Goal: Task Accomplishment & Management: Use online tool/utility

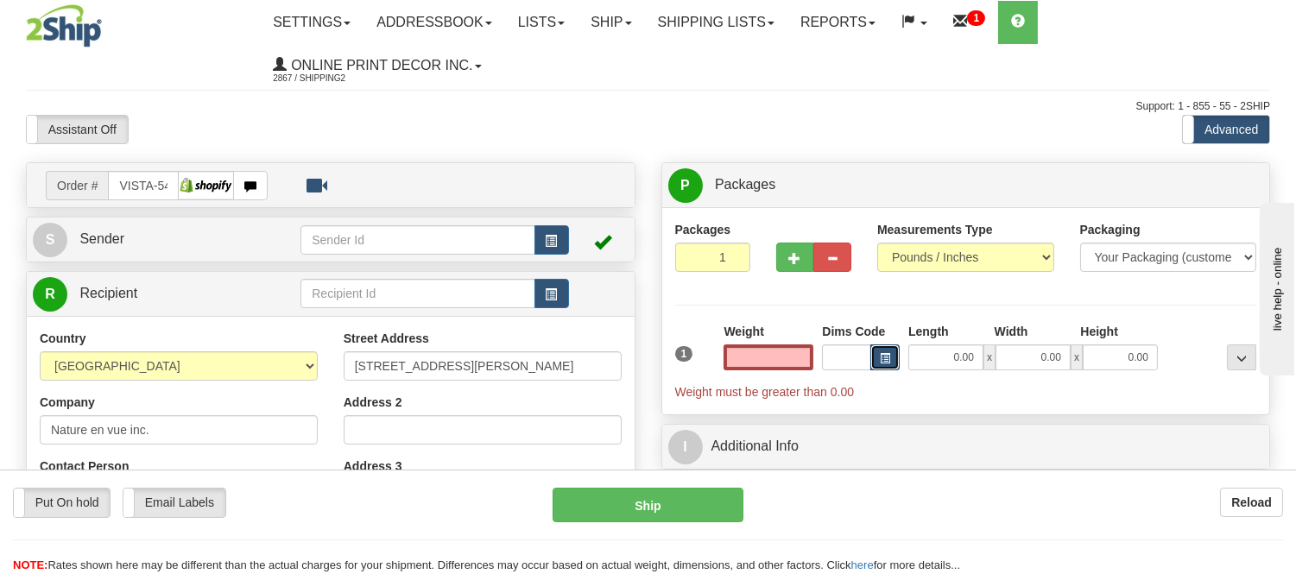
type input "0.00"
click at [889, 354] on button "button" at bounding box center [884, 358] width 29 height 26
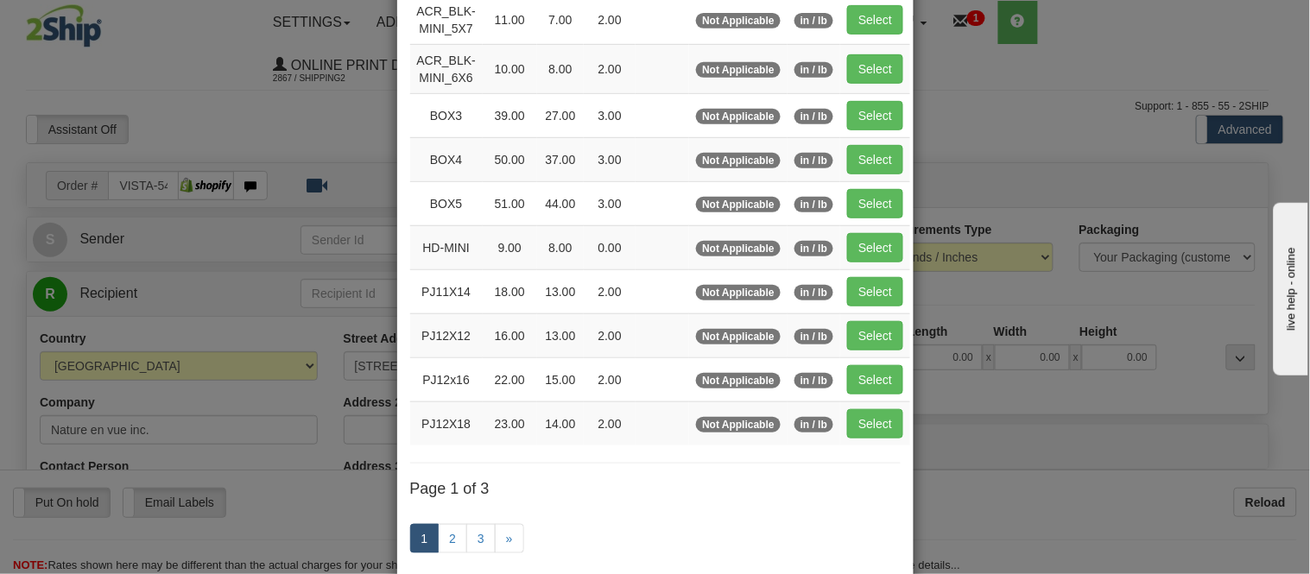
scroll to position [192, 0]
click at [855, 417] on button "Select" at bounding box center [875, 422] width 56 height 29
type input "PJ12X18"
type input "23.00"
type input "14.00"
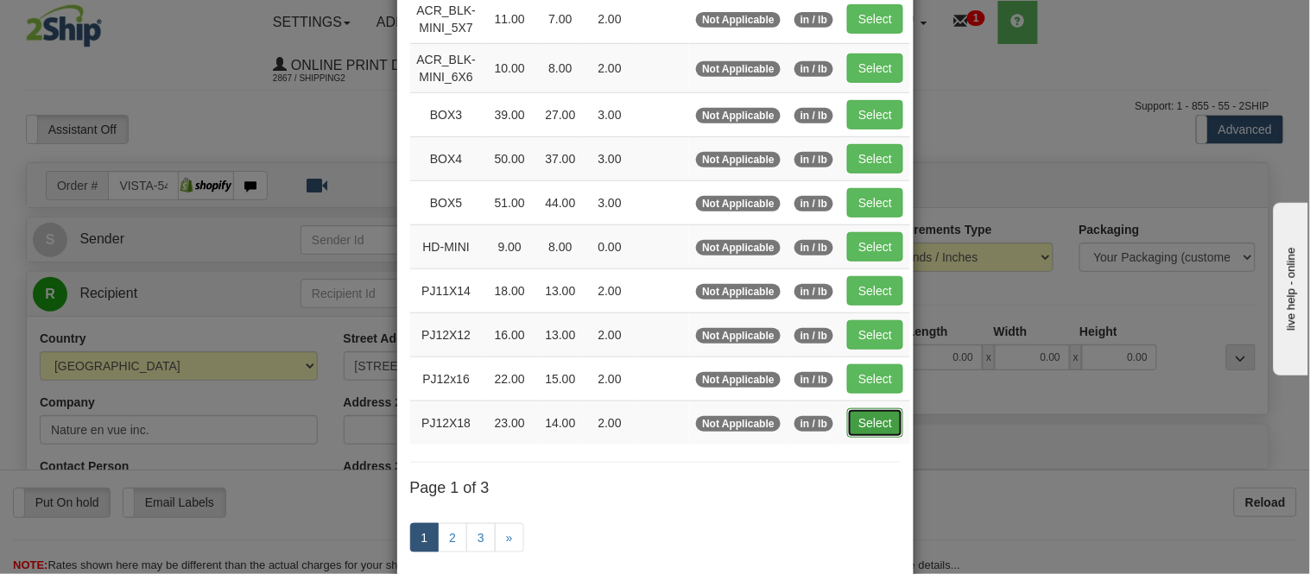
type input "2.00"
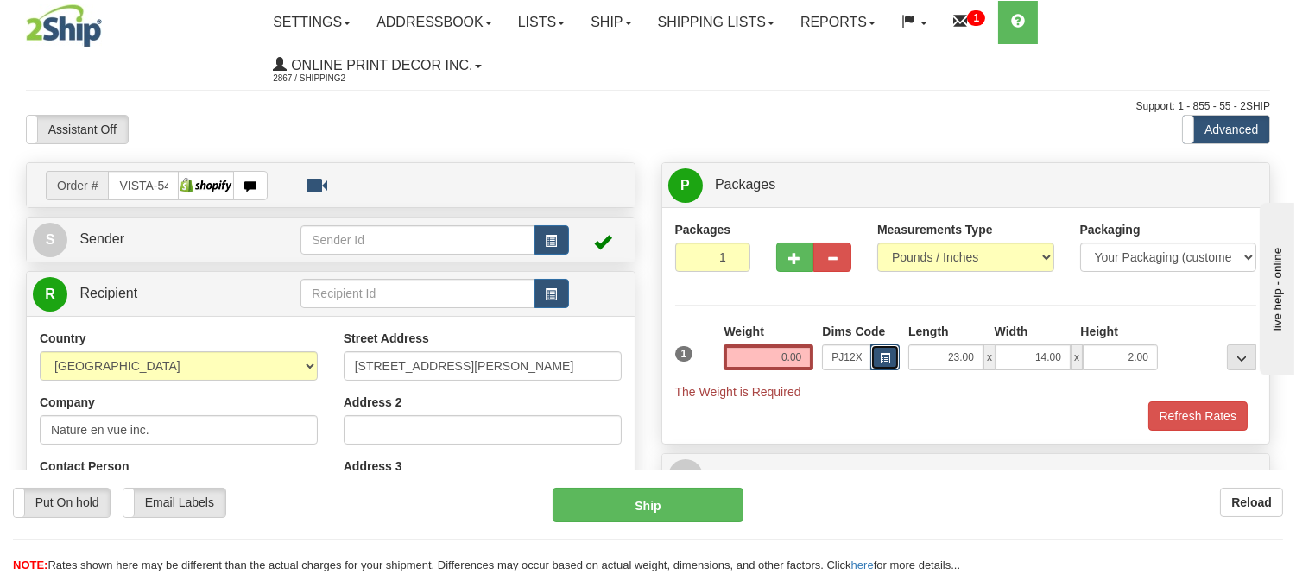
click at [884, 350] on button "button" at bounding box center [884, 358] width 29 height 26
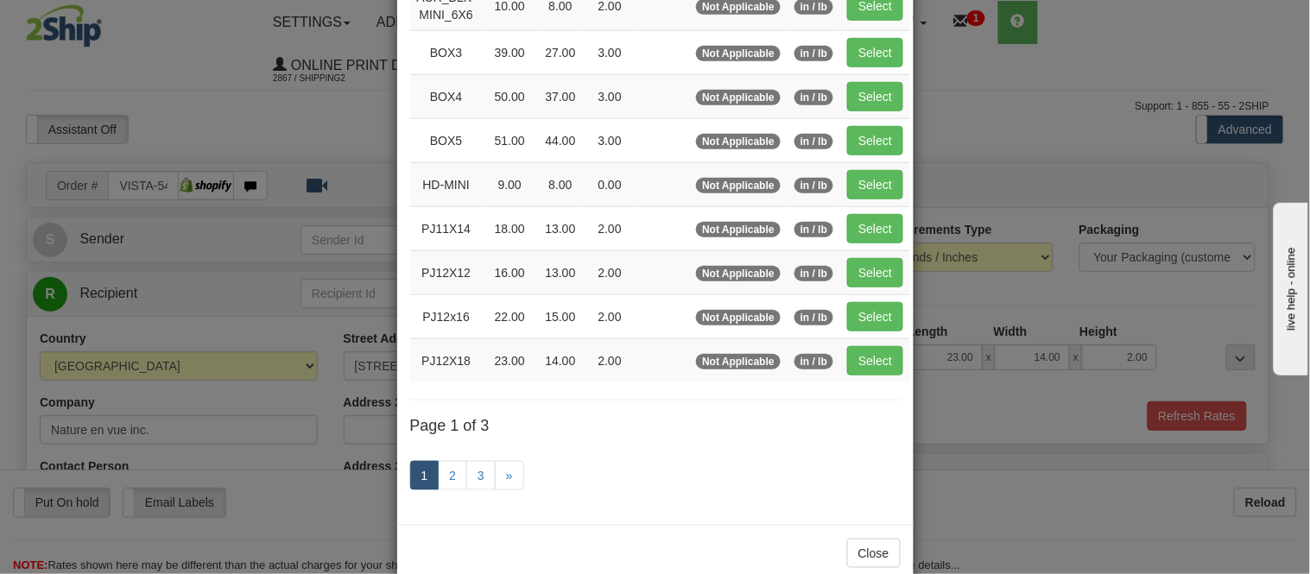
scroll to position [288, 0]
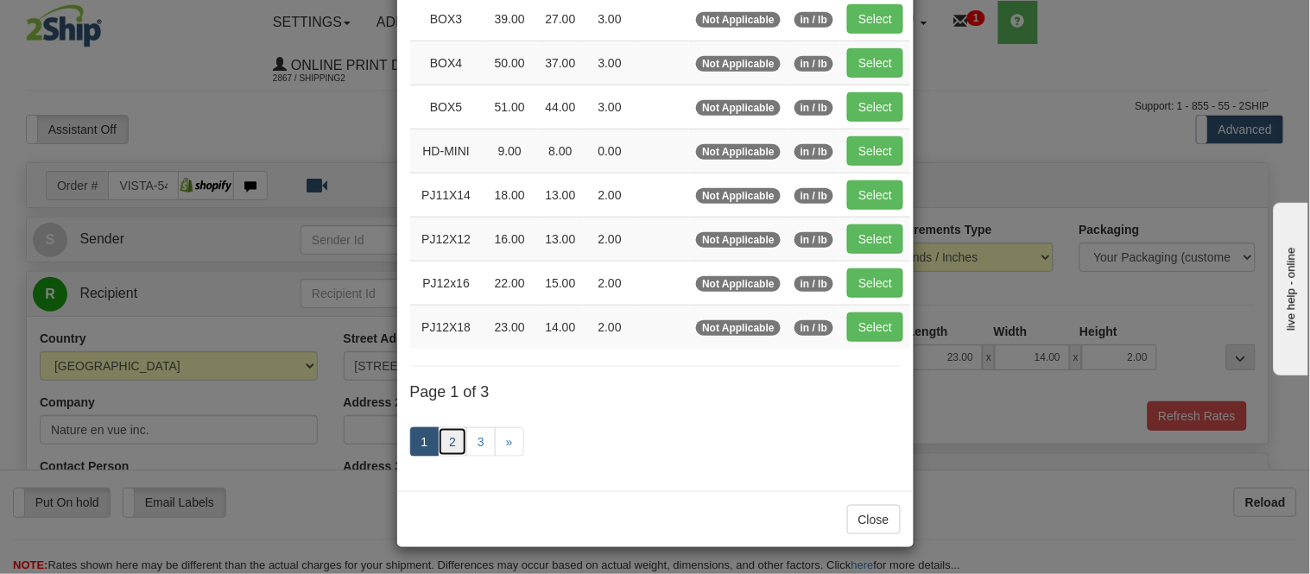
click at [450, 439] on link "2" at bounding box center [452, 441] width 29 height 29
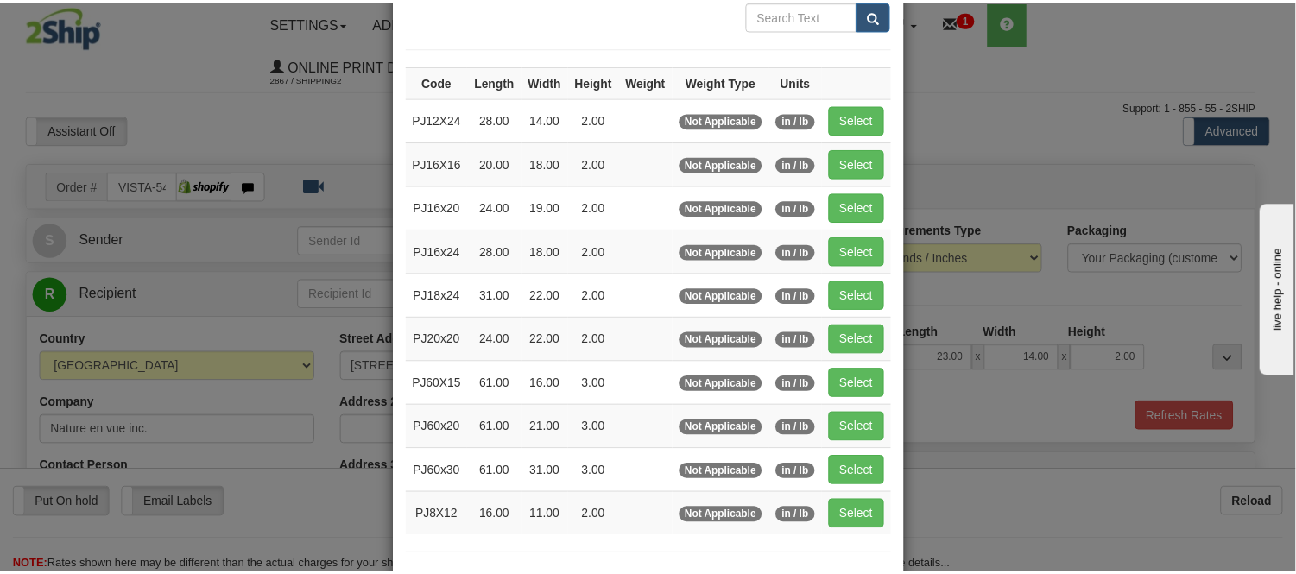
scroll to position [185, 0]
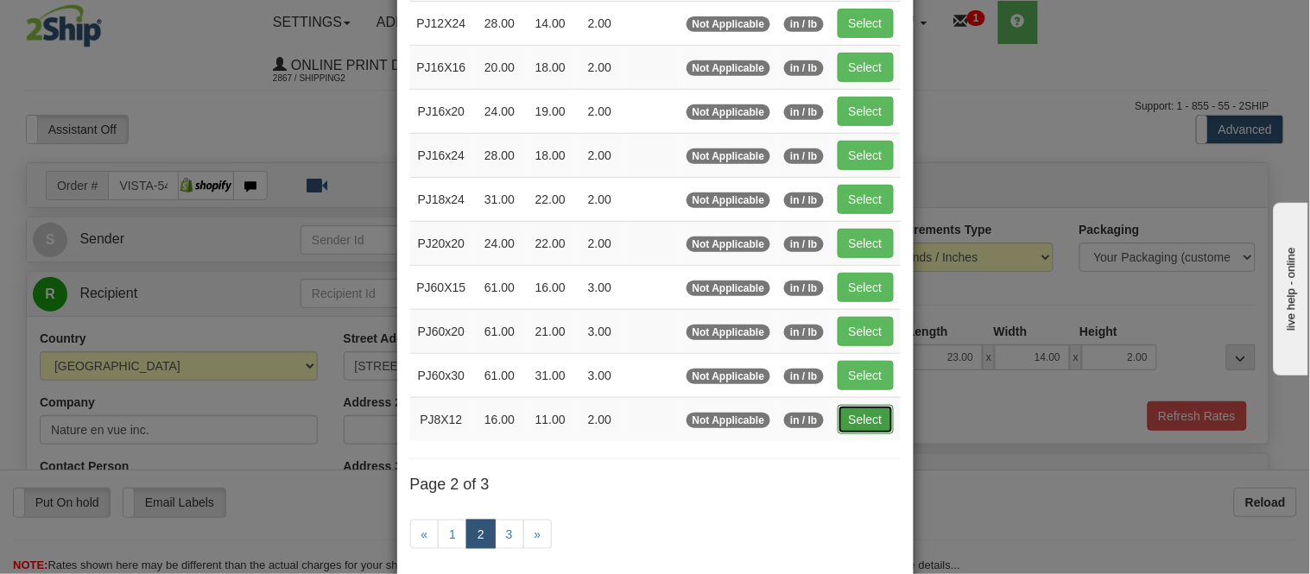
click at [858, 427] on button "Select" at bounding box center [866, 419] width 56 height 29
type input "PJ8X12"
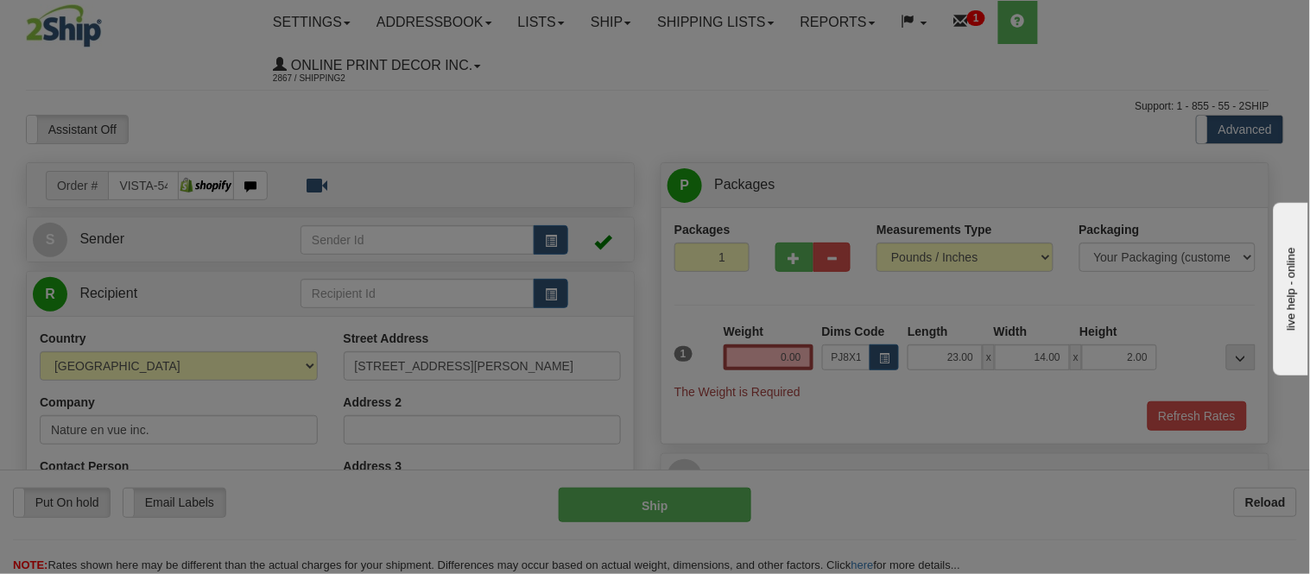
type input "16.00"
type input "11.00"
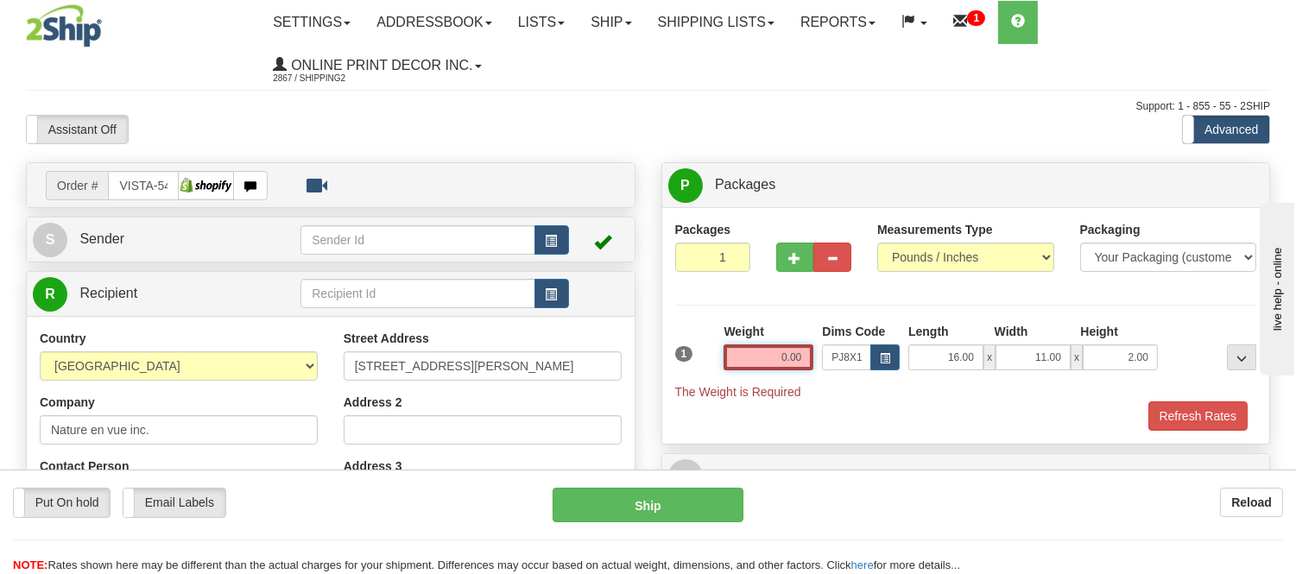
drag, startPoint x: 800, startPoint y: 358, endPoint x: 710, endPoint y: 387, distance: 94.2
click at [710, 387] on div "1 Weight 0.00 Dims Code x x" at bounding box center [966, 362] width 591 height 78
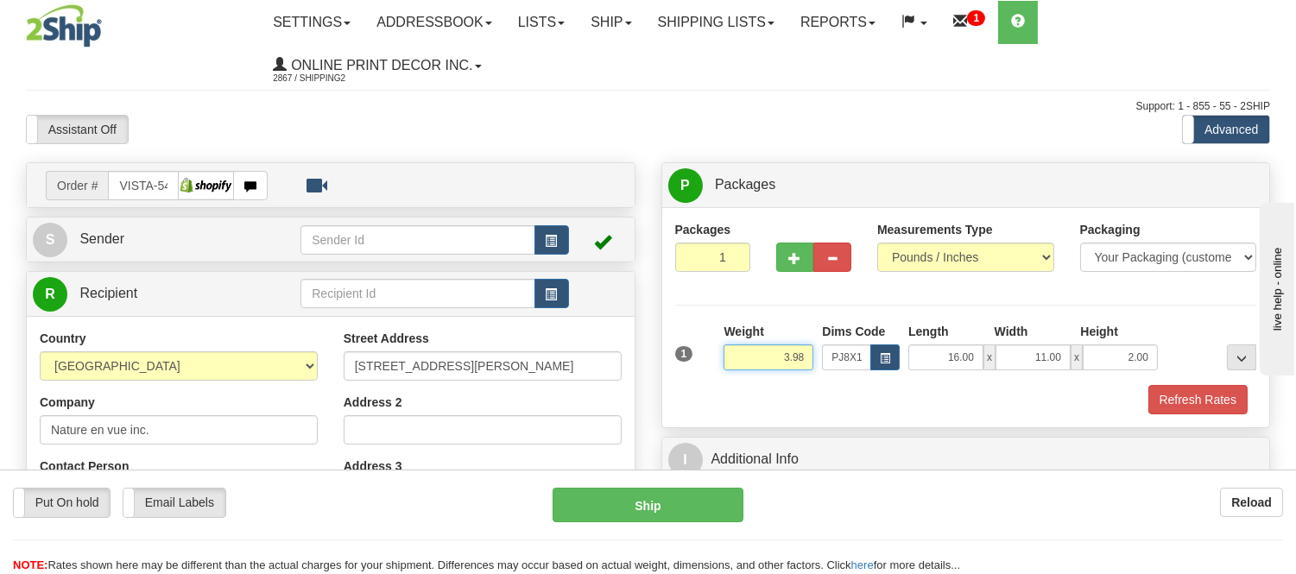
drag, startPoint x: 810, startPoint y: 358, endPoint x: 753, endPoint y: 372, distance: 58.9
click at [753, 372] on div "Weight 3.98" at bounding box center [768, 353] width 98 height 60
type input "5.98"
drag, startPoint x: 1149, startPoint y: 360, endPoint x: 1085, endPoint y: 372, distance: 64.2
click at [1085, 372] on div "1 Weight 5.98 Dims Code x x" at bounding box center [966, 353] width 591 height 61
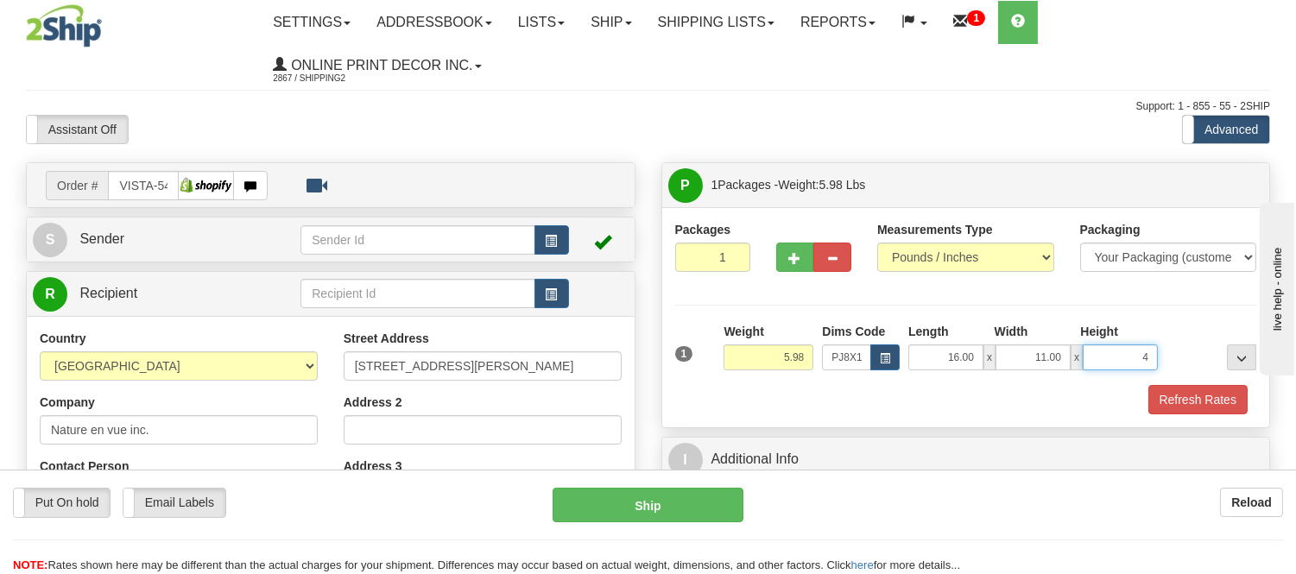
click button "Delete" at bounding box center [0, 0] width 0 height 0
type input "4.00"
click at [1172, 392] on button "Refresh Rates" at bounding box center [1198, 399] width 99 height 29
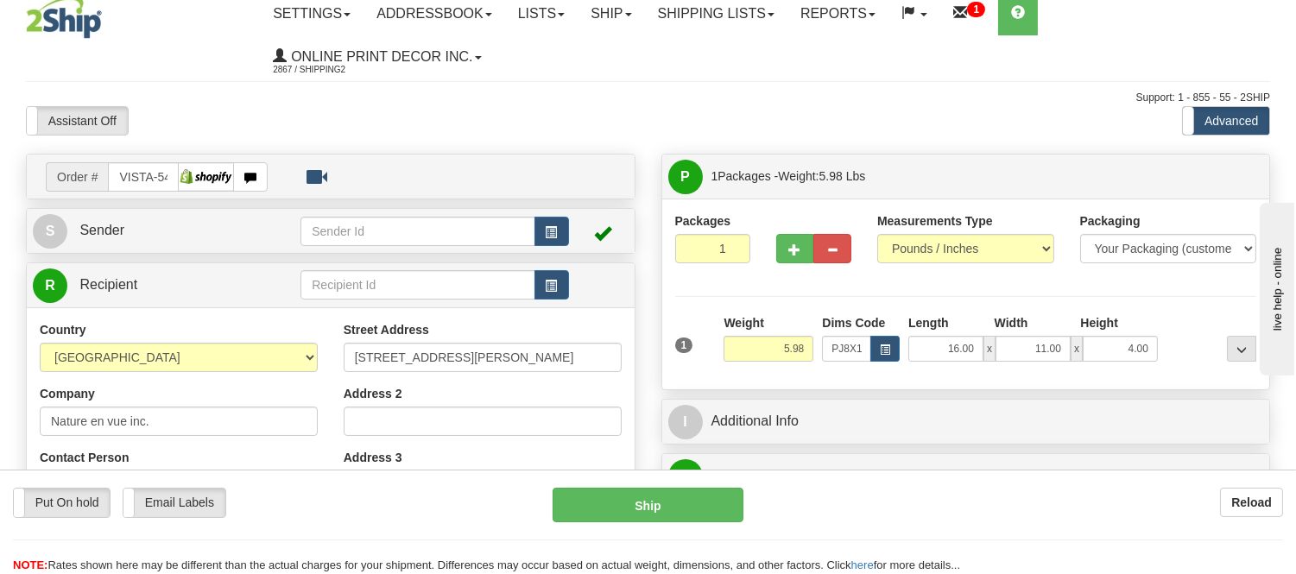
scroll to position [0, 0]
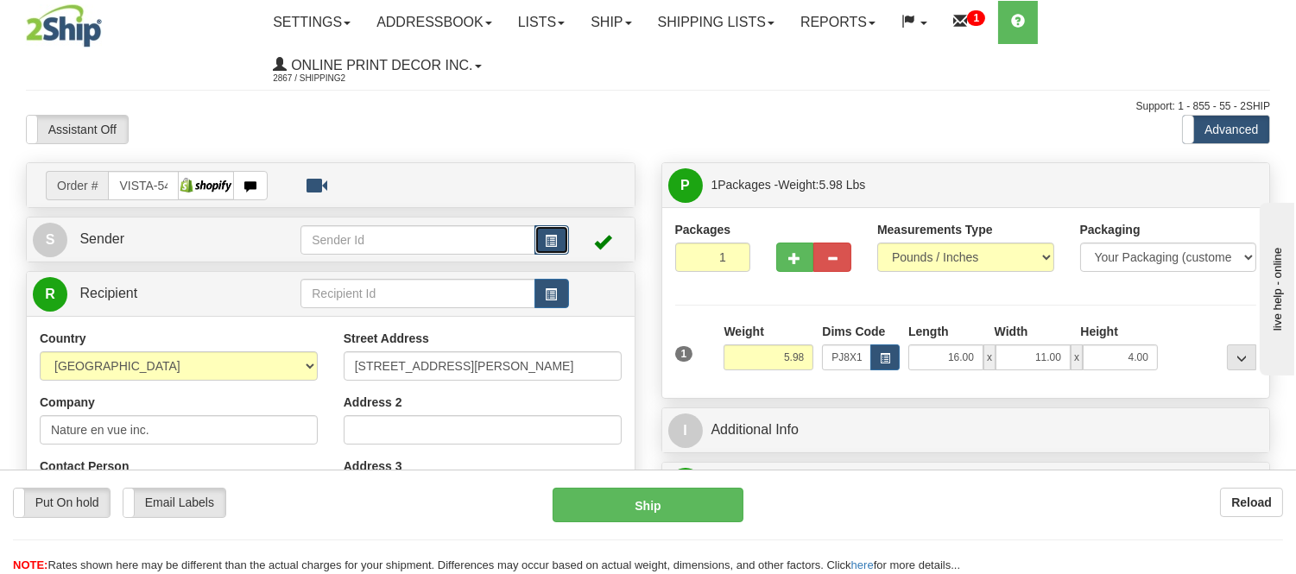
click at [541, 252] on button "button" at bounding box center [552, 239] width 35 height 29
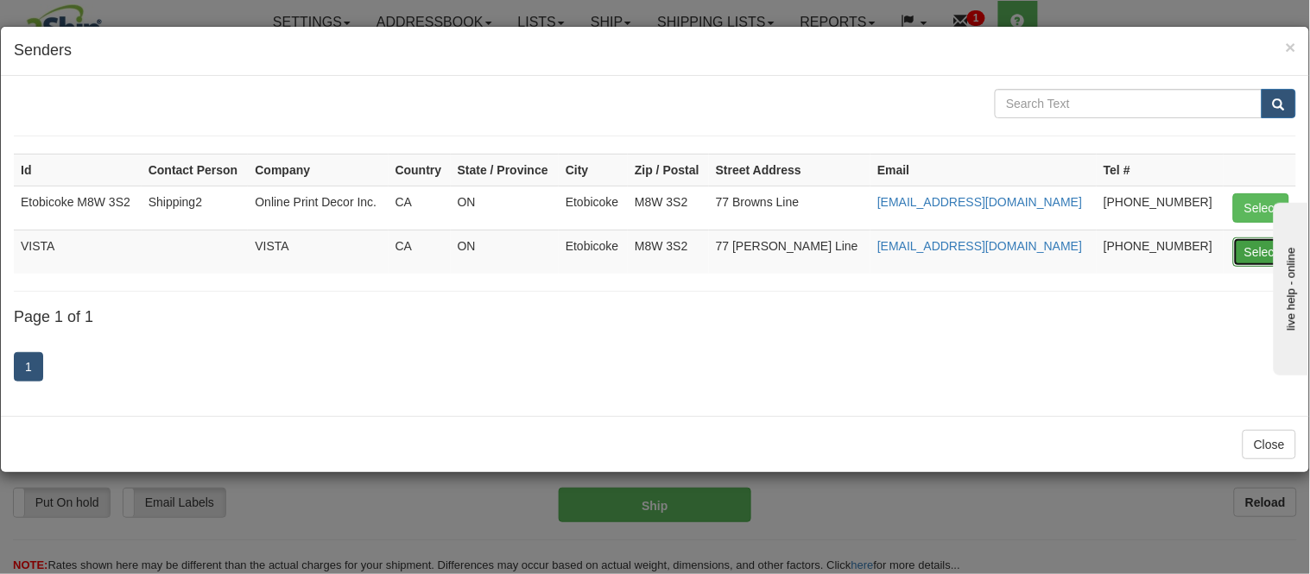
click at [1261, 254] on button "Select" at bounding box center [1261, 251] width 56 height 29
type input "VISTA"
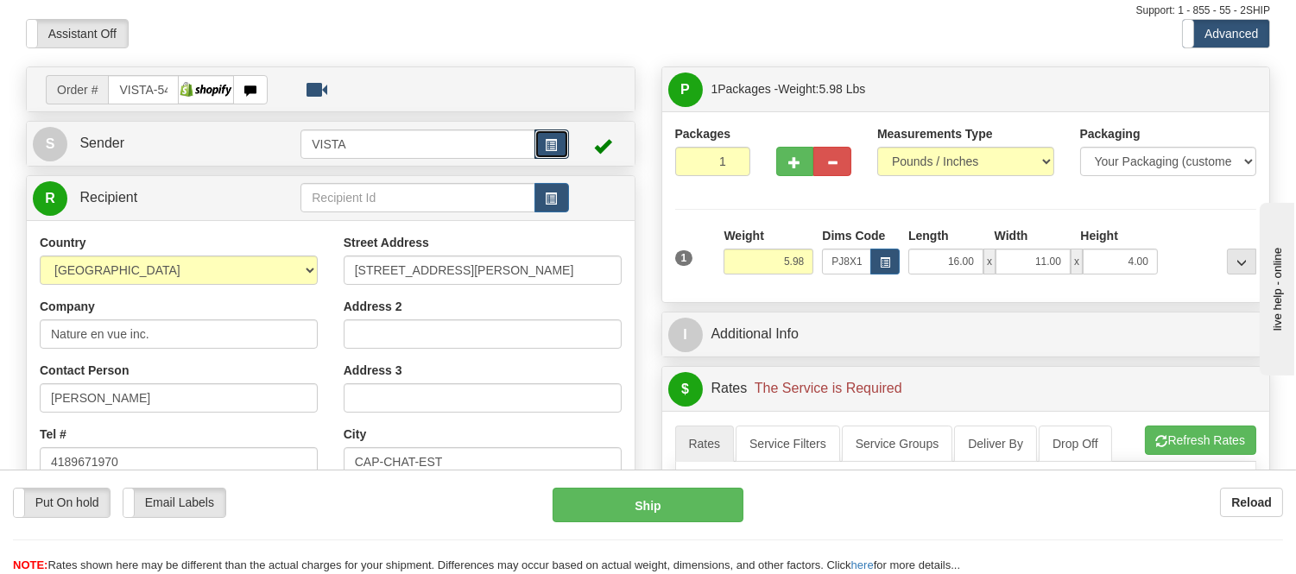
scroll to position [288, 0]
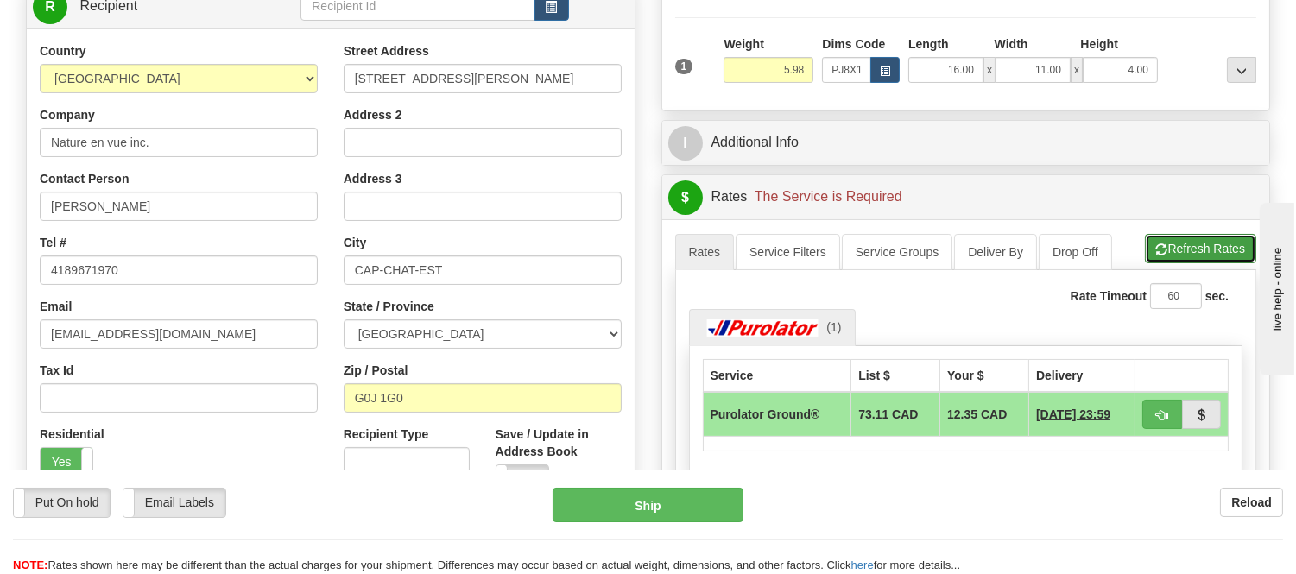
click at [1159, 249] on span "button" at bounding box center [1162, 249] width 12 height 11
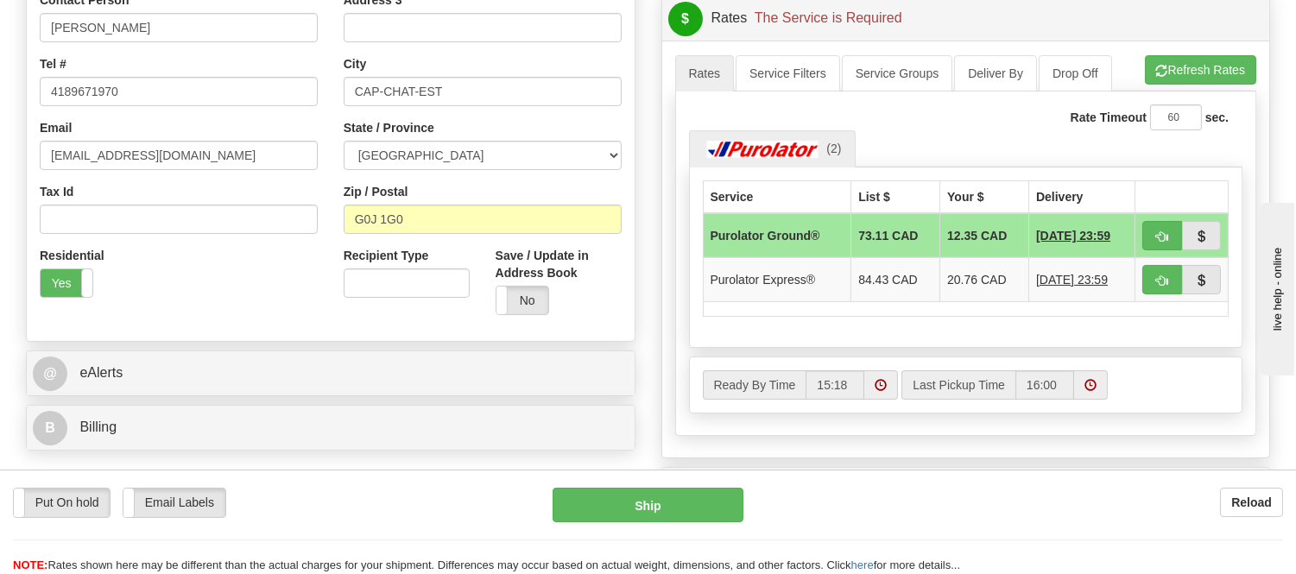
scroll to position [479, 0]
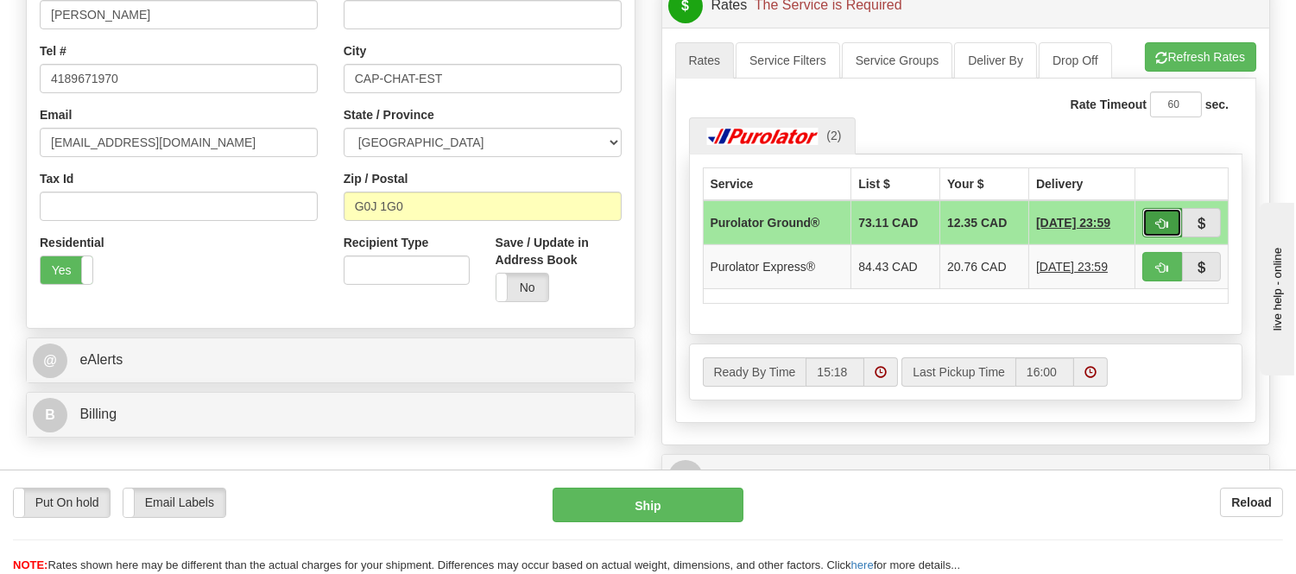
click at [1168, 219] on button "button" at bounding box center [1162, 222] width 40 height 29
type input "260"
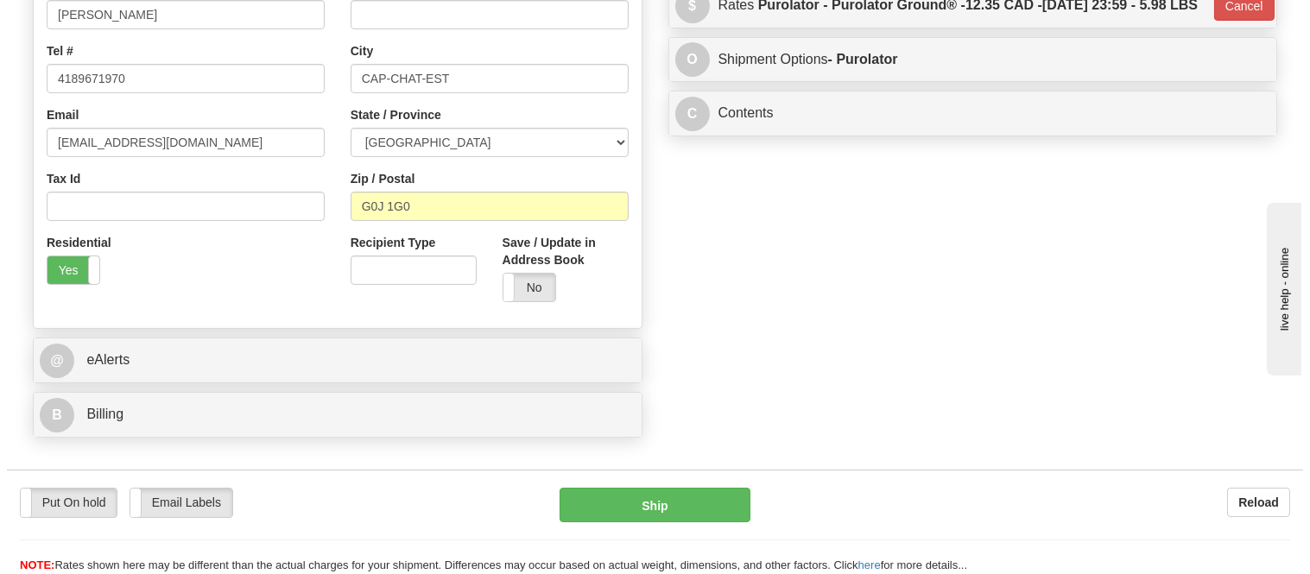
scroll to position [192, 0]
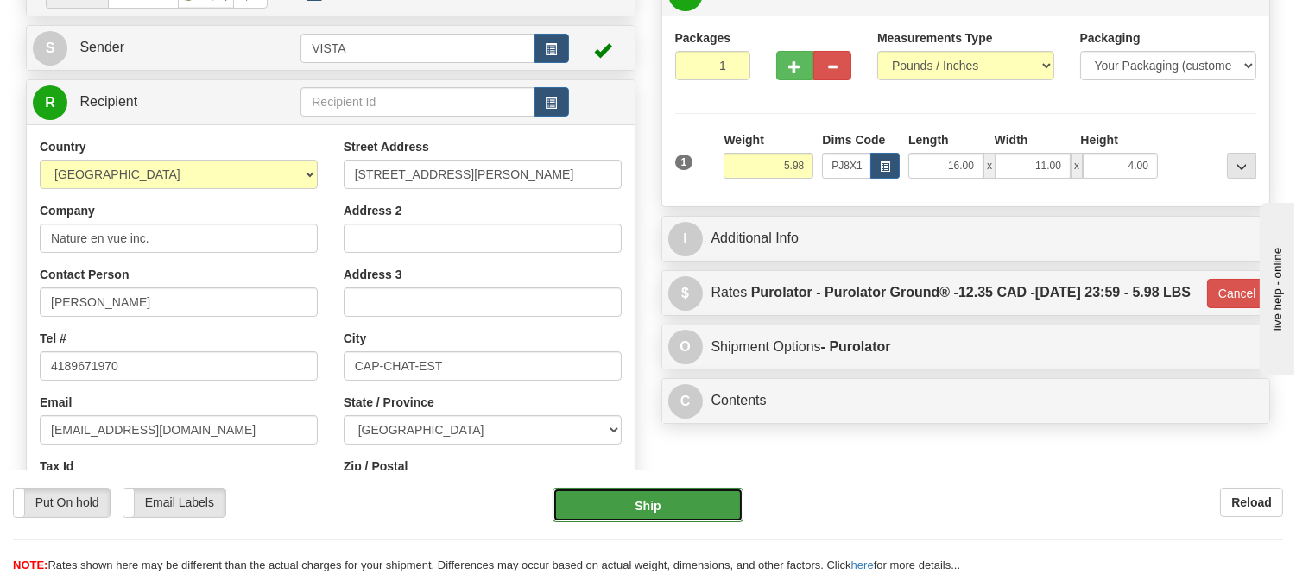
click at [657, 502] on button "Ship" at bounding box center [648, 505] width 190 height 35
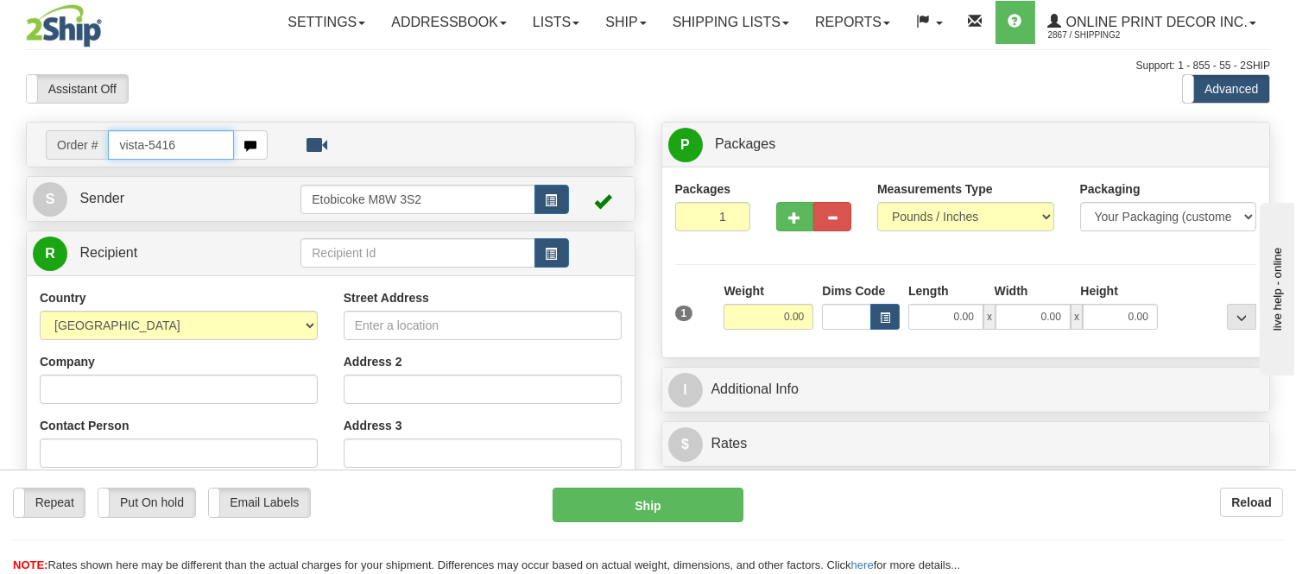
type input "vista-5416"
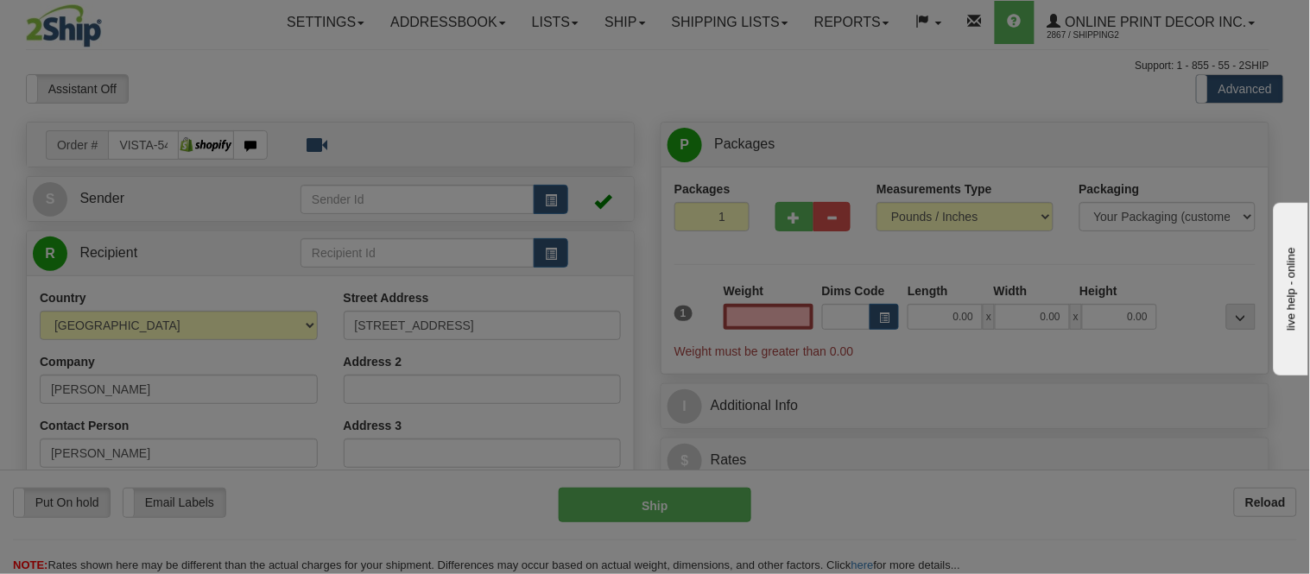
type input "[GEOGRAPHIC_DATA]"
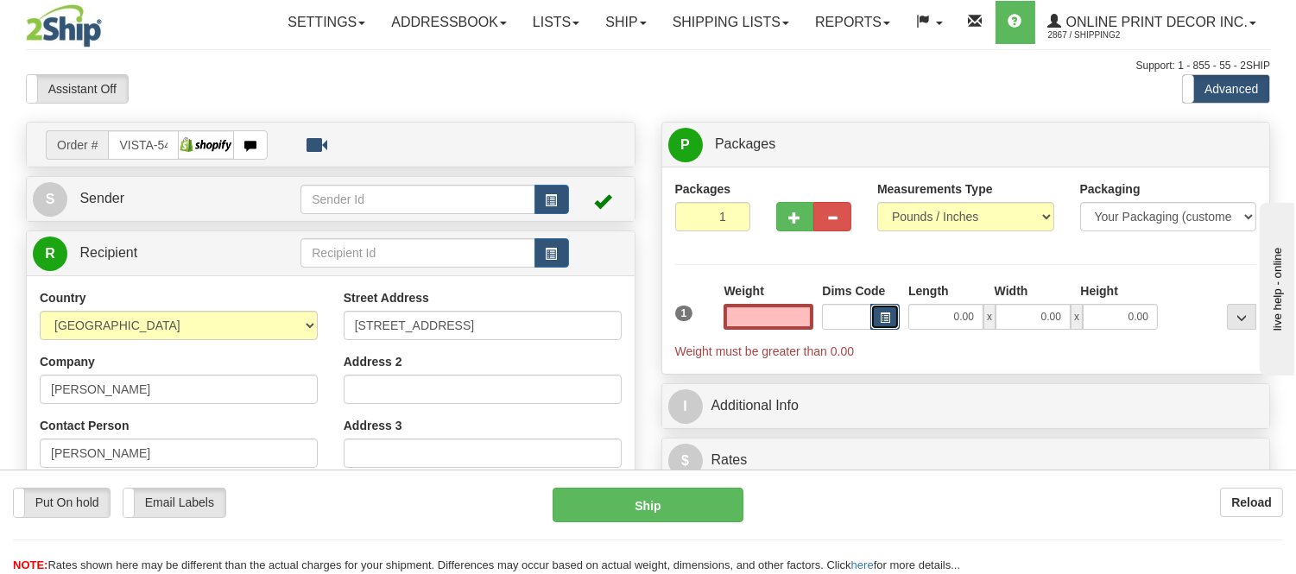
type input "0.00"
click at [883, 317] on span "button" at bounding box center [885, 317] width 10 height 9
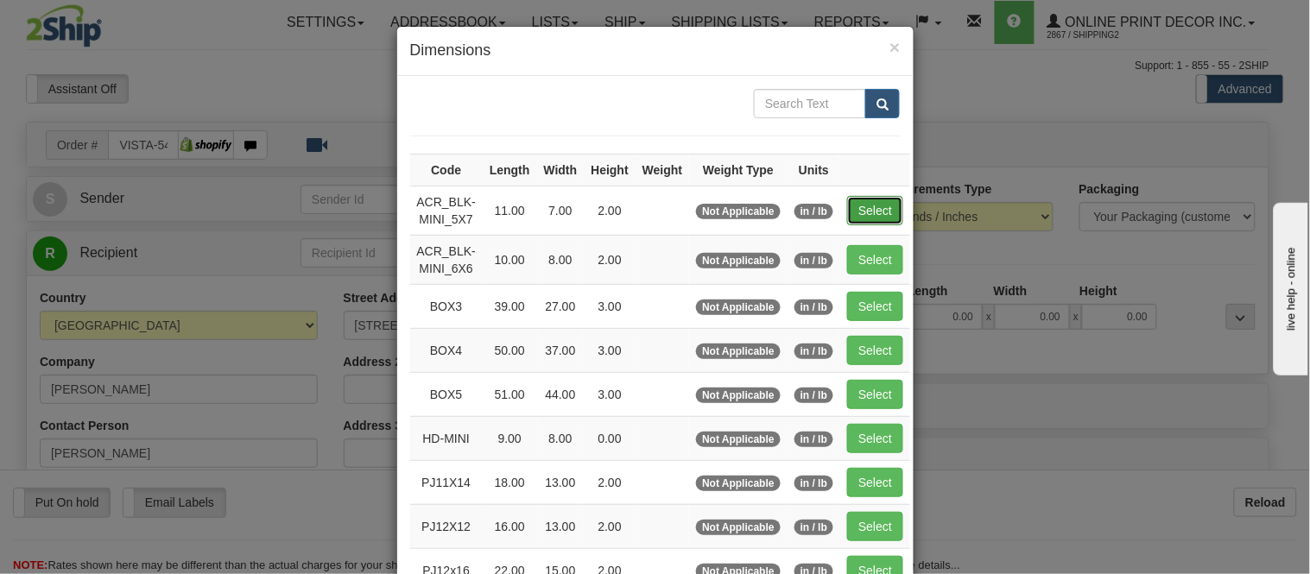
click at [864, 196] on button "Select" at bounding box center [875, 210] width 56 height 29
type input "ACR_BLK-MINI_5X7"
type input "11.00"
type input "7.00"
type input "2.00"
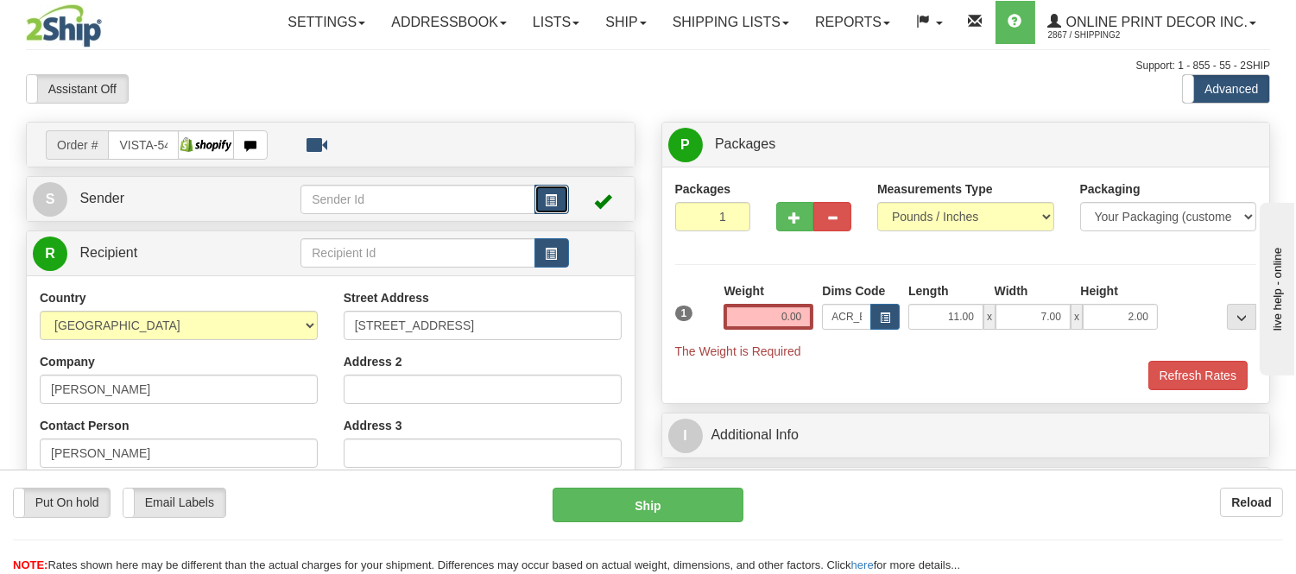
click at [539, 201] on button "button" at bounding box center [552, 199] width 35 height 29
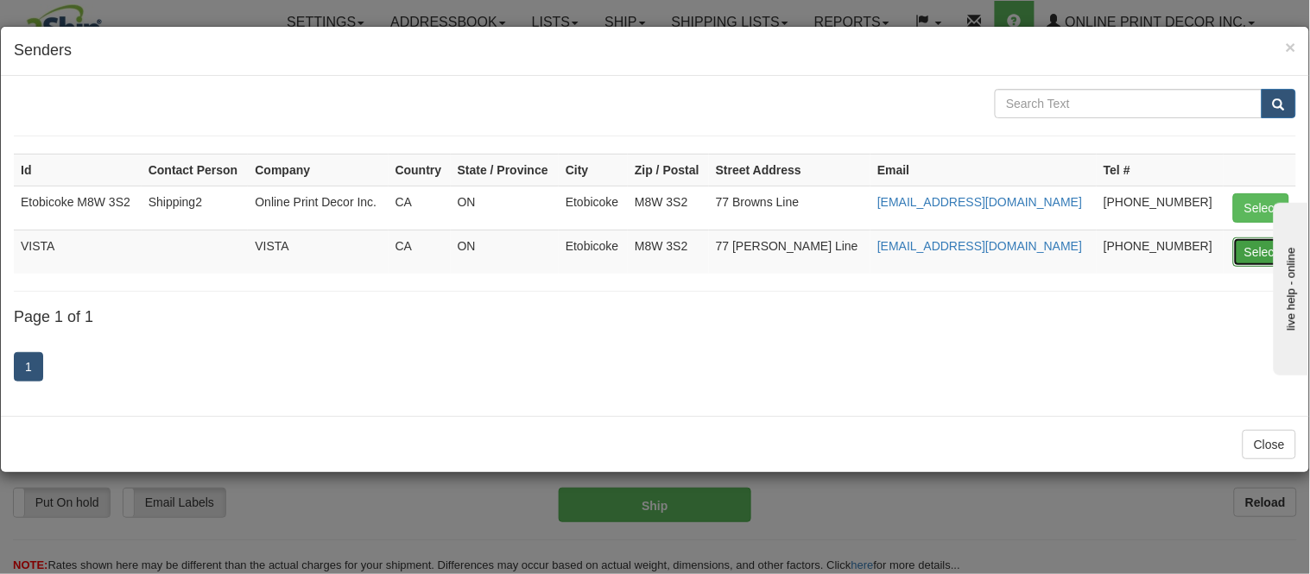
click at [1241, 251] on button "Select" at bounding box center [1261, 251] width 56 height 29
type input "VISTA"
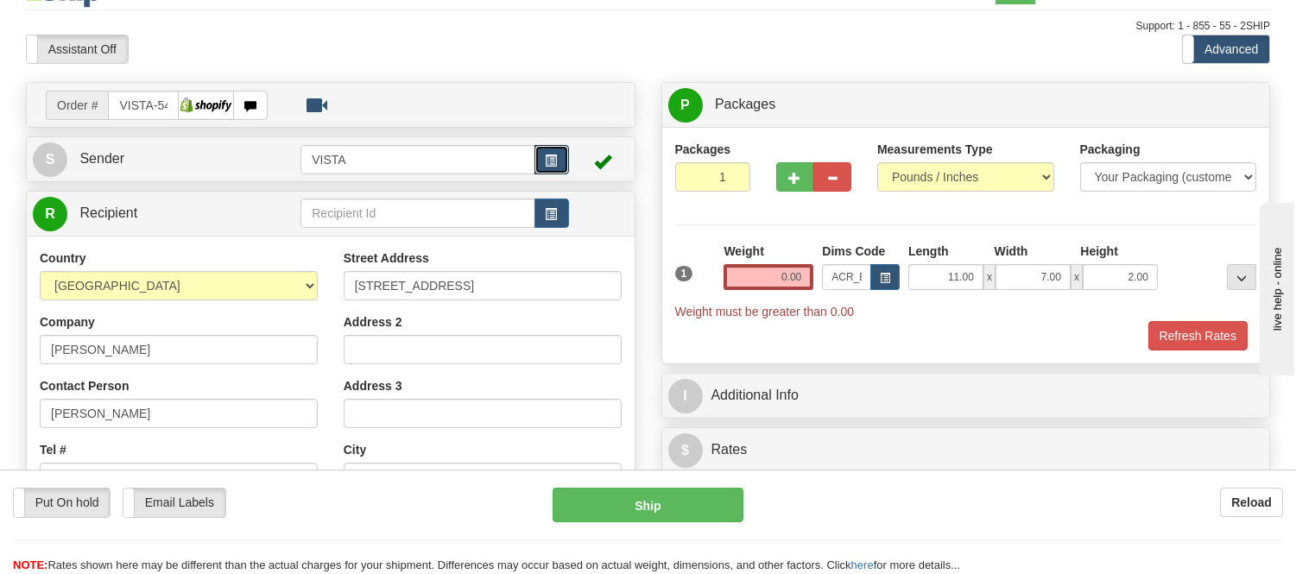
scroll to position [96, 0]
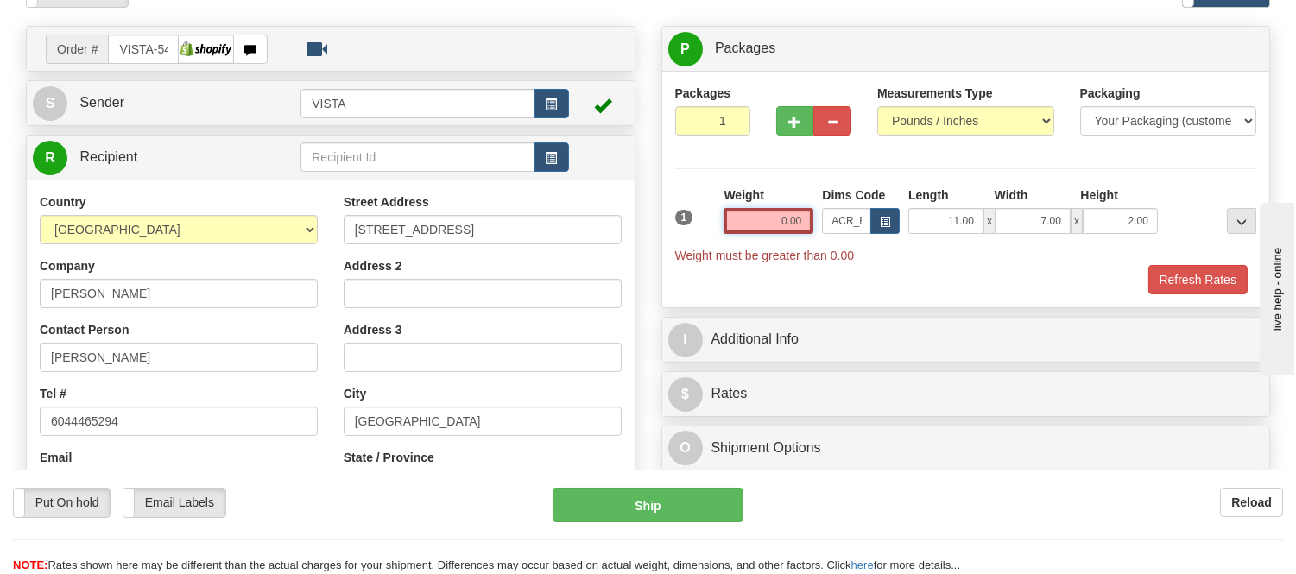
drag, startPoint x: 786, startPoint y: 227, endPoint x: 702, endPoint y: 248, distance: 86.3
click at [702, 248] on div "1 Weight 0.00 Dims Code x x" at bounding box center [966, 226] width 591 height 78
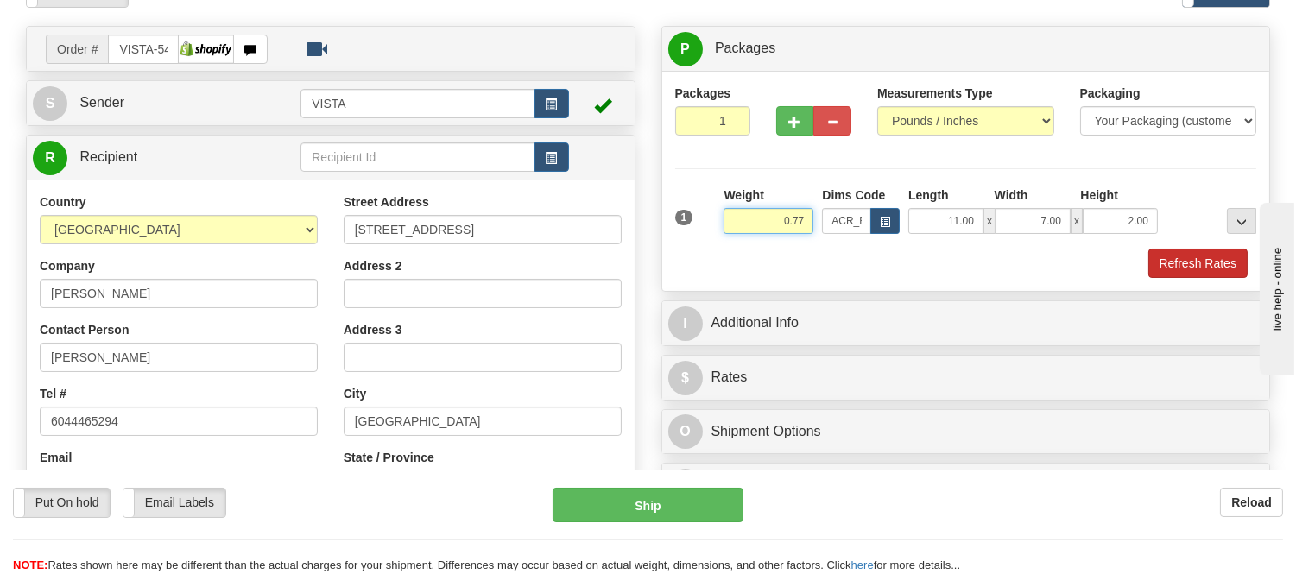
type input "0.77"
click at [1224, 263] on button "Refresh Rates" at bounding box center [1198, 263] width 99 height 29
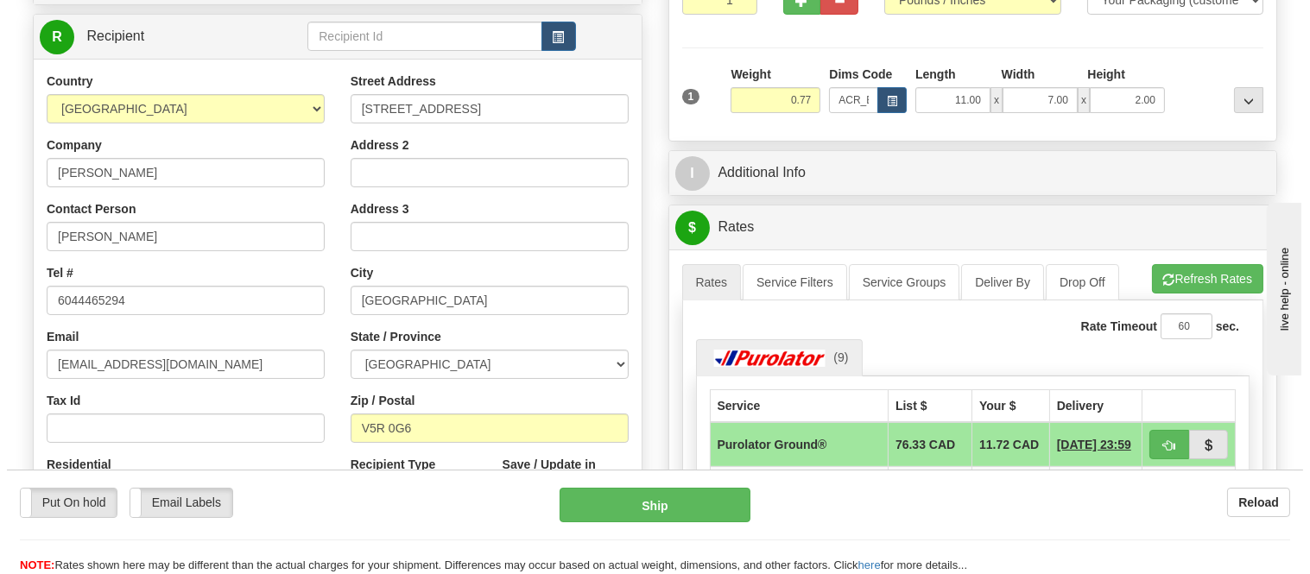
scroll to position [383, 0]
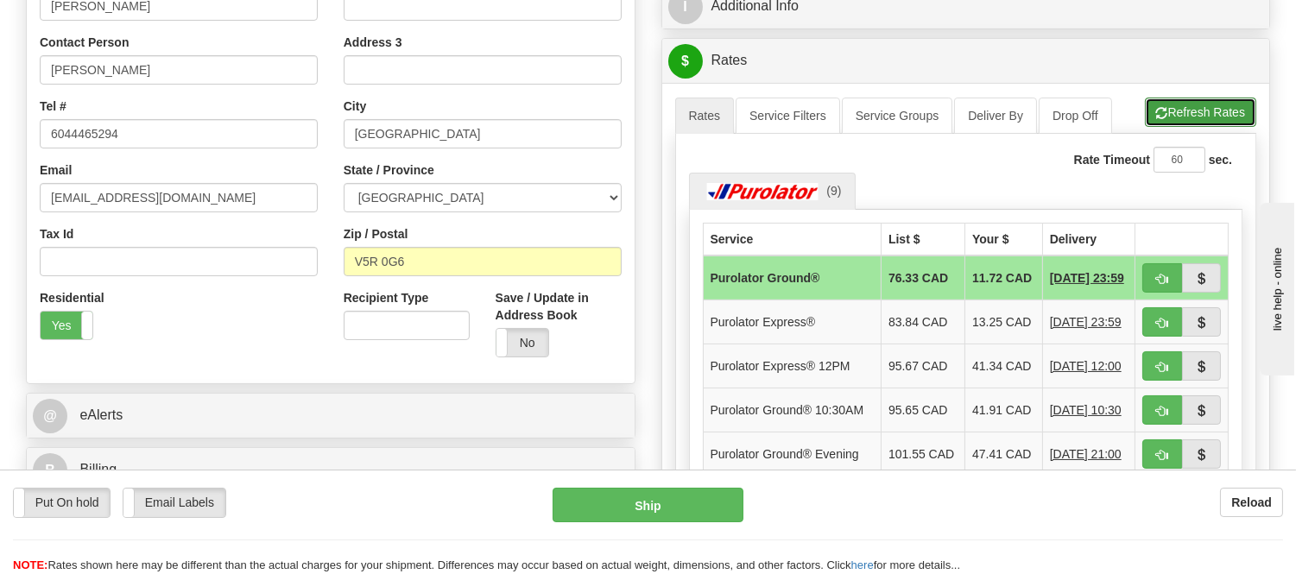
click at [1178, 104] on button "Refresh Rates" at bounding box center [1200, 112] width 111 height 29
click at [1158, 329] on span "button" at bounding box center [1162, 323] width 12 height 11
type input "202"
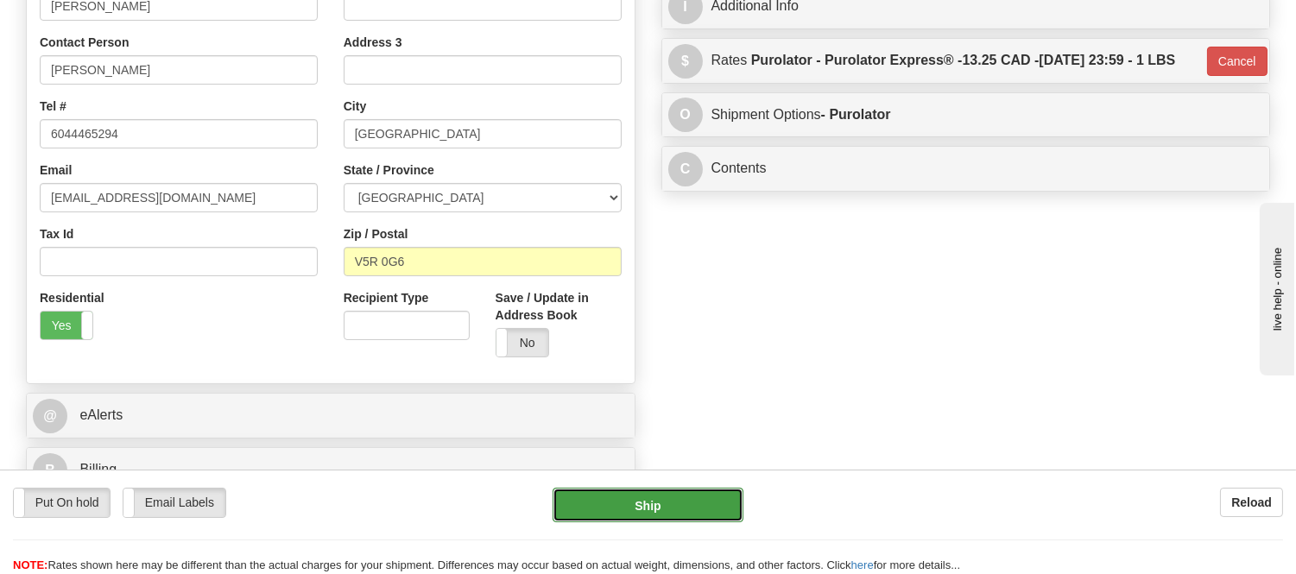
click at [725, 511] on button "Ship" at bounding box center [648, 505] width 190 height 35
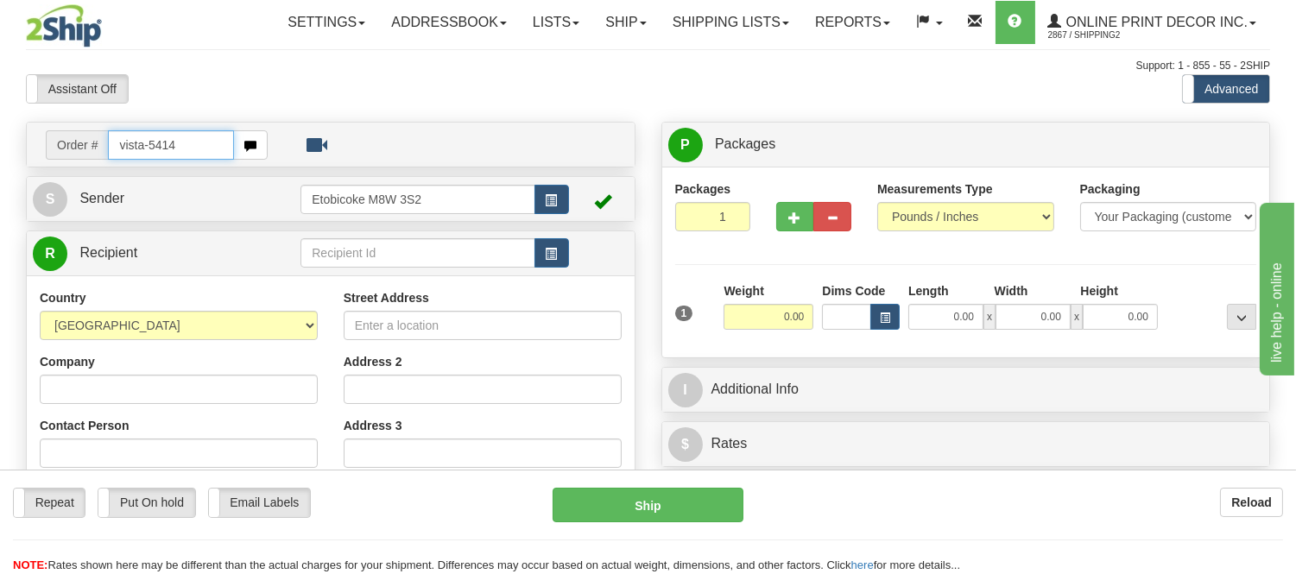
type input "vista-5414"
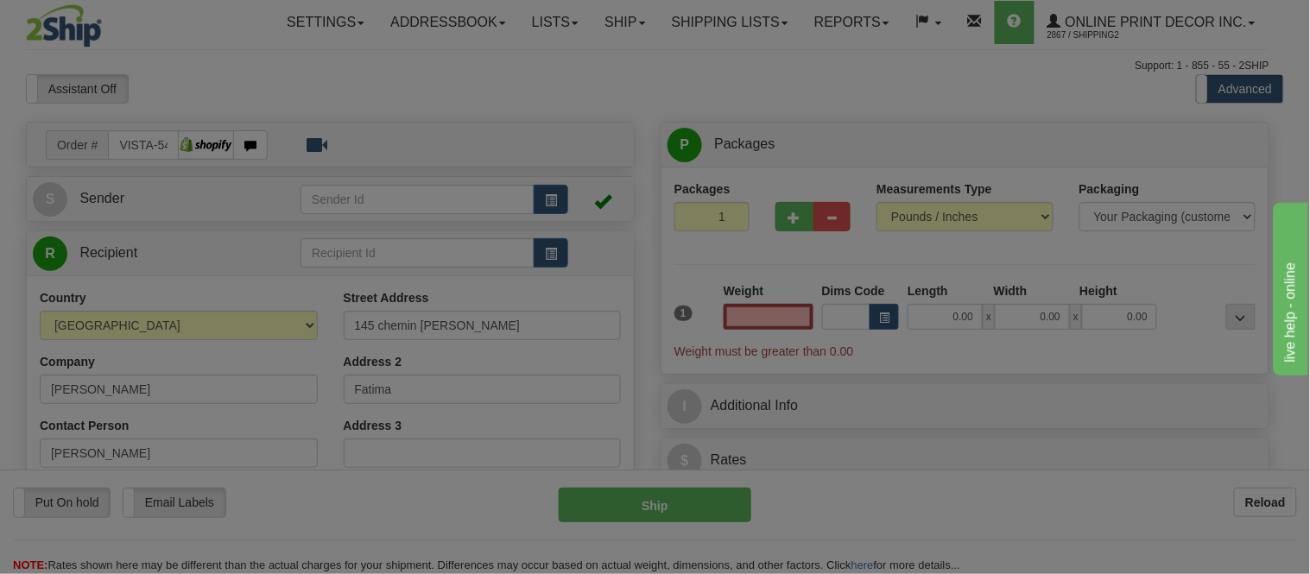
type input "FATIMA"
type input "0.00"
click at [884, 322] on body "Training Course Close Toggle navigation Settings Shipping Preferences New Recip…" at bounding box center [655, 287] width 1310 height 574
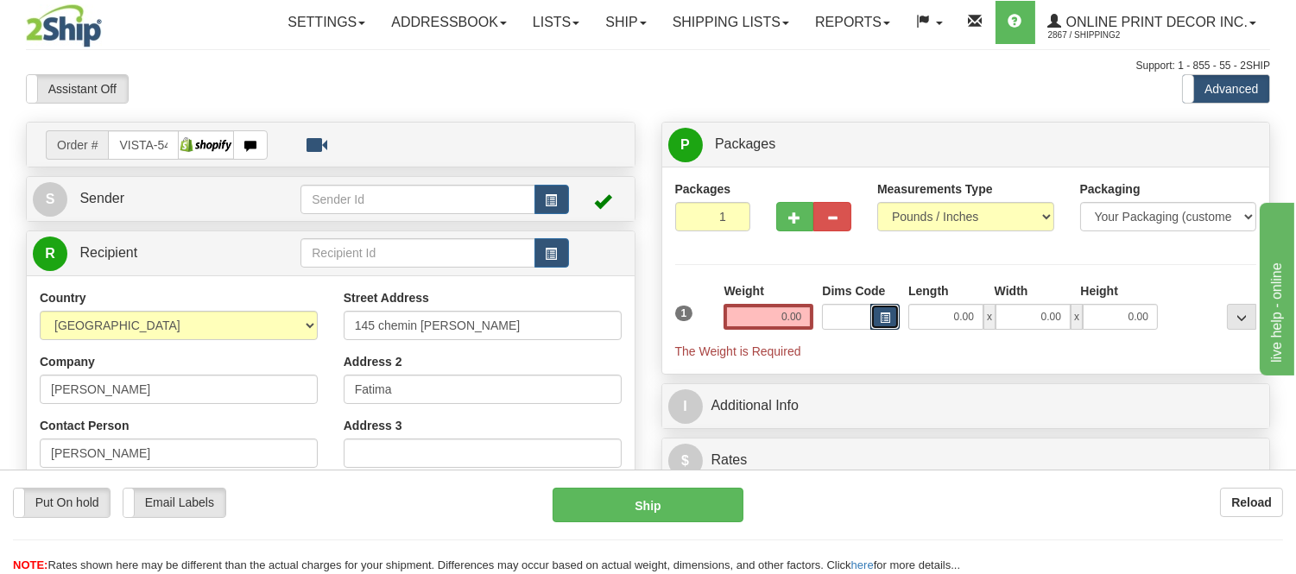
click at [884, 322] on span "button" at bounding box center [885, 317] width 10 height 9
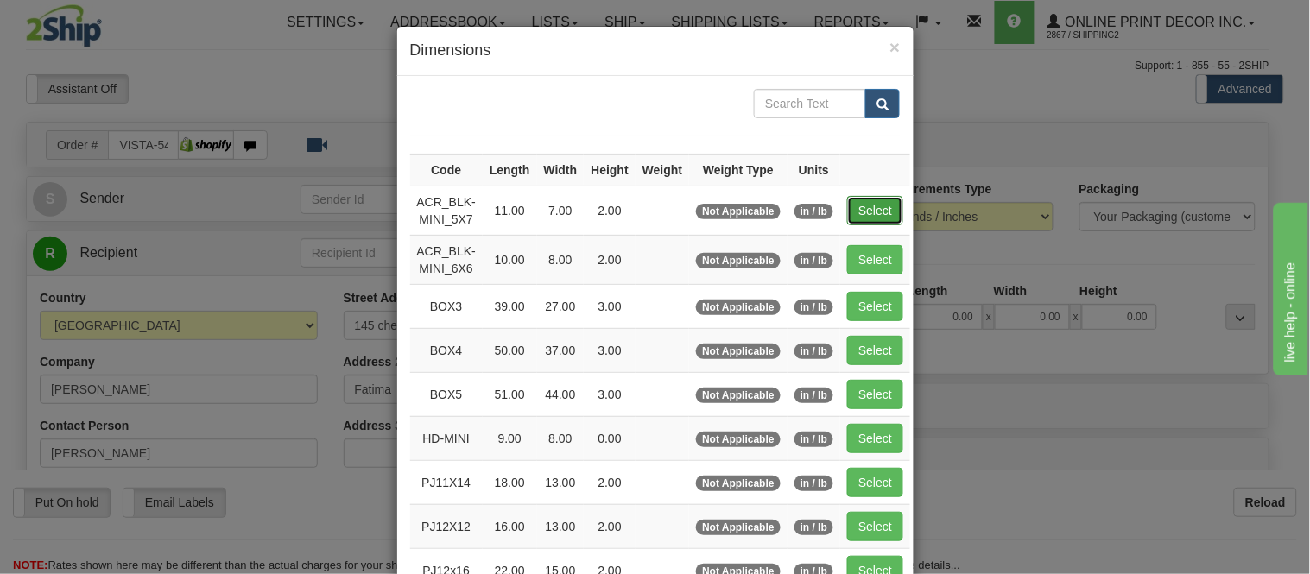
click at [889, 206] on button "Select" at bounding box center [875, 210] width 56 height 29
type input "ACR_BLK-MINI_5X7"
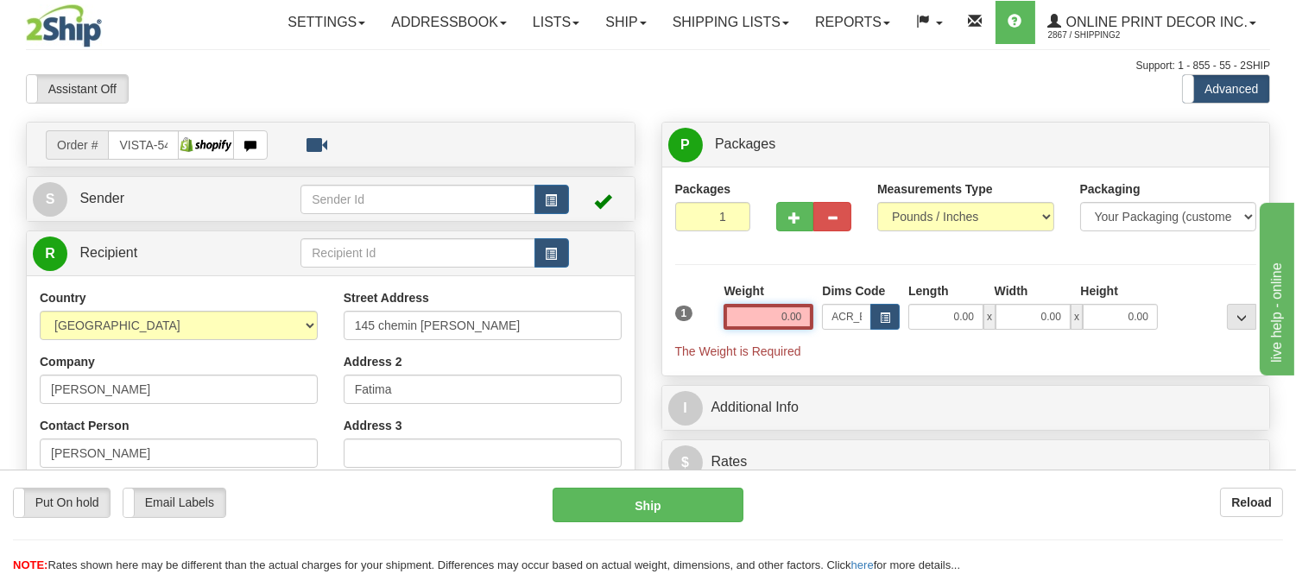
type input "11.00"
type input "7.00"
type input "2.00"
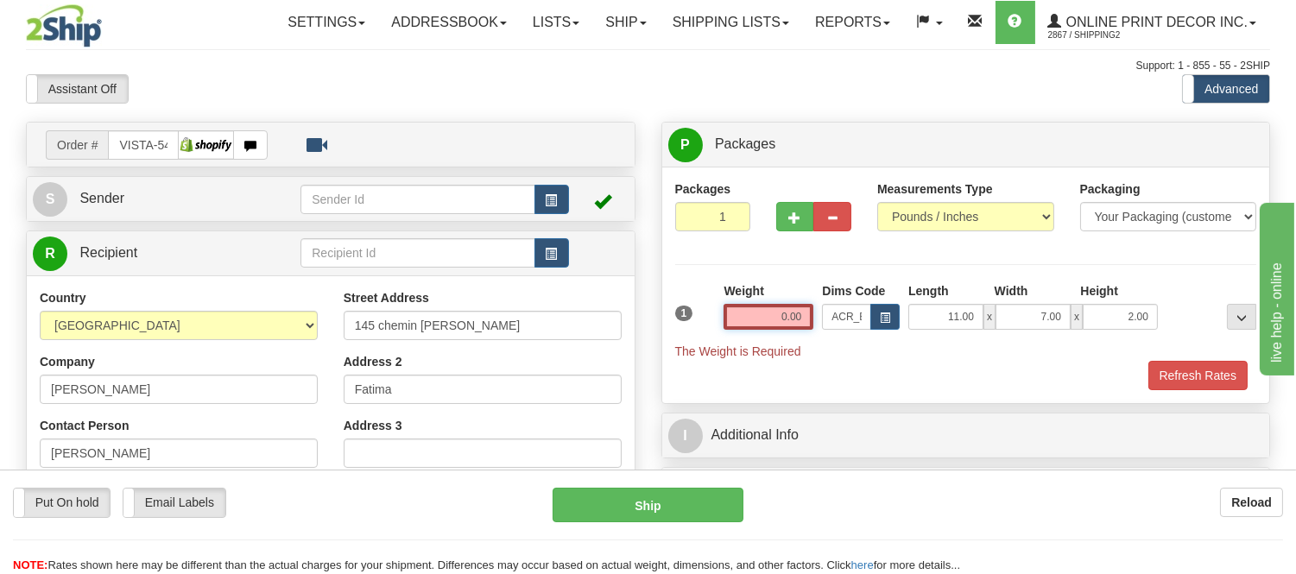
drag, startPoint x: 806, startPoint y: 317, endPoint x: 731, endPoint y: 328, distance: 75.1
click at [731, 328] on input "0.00" at bounding box center [769, 317] width 90 height 26
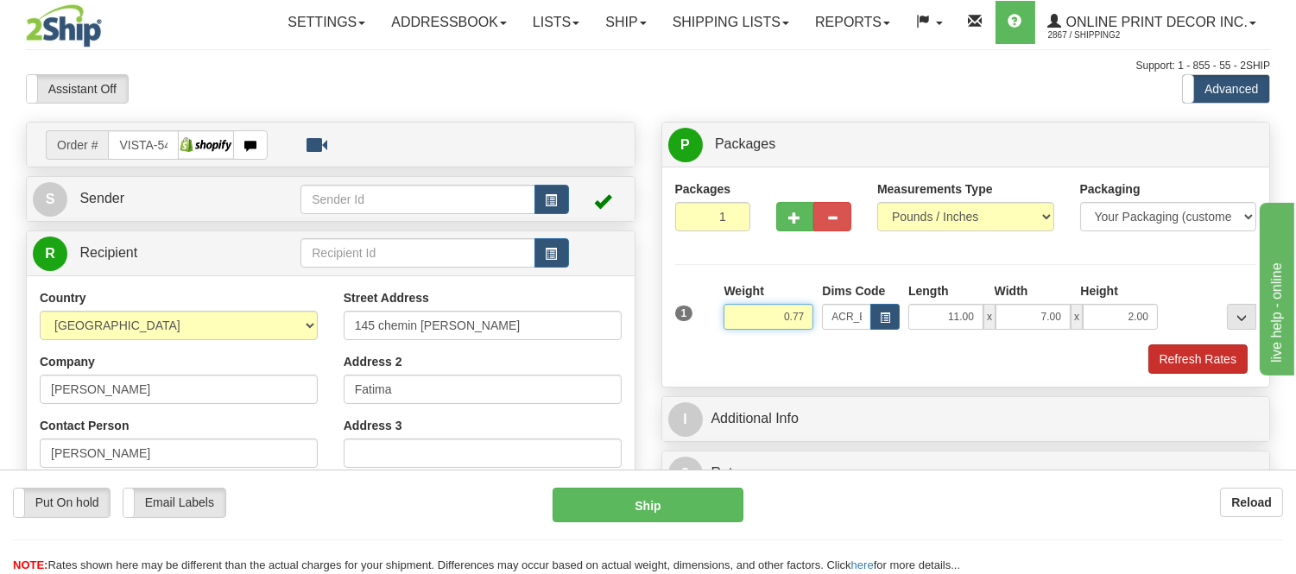
type input "0.77"
click at [1177, 370] on button "Refresh Rates" at bounding box center [1198, 359] width 99 height 29
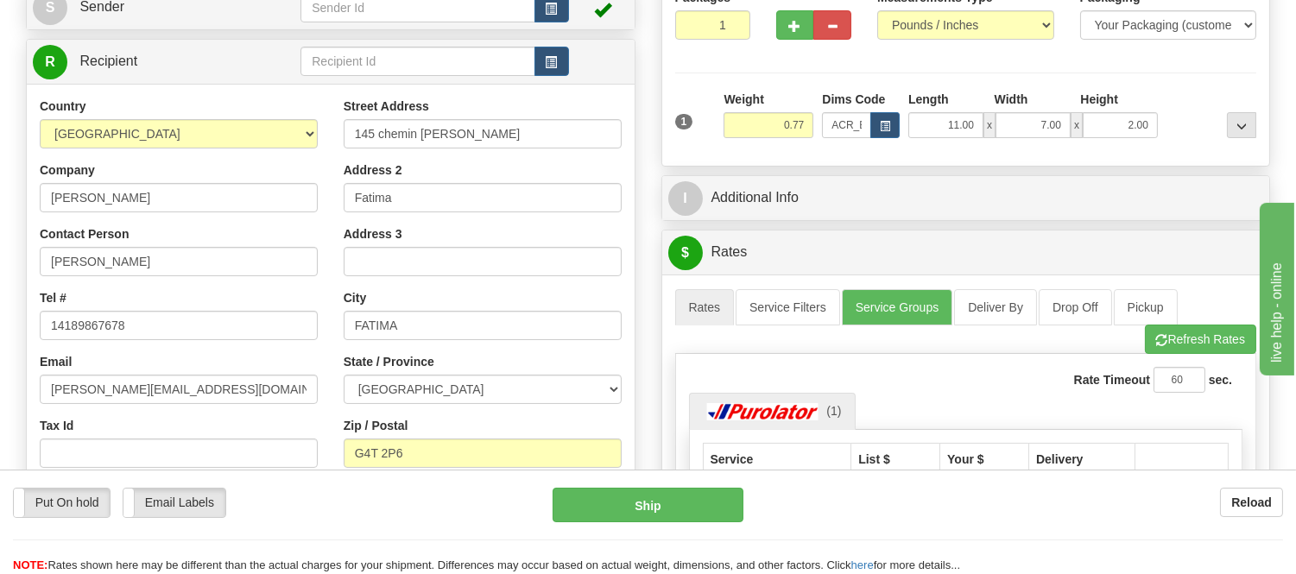
scroll to position [96, 0]
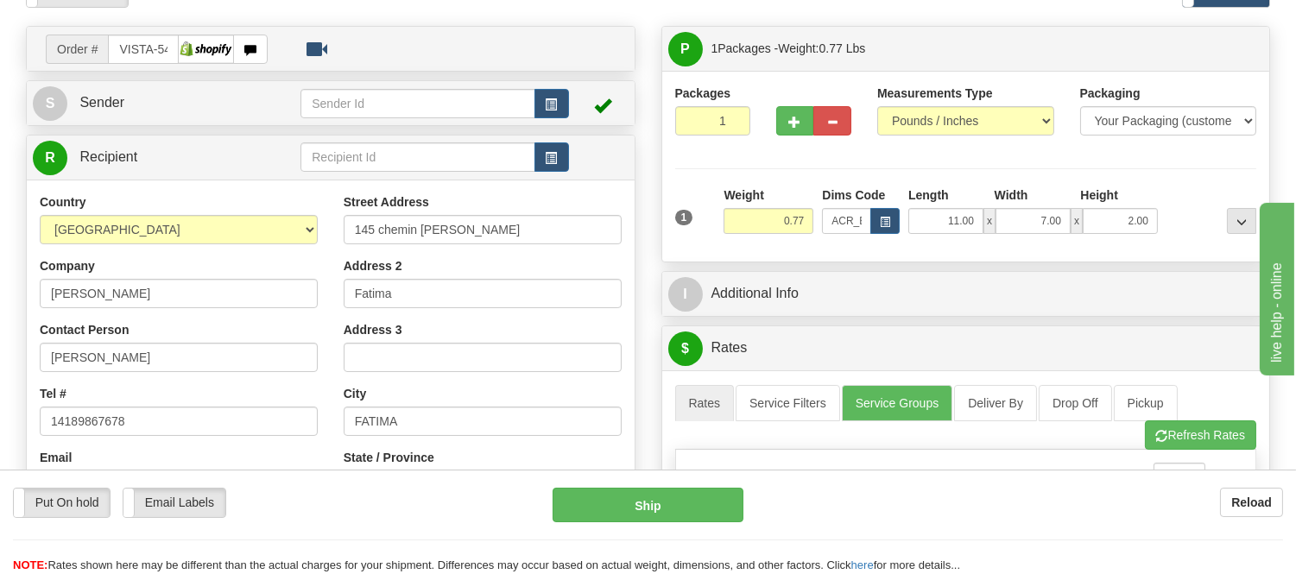
click at [544, 87] on td at bounding box center [435, 102] width 268 height 35
click at [546, 99] on span "button" at bounding box center [552, 104] width 12 height 11
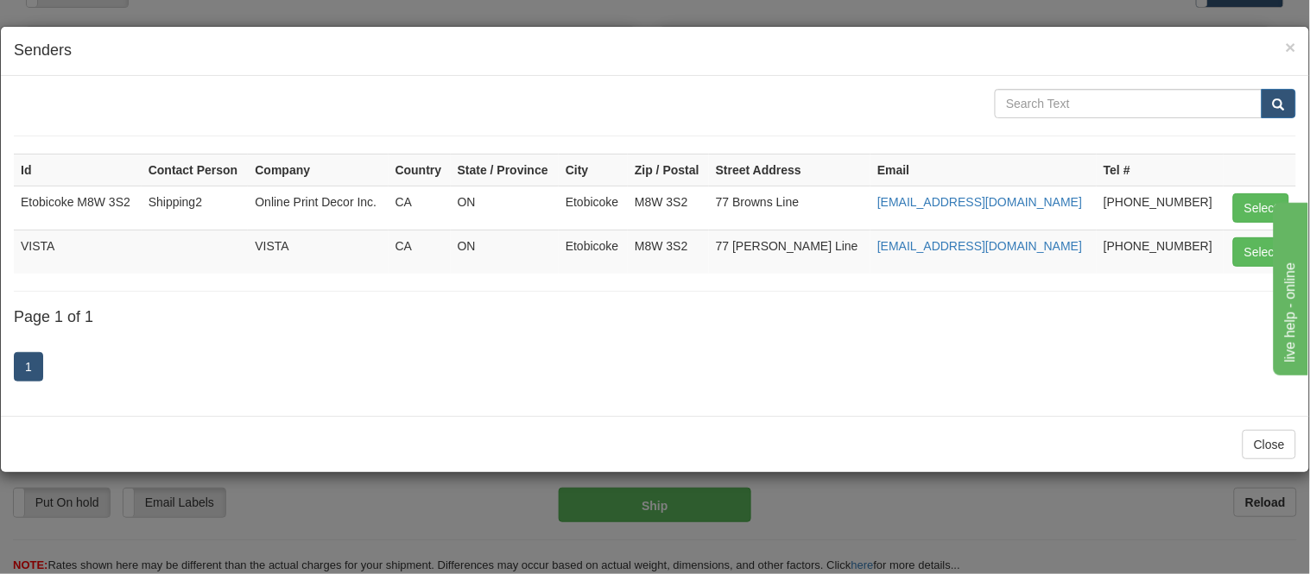
click at [1255, 237] on td "Select" at bounding box center [1260, 252] width 73 height 44
click at [1255, 246] on button "Select" at bounding box center [1261, 251] width 56 height 29
type input "VISTA"
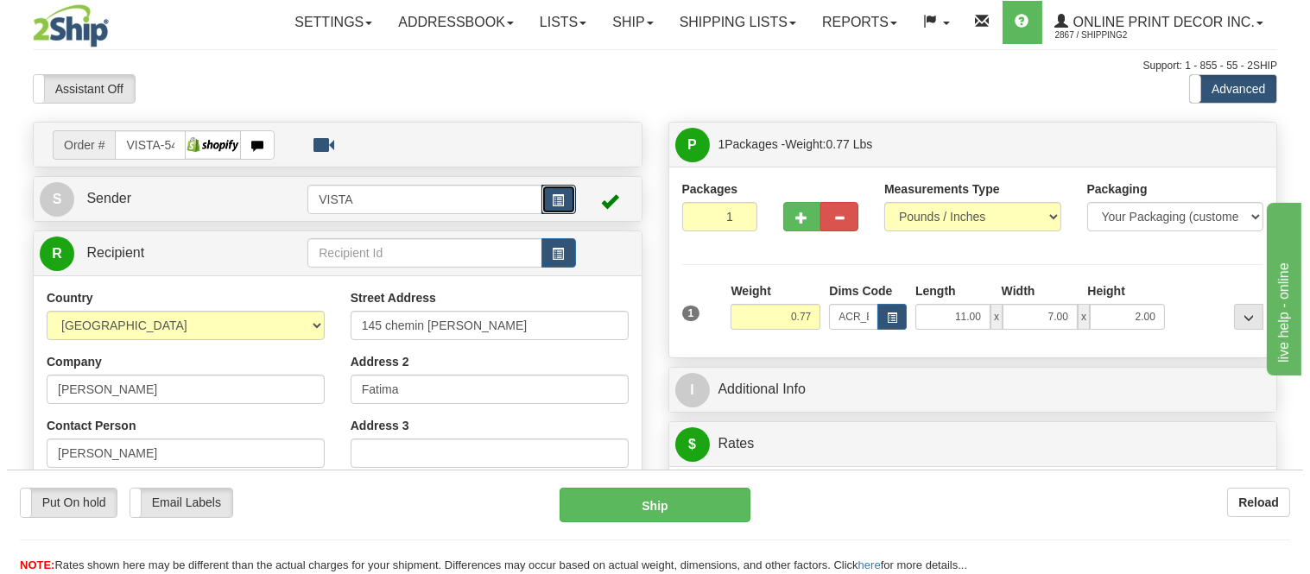
scroll to position [383, 0]
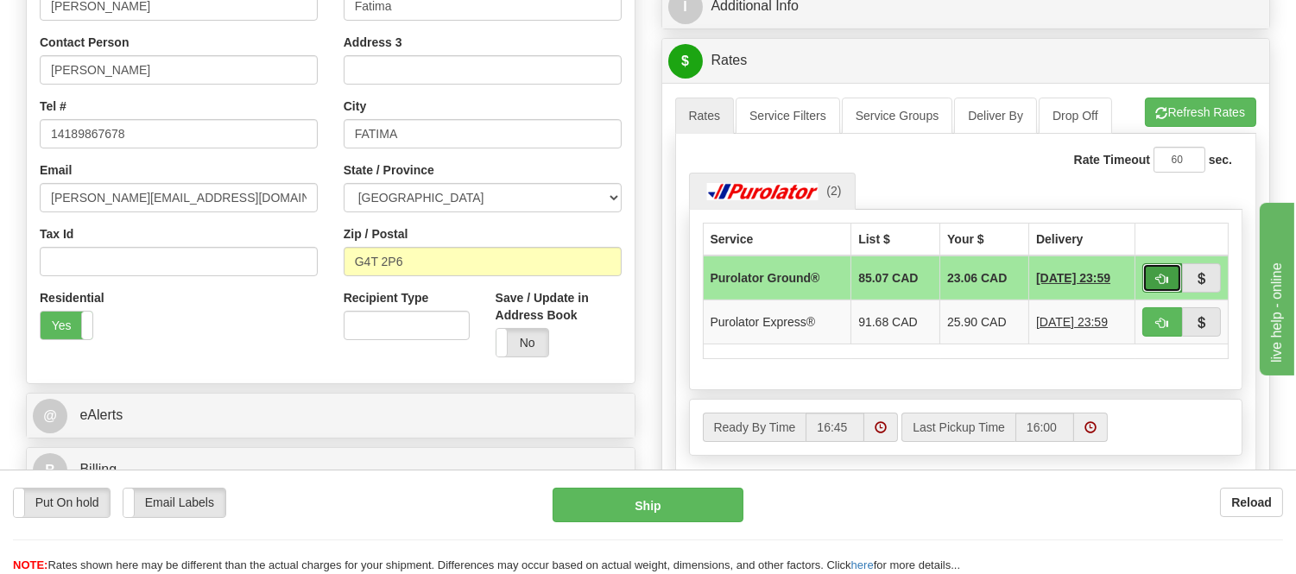
click at [1168, 268] on button "button" at bounding box center [1162, 277] width 40 height 29
type input "260"
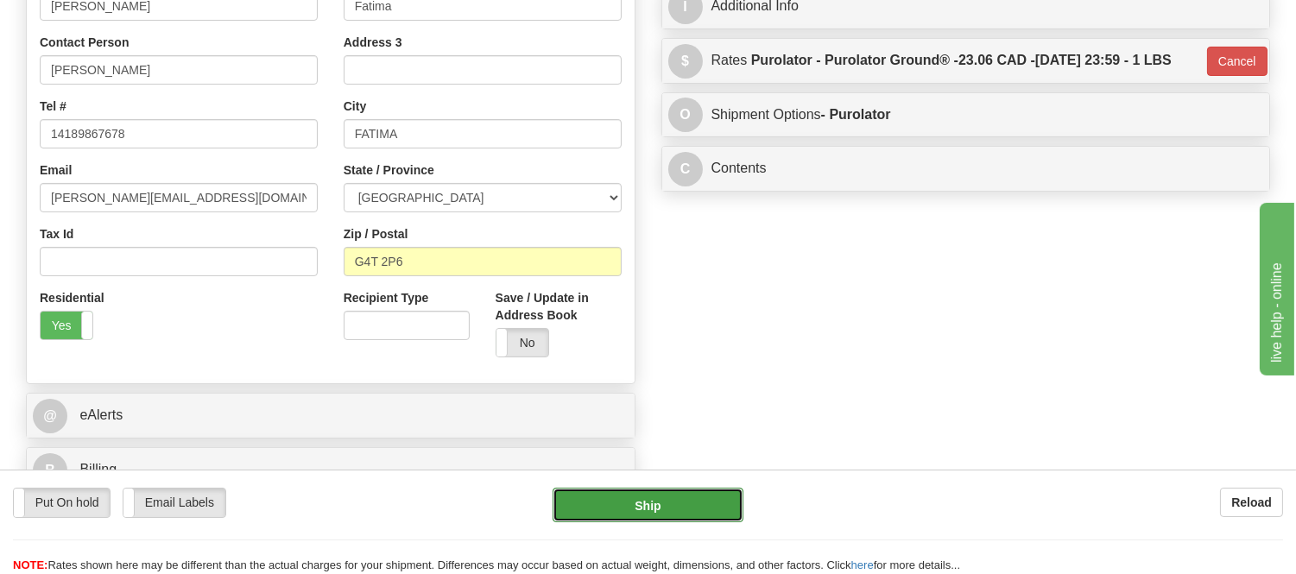
click at [610, 497] on button "Ship" at bounding box center [648, 505] width 190 height 35
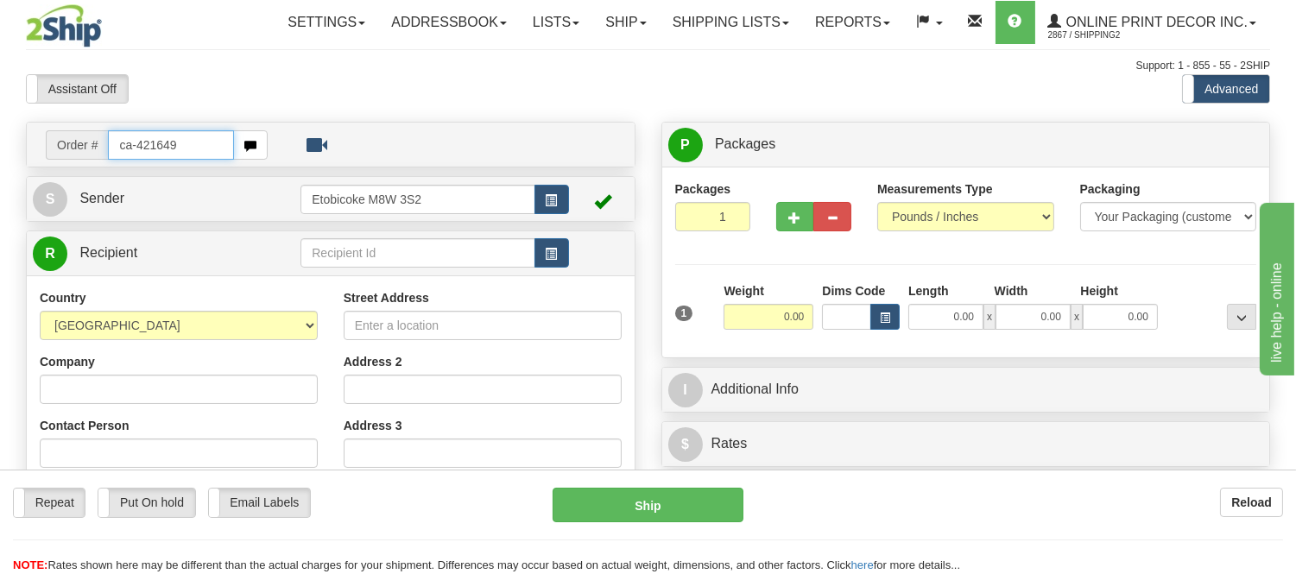
type input "ca-421649"
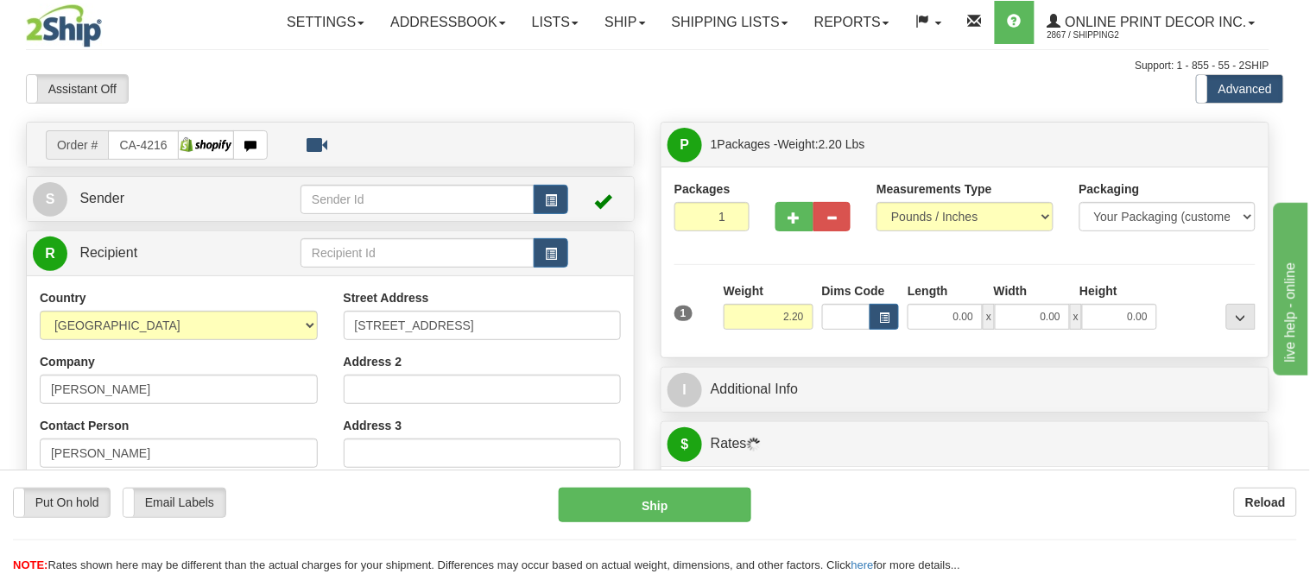
type input "TORONTO"
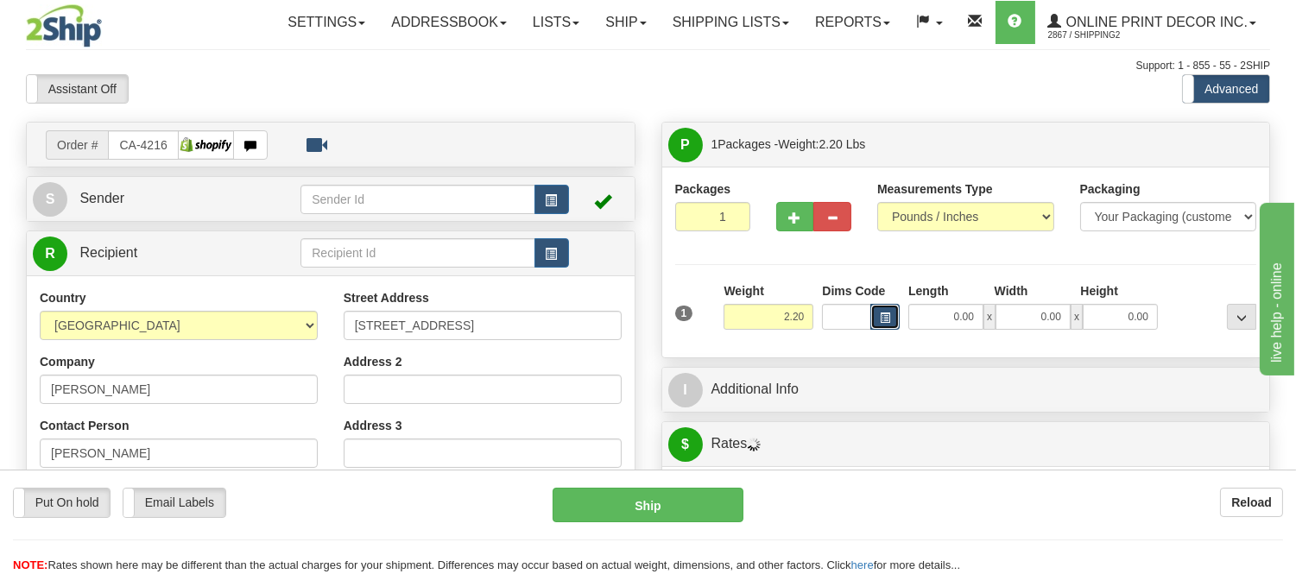
click at [882, 325] on button "button" at bounding box center [884, 317] width 29 height 26
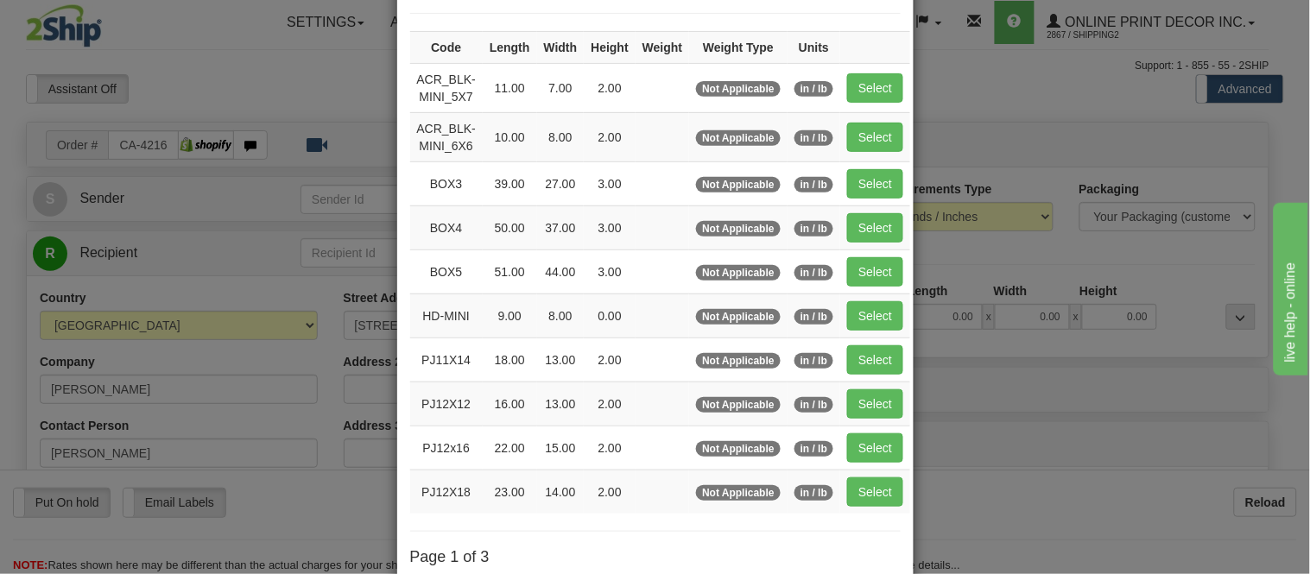
scroll to position [192, 0]
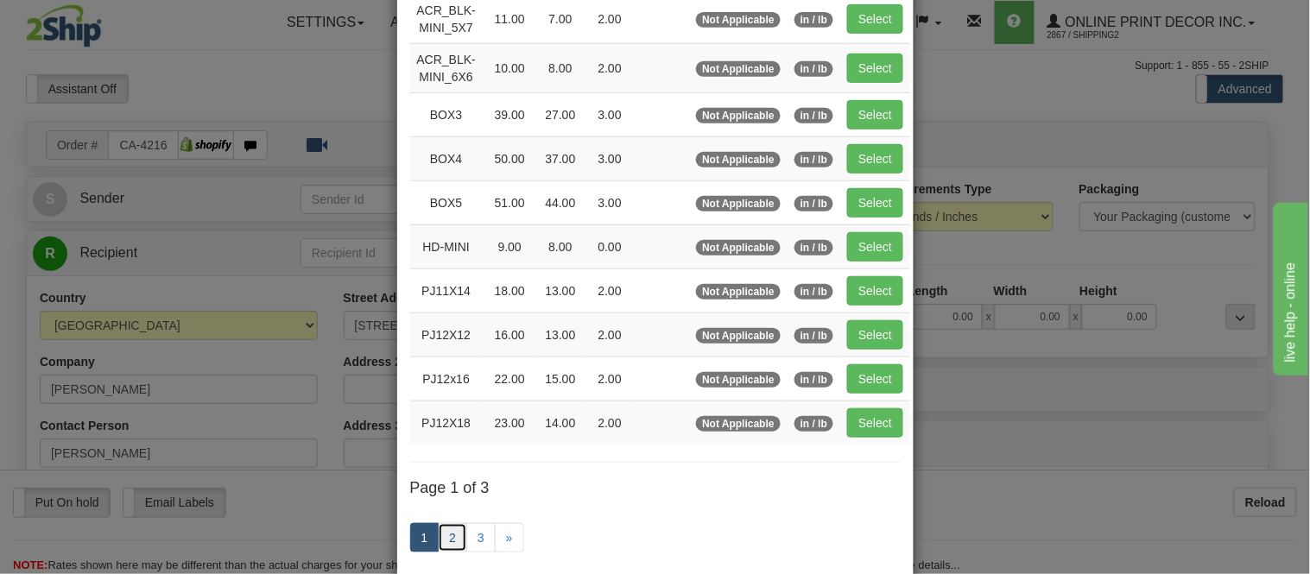
click at [443, 542] on link "2" at bounding box center [452, 537] width 29 height 29
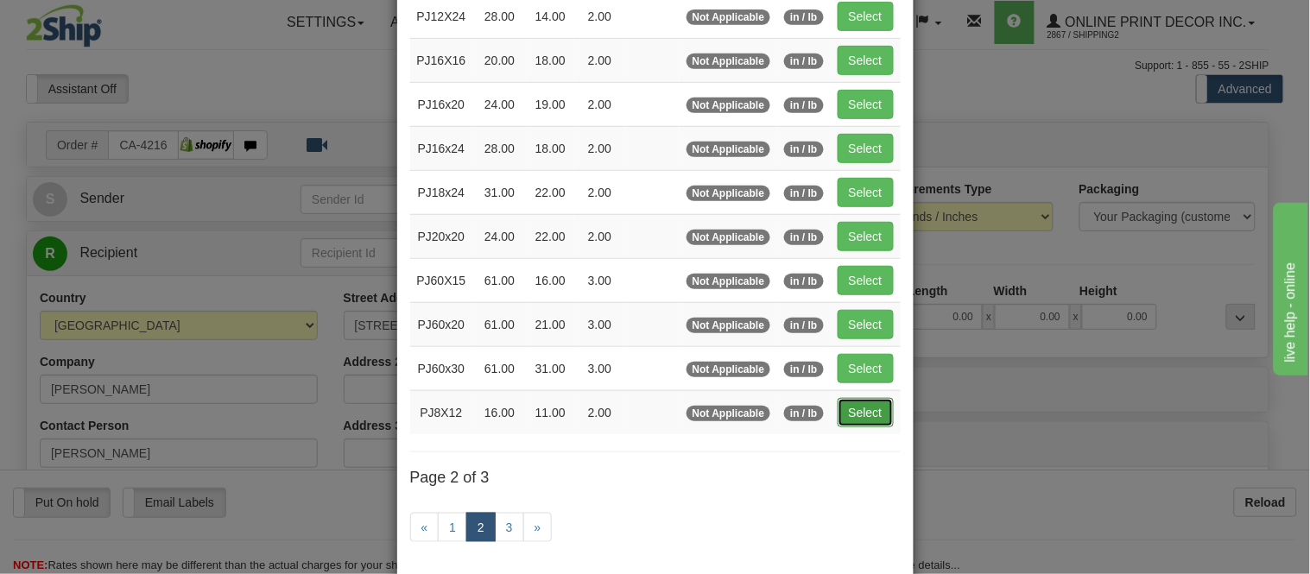
click at [846, 415] on button "Select" at bounding box center [866, 412] width 56 height 29
type input "PJ8X12"
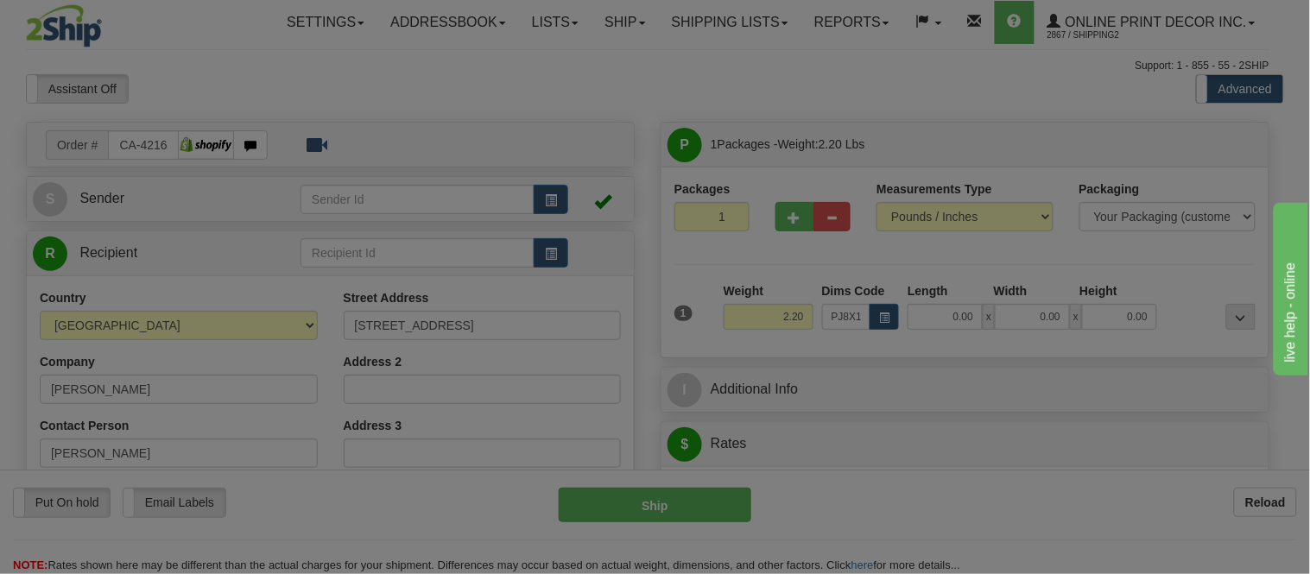
type input "16.00"
type input "11.00"
type input "2.00"
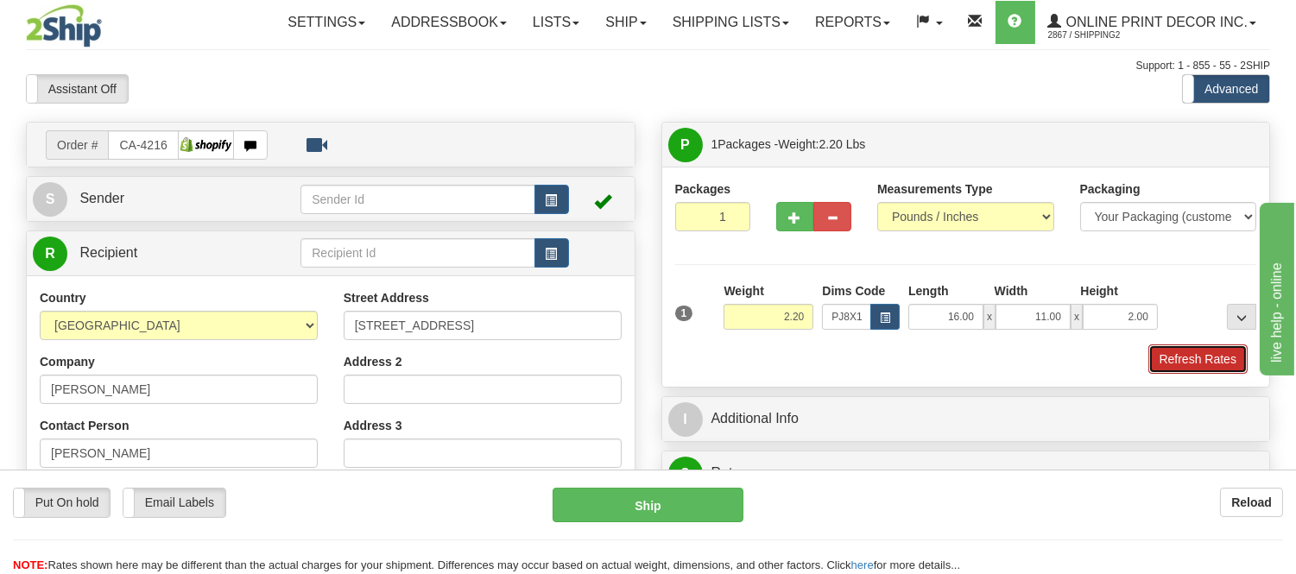
click at [1171, 363] on button "Refresh Rates" at bounding box center [1198, 359] width 99 height 29
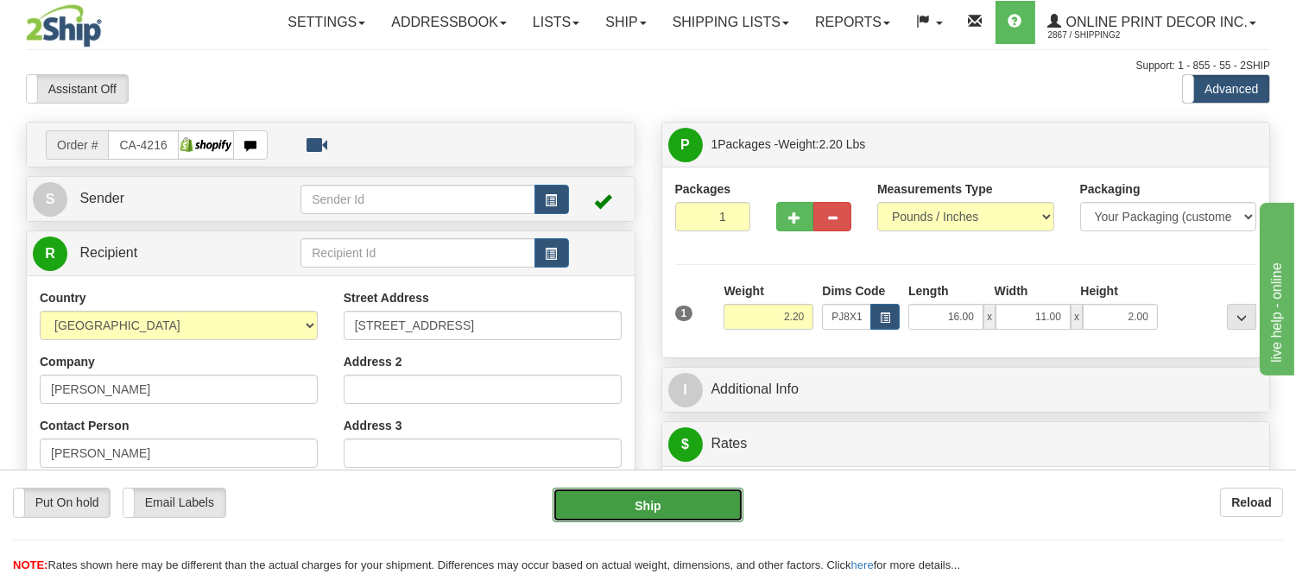
click at [629, 507] on button "Ship" at bounding box center [648, 505] width 190 height 35
type input "260"
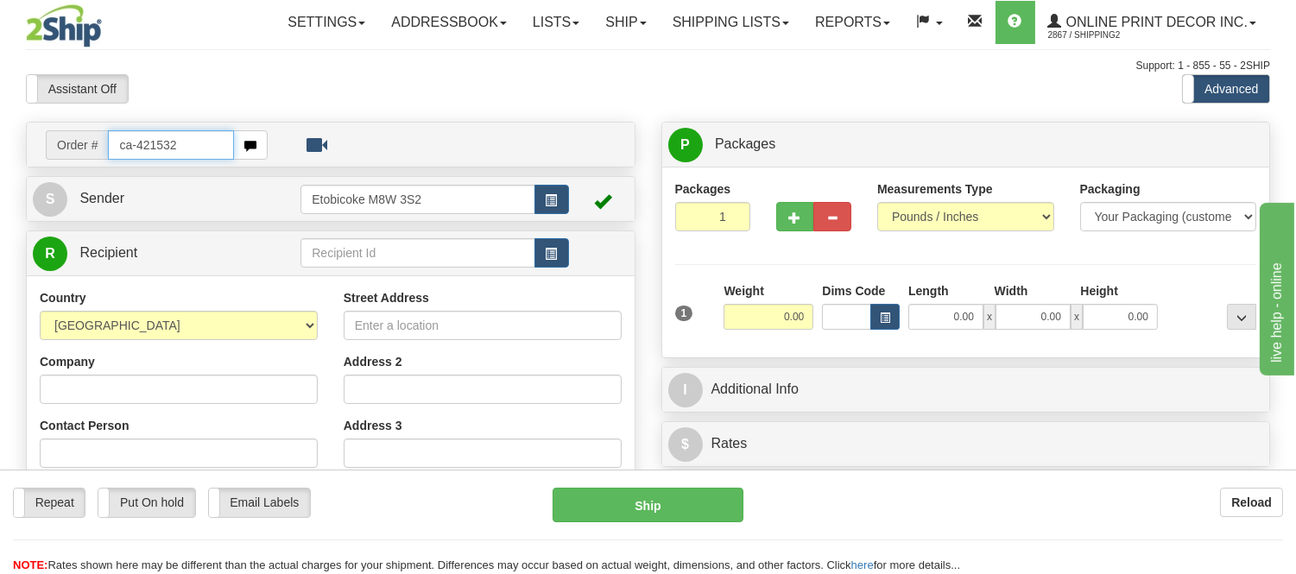
type input "ca-421532"
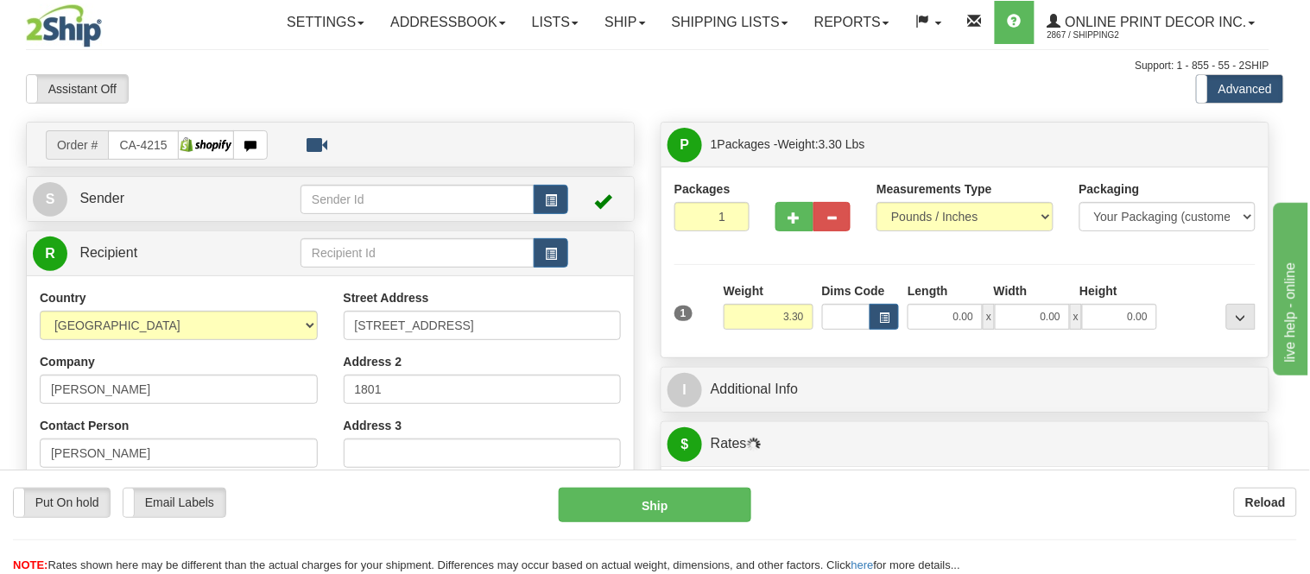
type input "[GEOGRAPHIC_DATA]"
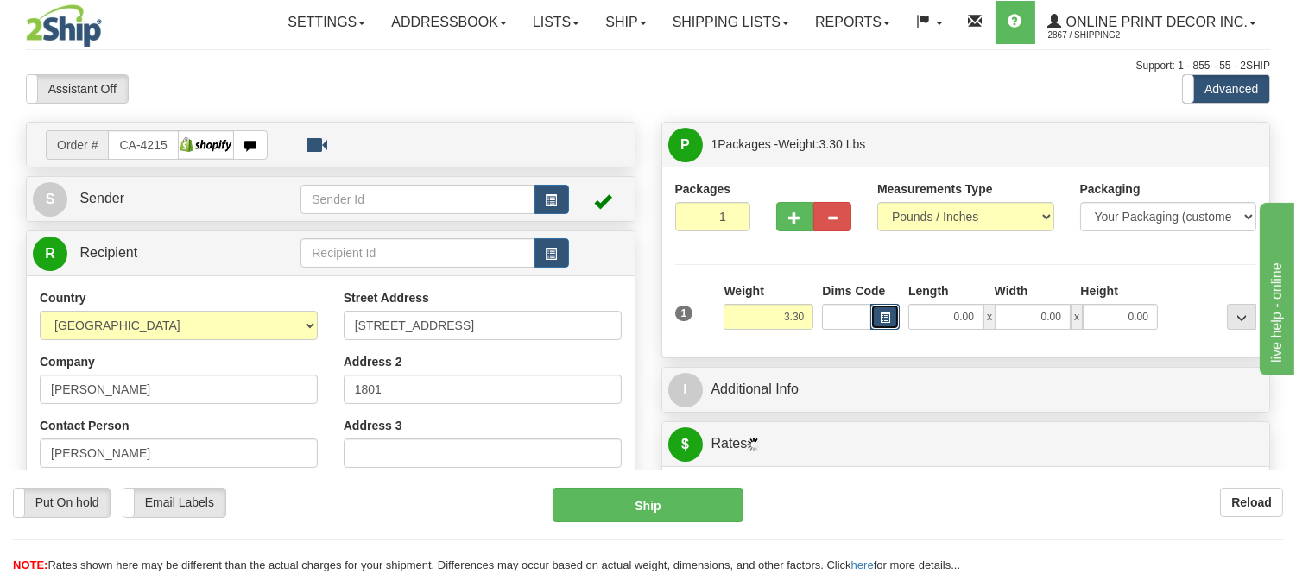
click at [878, 316] on button "button" at bounding box center [884, 317] width 29 height 26
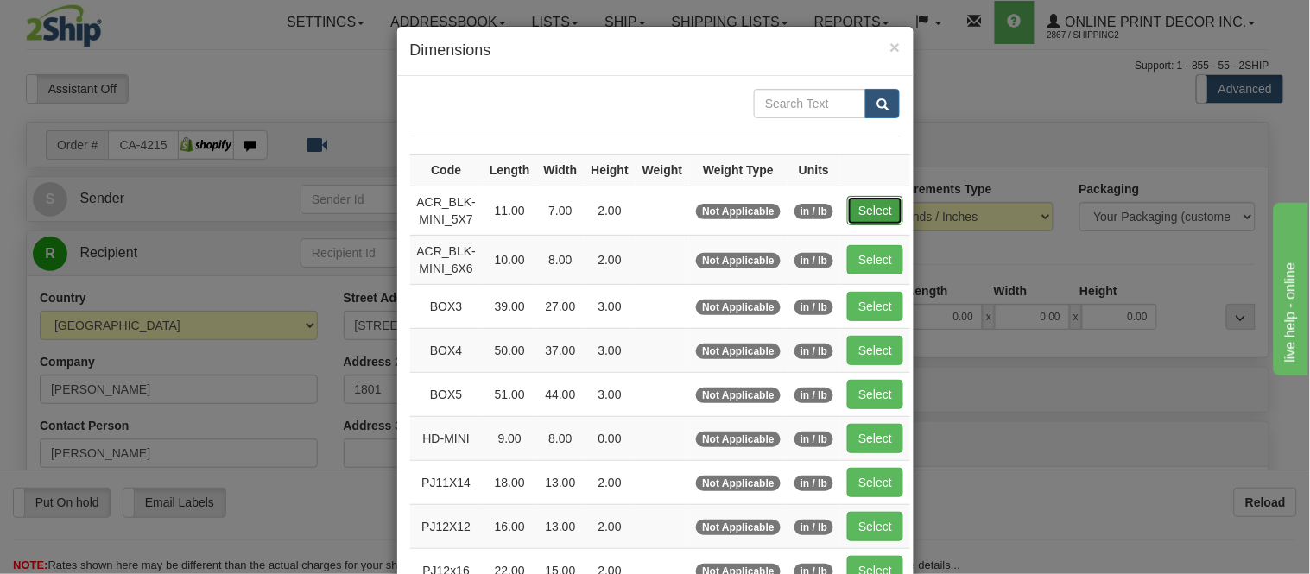
click at [893, 203] on button "Select" at bounding box center [875, 210] width 56 height 29
type input "ACR_BLK-MINI_5X7"
type input "11.00"
type input "7.00"
type input "2.00"
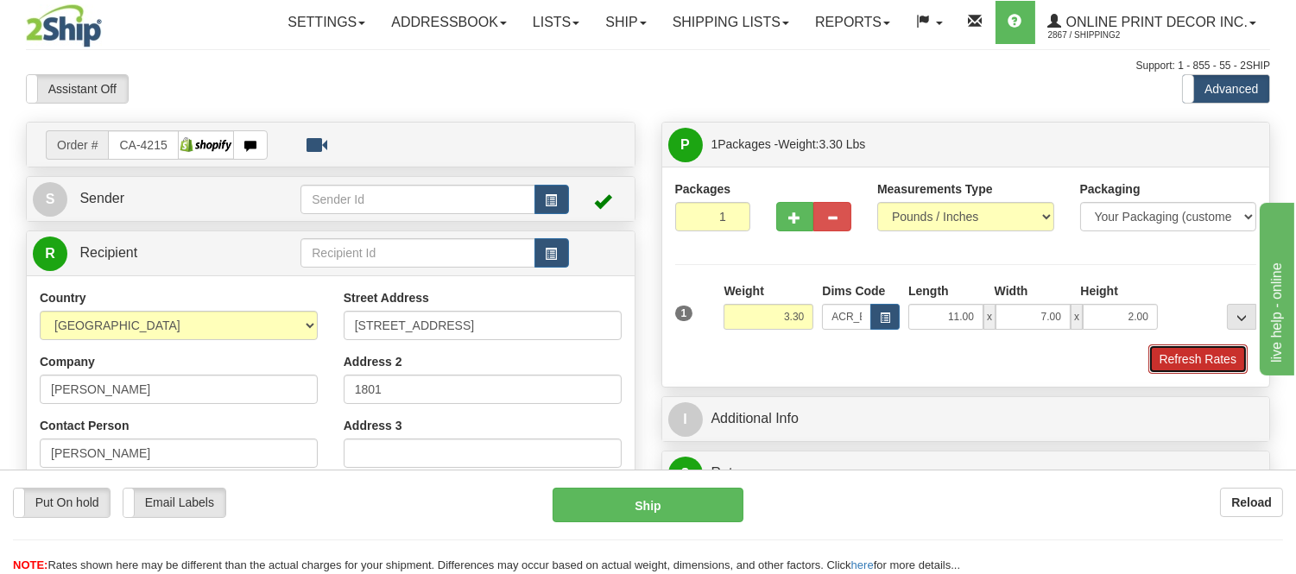
click at [1185, 364] on button "Refresh Rates" at bounding box center [1198, 359] width 99 height 29
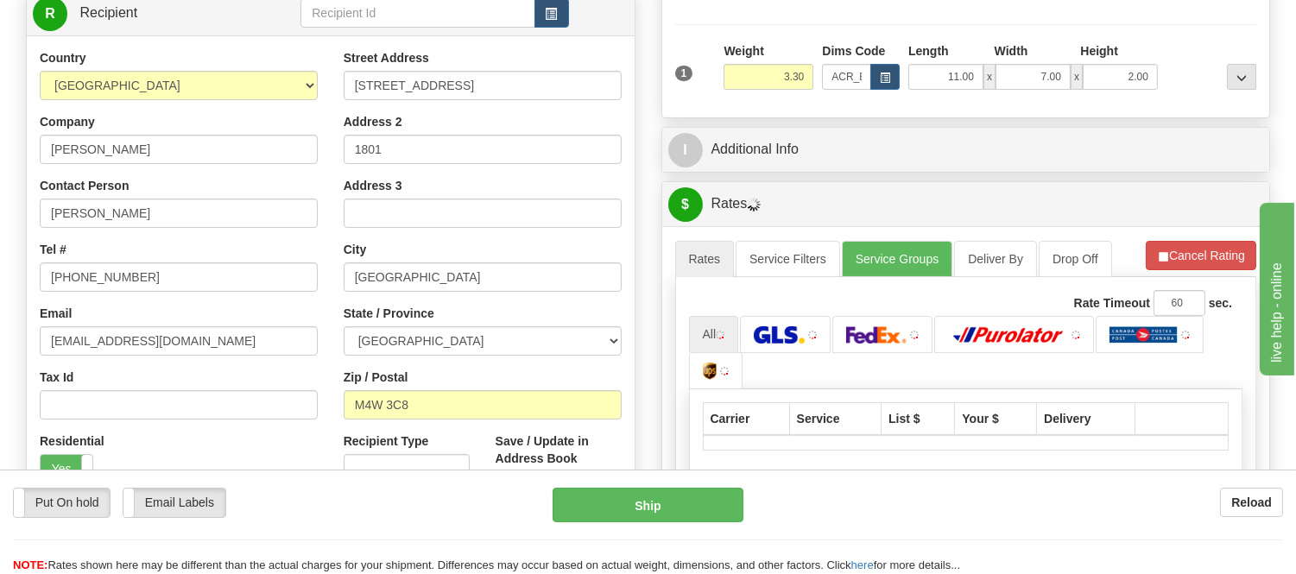
scroll to position [276, 0]
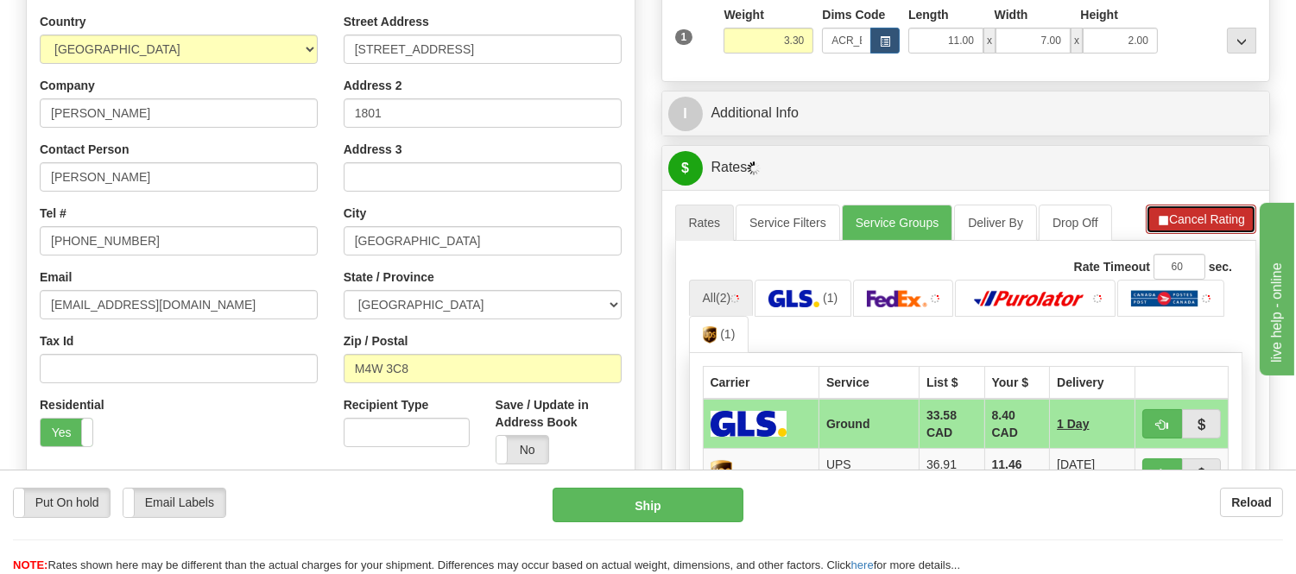
click at [1218, 218] on button "Cancel Rating" at bounding box center [1201, 219] width 111 height 29
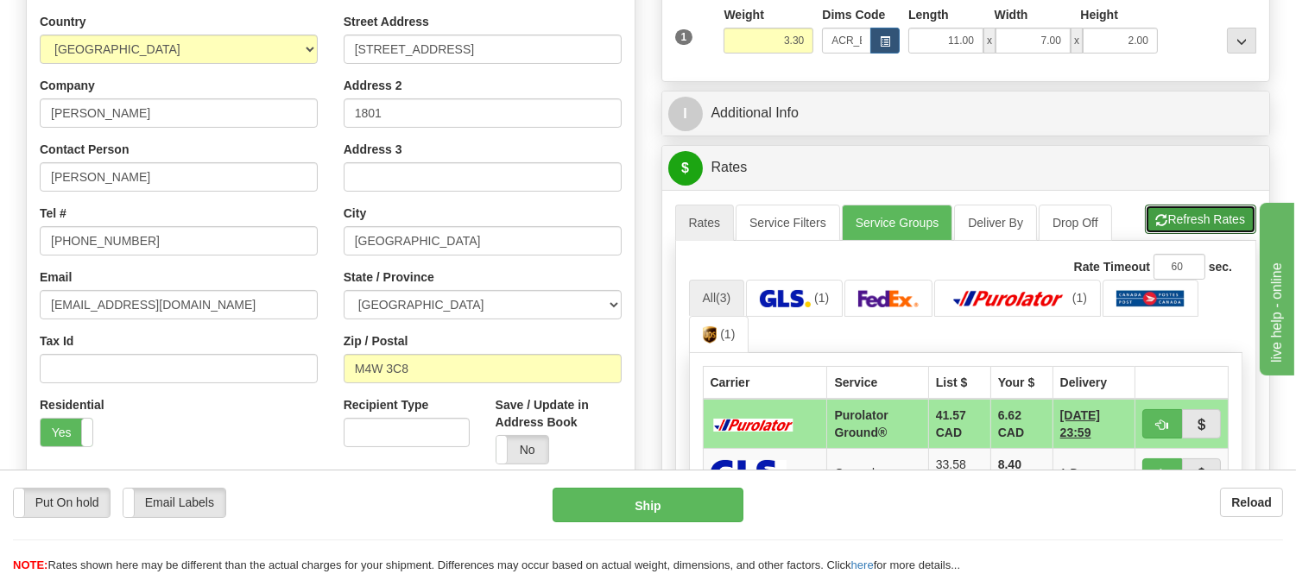
click at [1218, 218] on button "Refresh Rates" at bounding box center [1200, 219] width 111 height 29
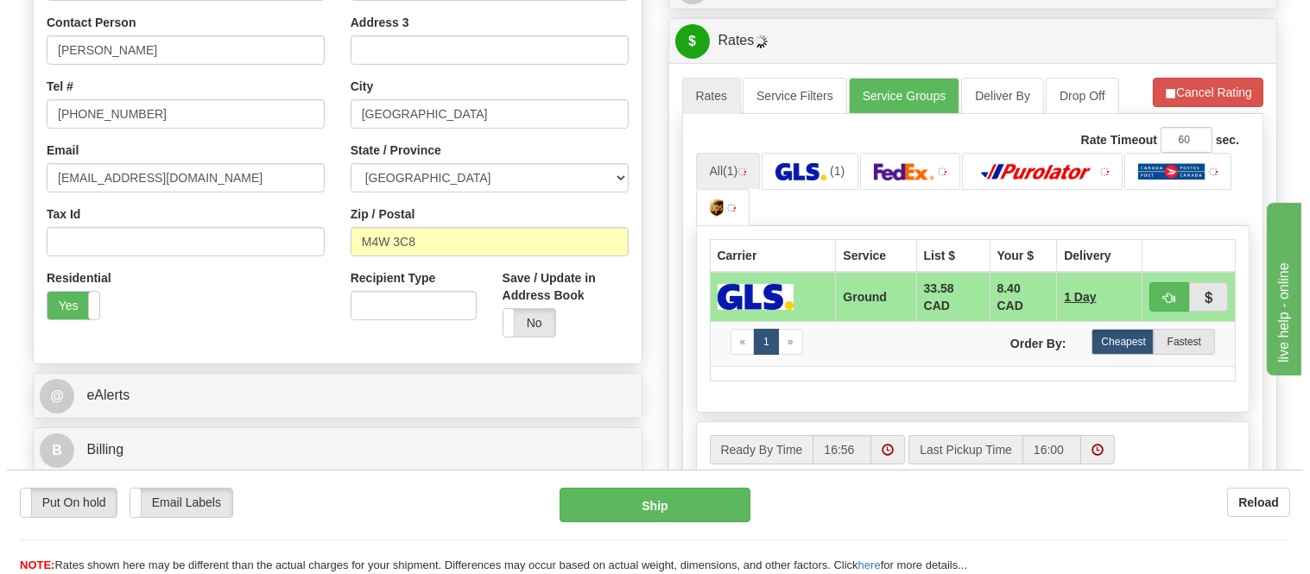
scroll to position [525, 0]
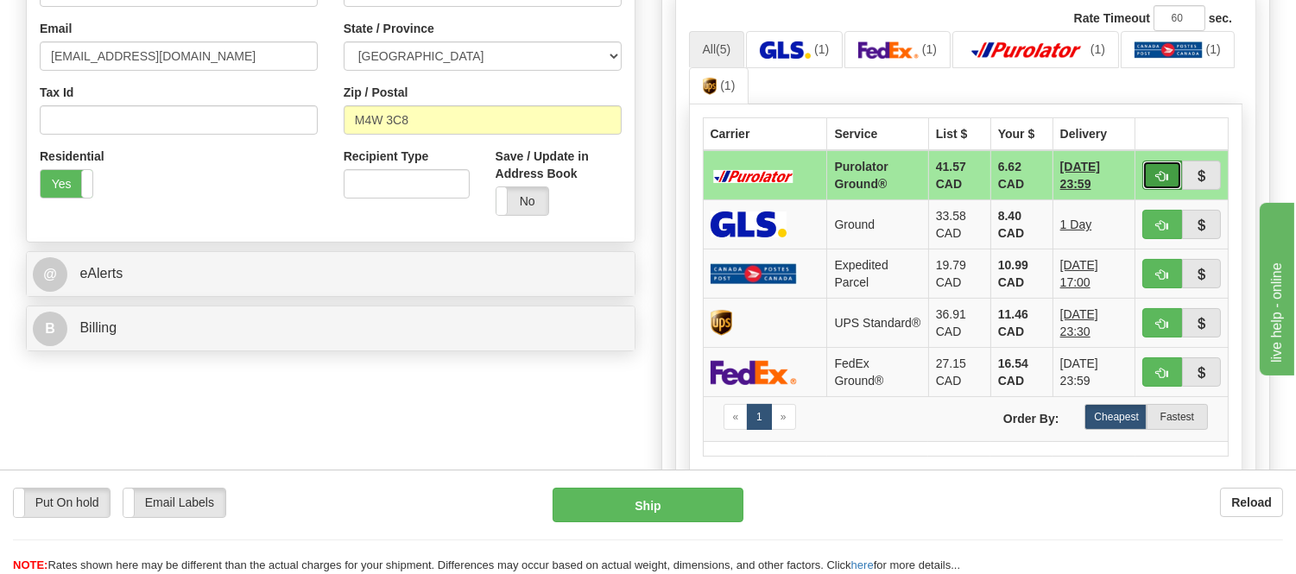
click at [1162, 171] on span "button" at bounding box center [1162, 176] width 12 height 11
type input "260"
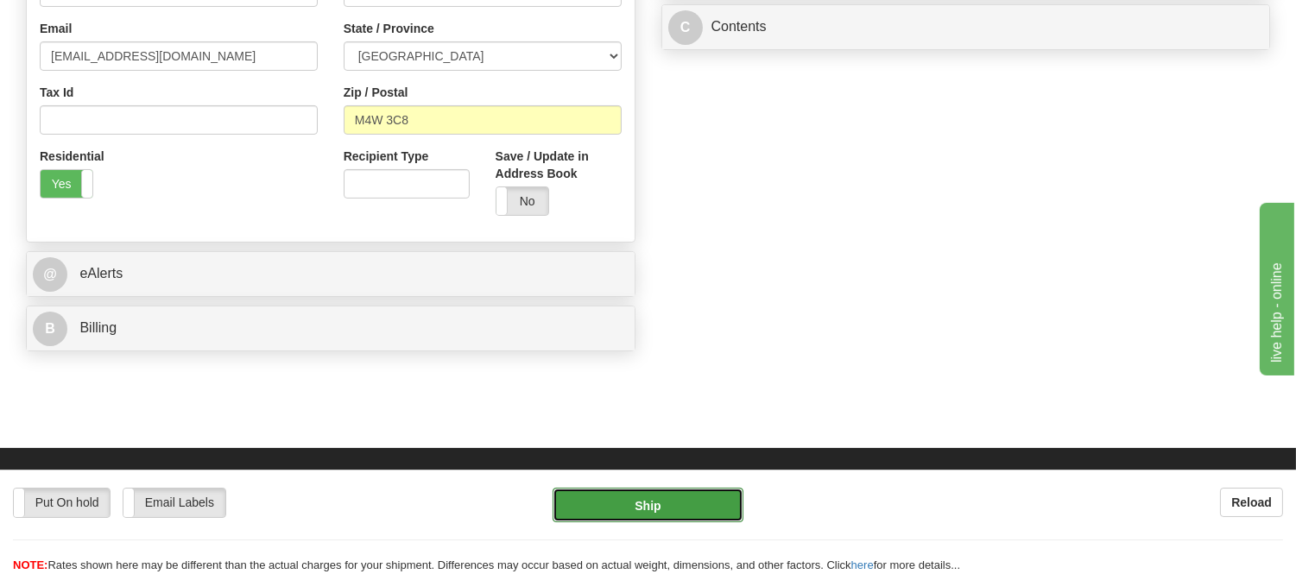
click at [661, 499] on button "Ship" at bounding box center [648, 505] width 190 height 35
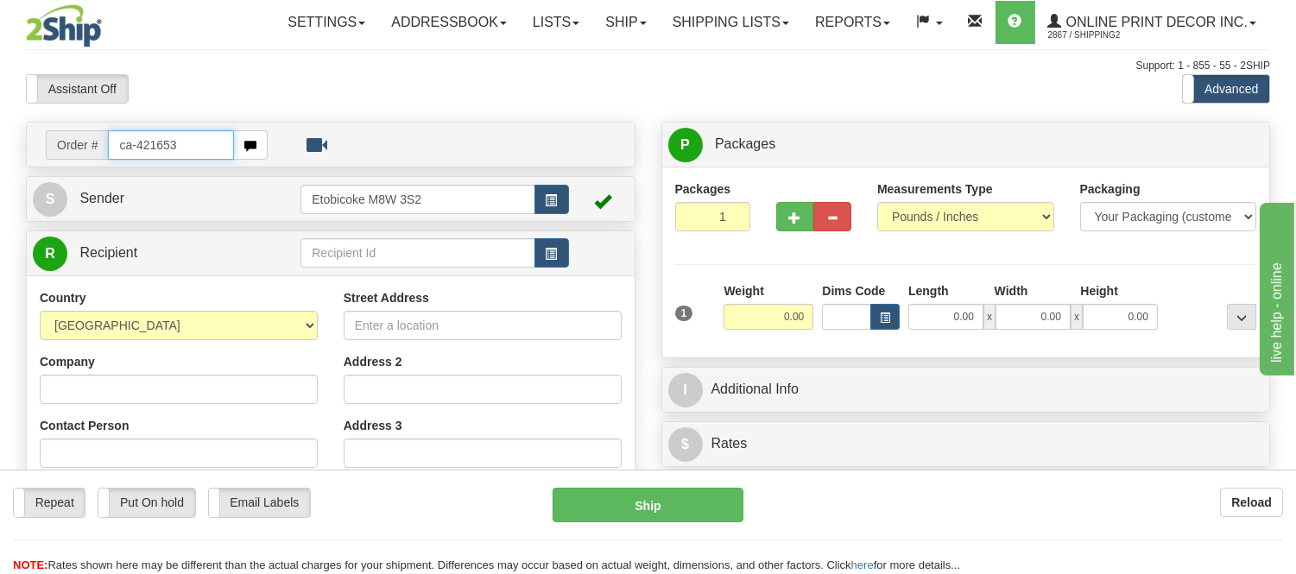
type input "ca-421653"
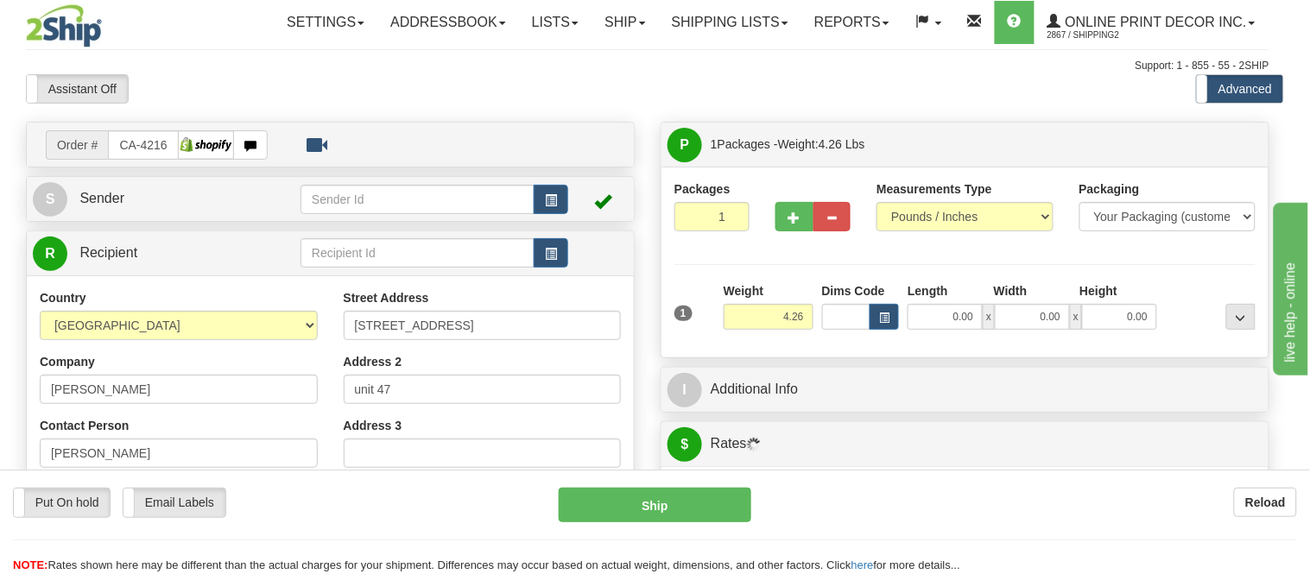
type input "LONDON"
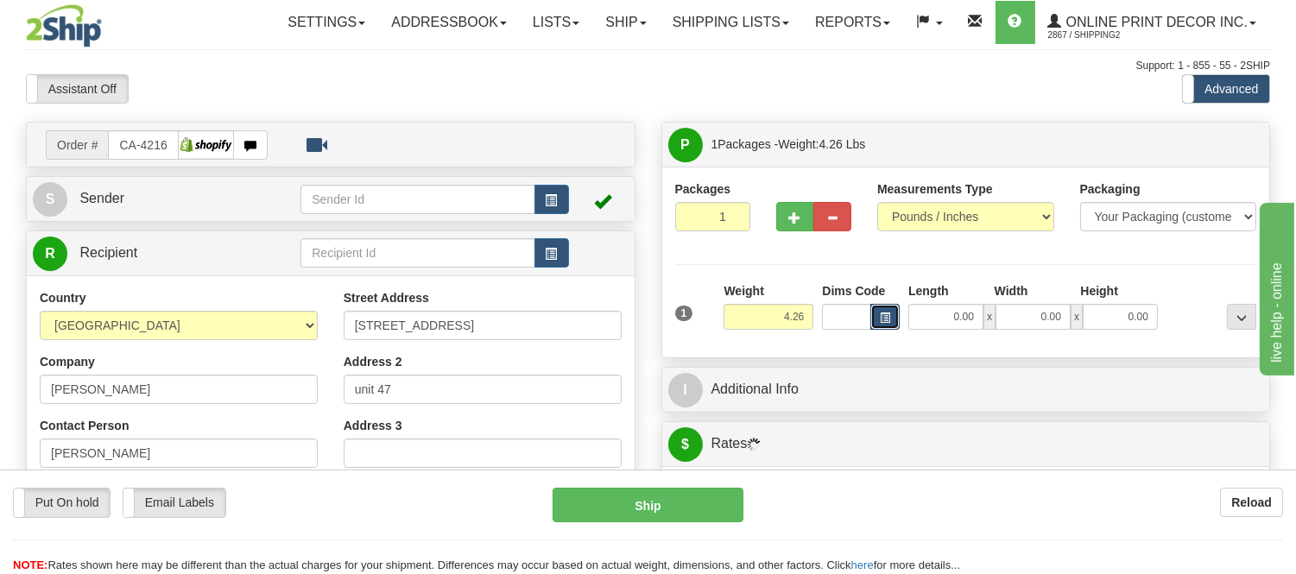
click at [884, 316] on span "button" at bounding box center [885, 317] width 10 height 9
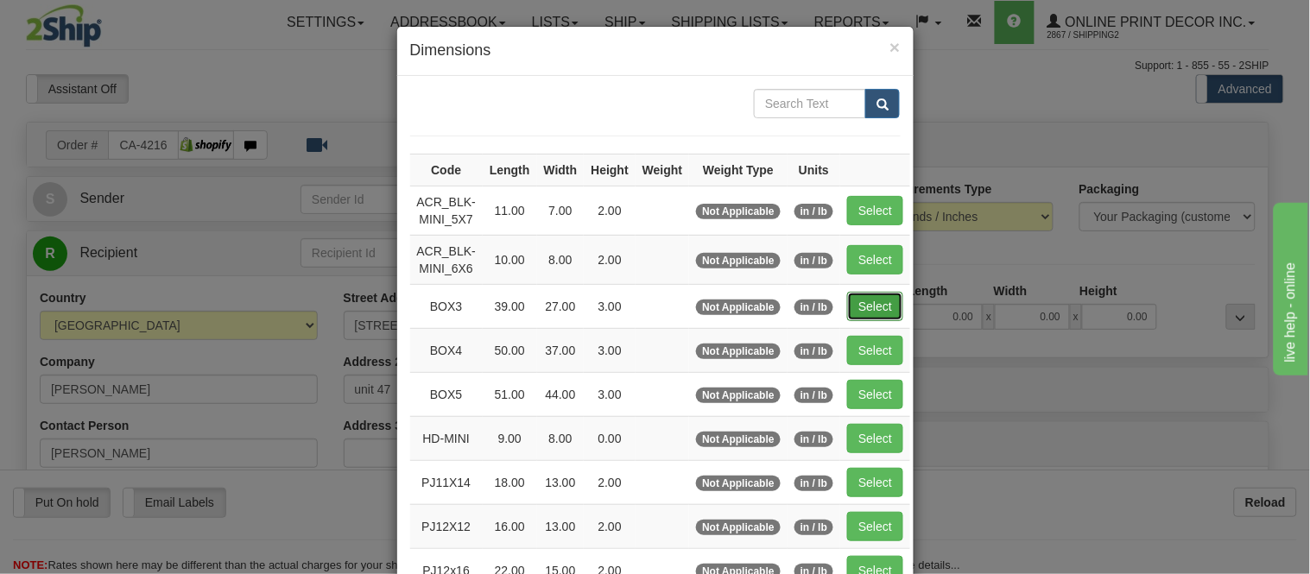
click at [847, 306] on button "Select" at bounding box center [875, 306] width 56 height 29
type input "BOX3"
type input "39.00"
type input "27.00"
type input "3.00"
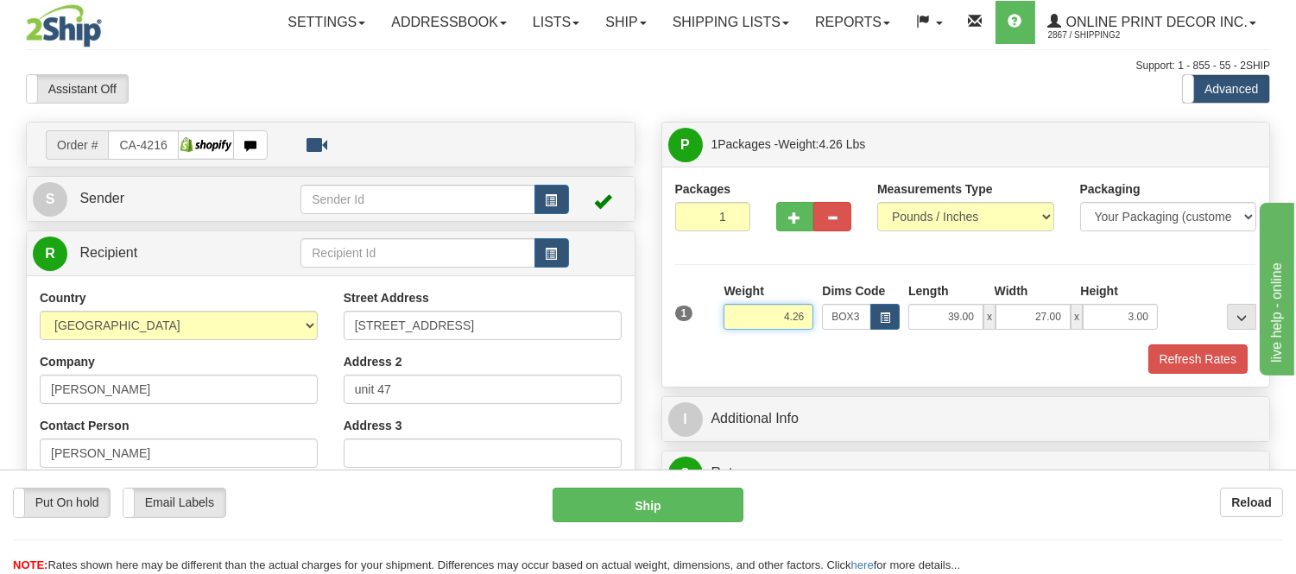
drag, startPoint x: 808, startPoint y: 312, endPoint x: 743, endPoint y: 342, distance: 72.3
click at [743, 342] on div "Weight 4.26" at bounding box center [768, 312] width 98 height 60
type input "7.98"
click at [1187, 354] on button "Refresh Rates" at bounding box center [1198, 359] width 99 height 29
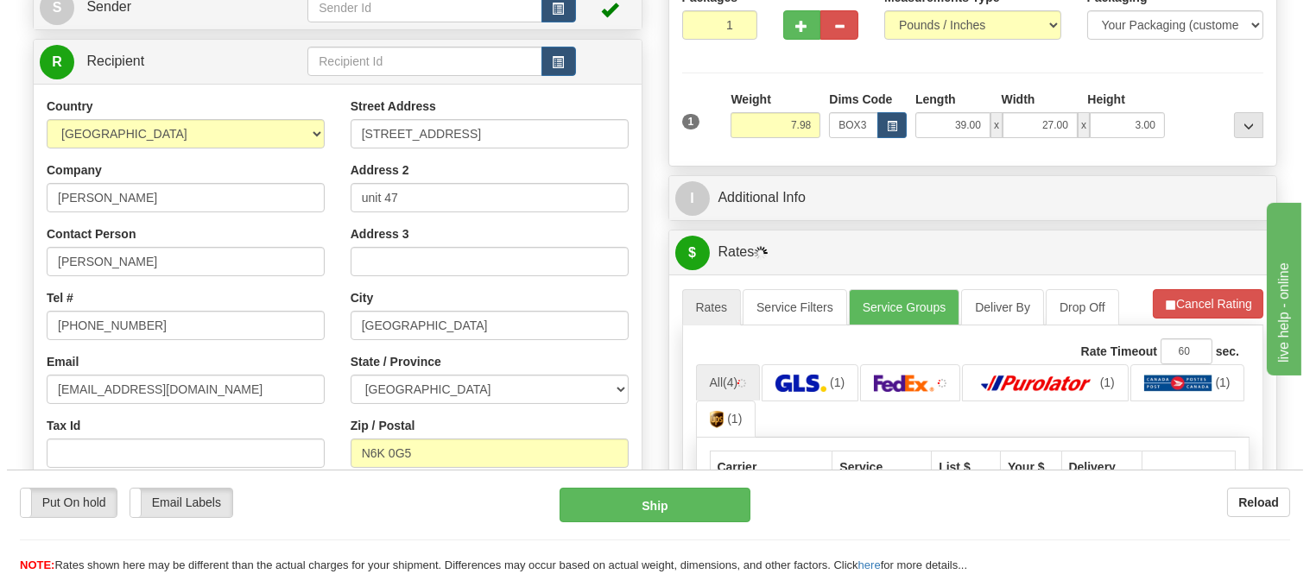
scroll to position [383, 0]
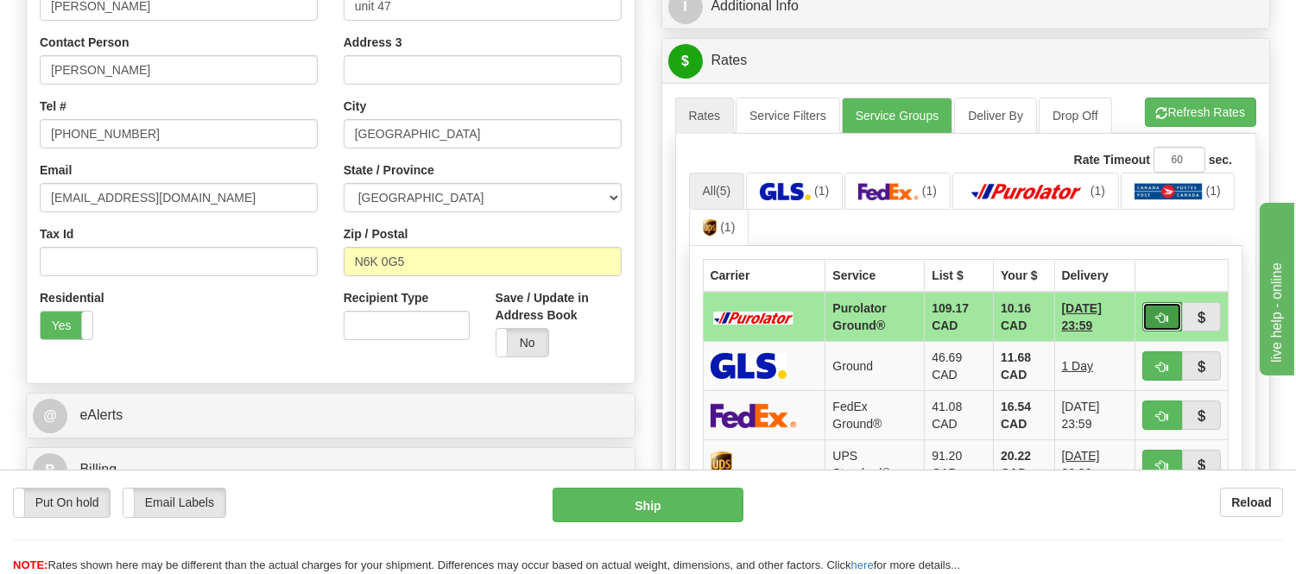
click at [1156, 313] on span "button" at bounding box center [1162, 318] width 12 height 11
type input "260"
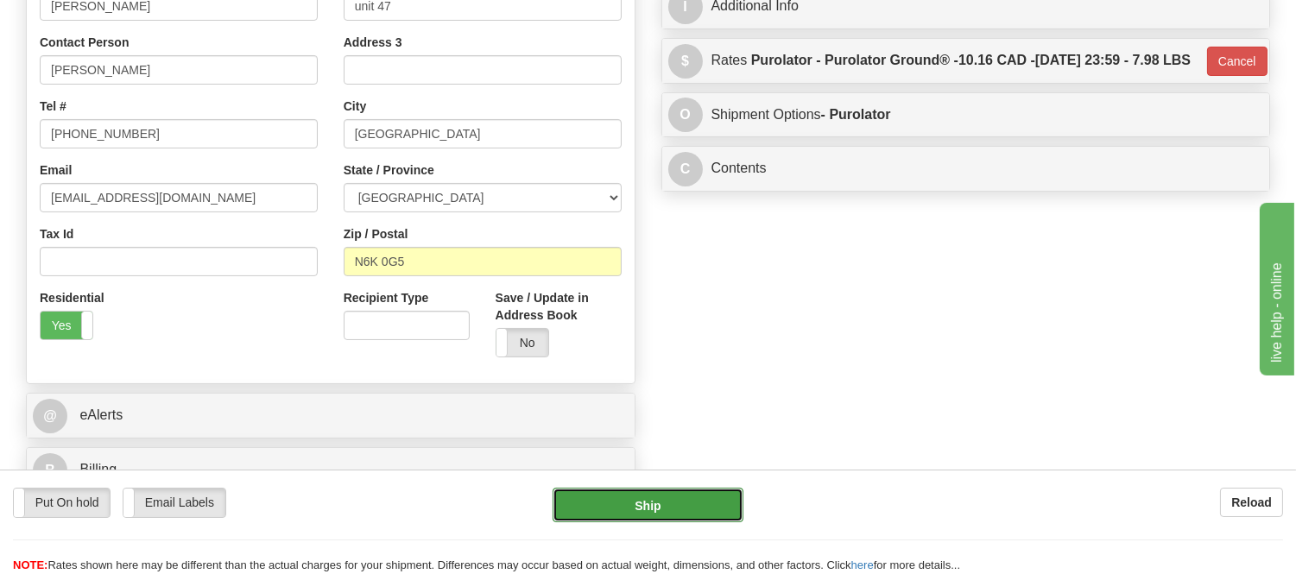
click at [623, 498] on button "Ship" at bounding box center [648, 505] width 190 height 35
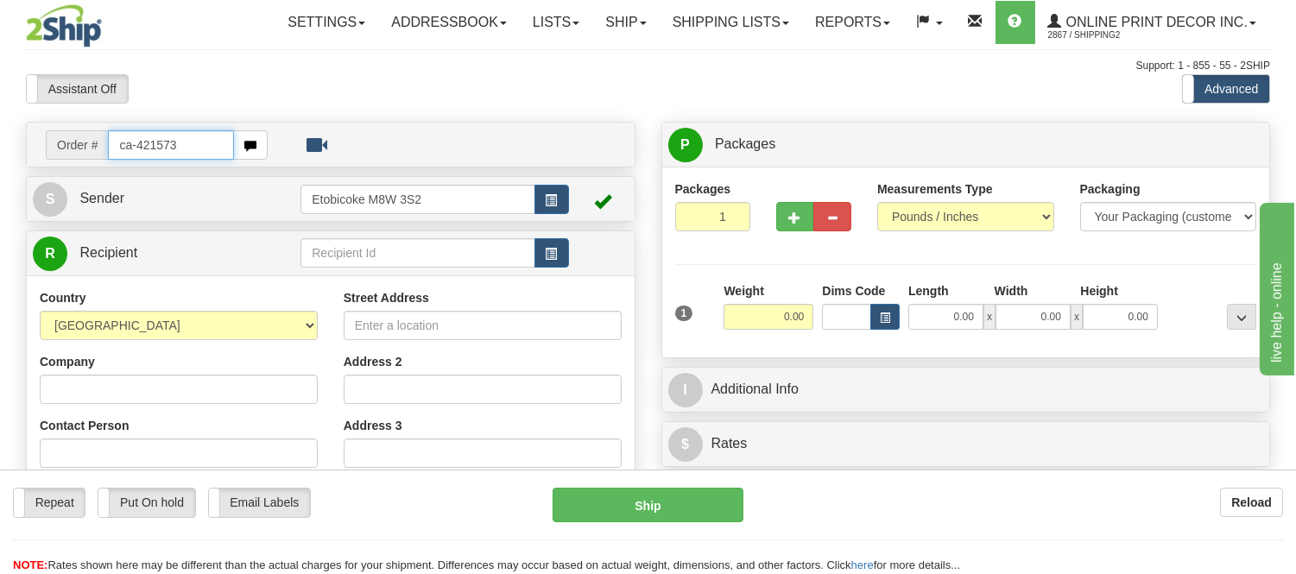
type input "ca-421573"
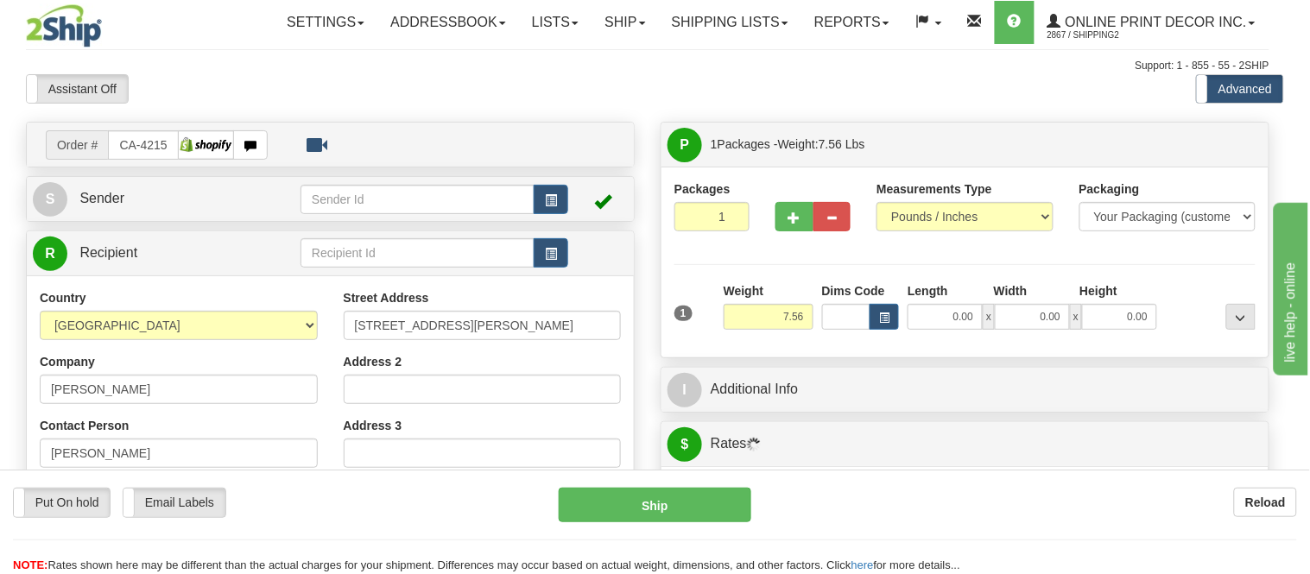
type input "NANAIMO"
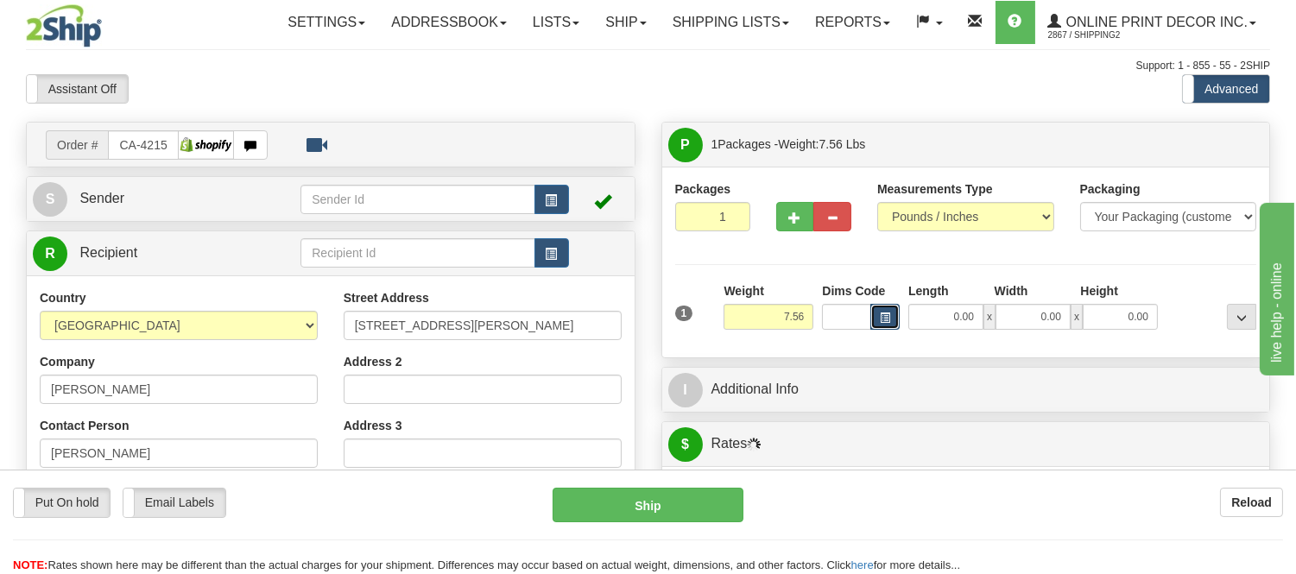
click at [887, 316] on span "button" at bounding box center [885, 317] width 10 height 9
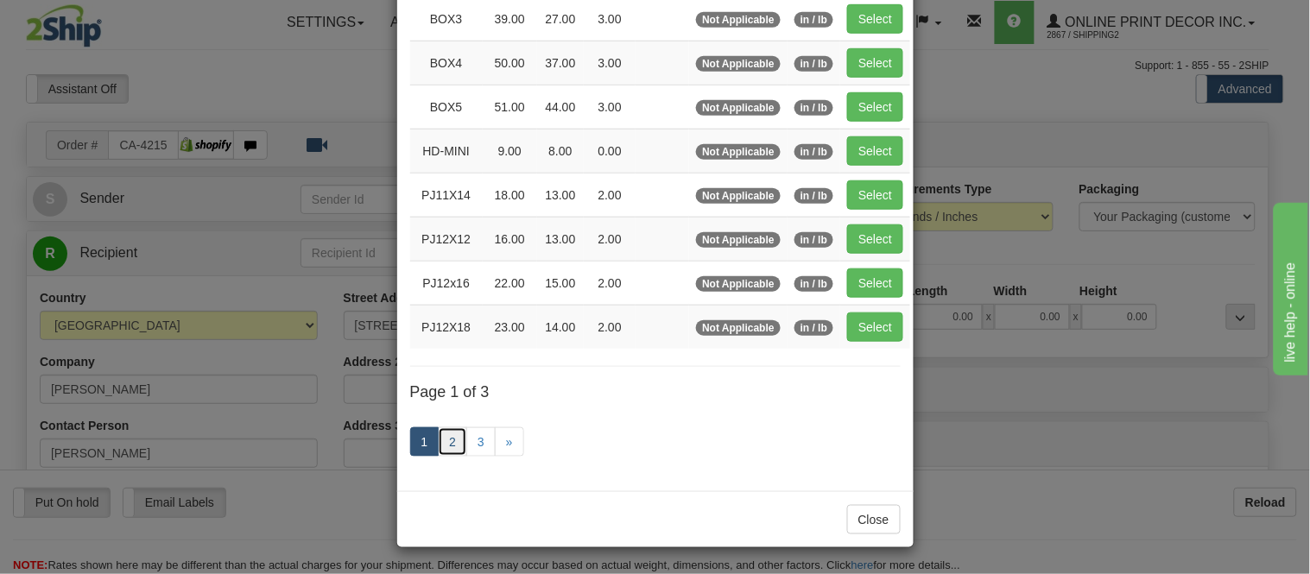
click at [446, 435] on link "2" at bounding box center [452, 441] width 29 height 29
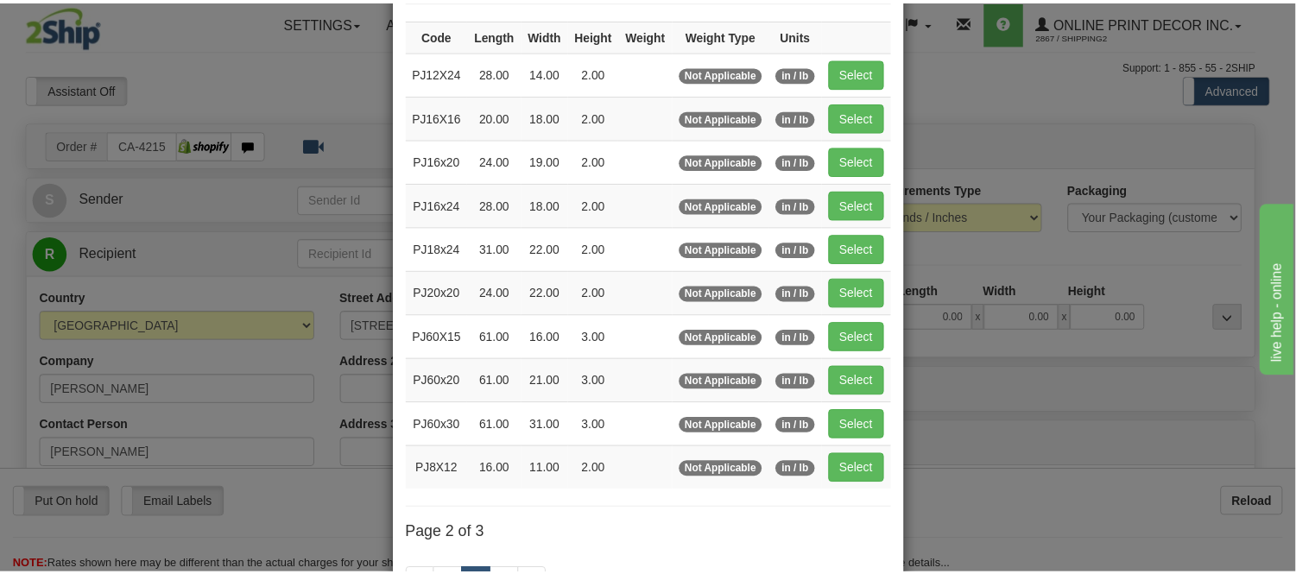
scroll to position [89, 0]
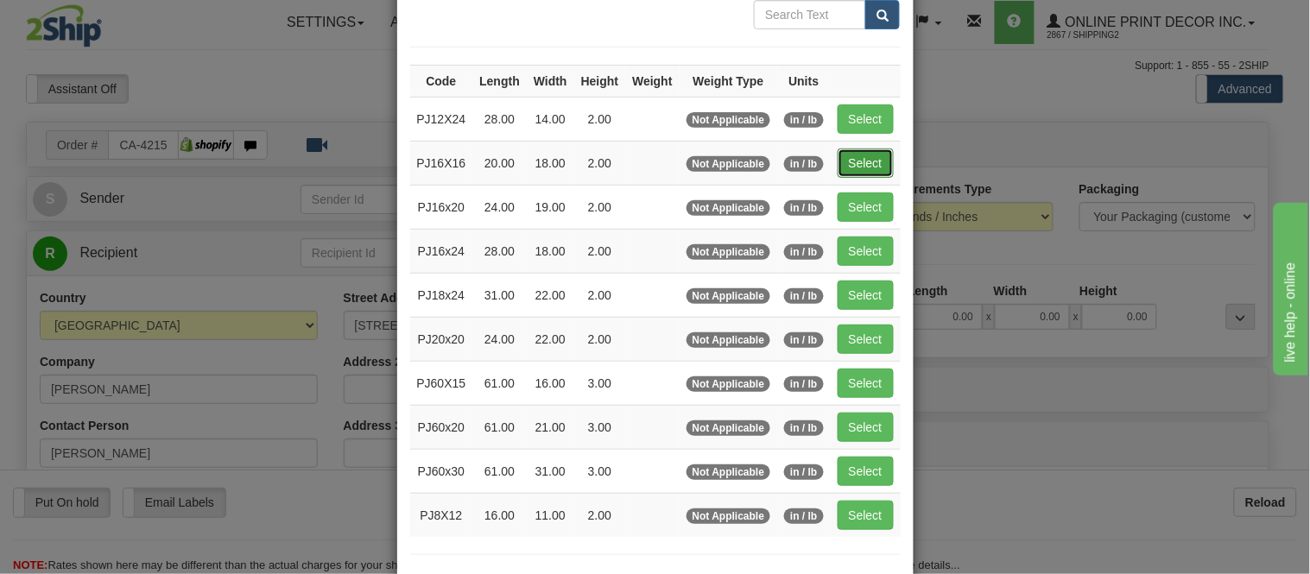
click at [845, 161] on button "Select" at bounding box center [866, 163] width 56 height 29
type input "PJ16X16"
type input "20.00"
type input "18.00"
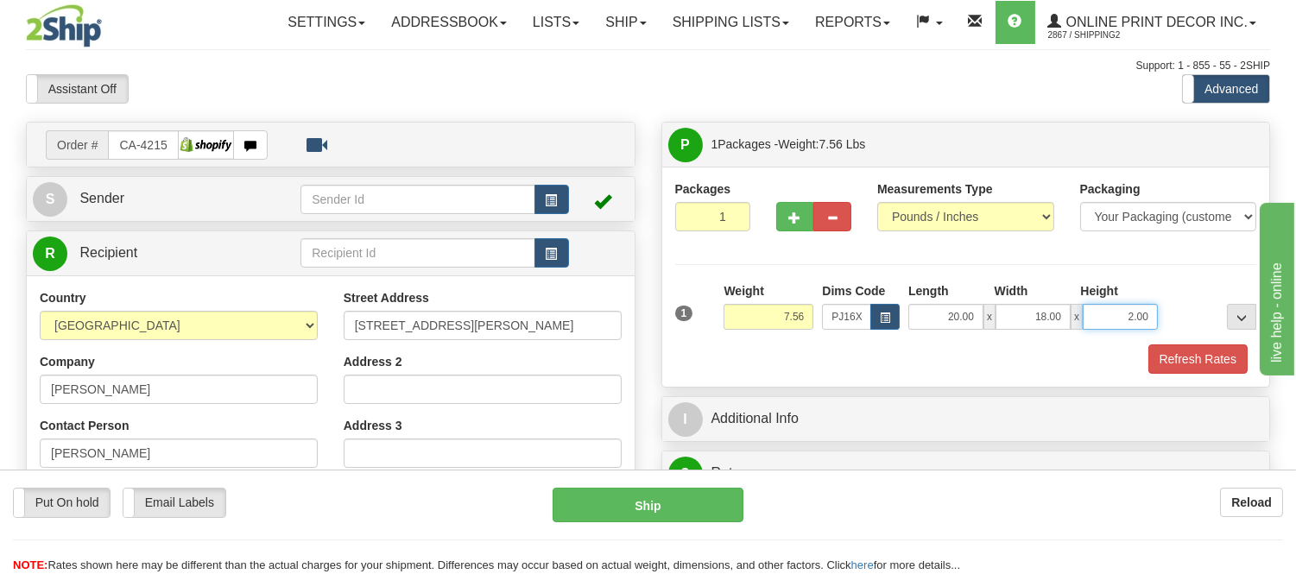
drag, startPoint x: 1153, startPoint y: 312, endPoint x: 1115, endPoint y: 332, distance: 42.9
click at [1115, 332] on div "1 Weight 7.56 Dims Code x x" at bounding box center [966, 312] width 591 height 61
type input "4.00"
click at [1193, 365] on button "Refresh Rates" at bounding box center [1198, 359] width 99 height 29
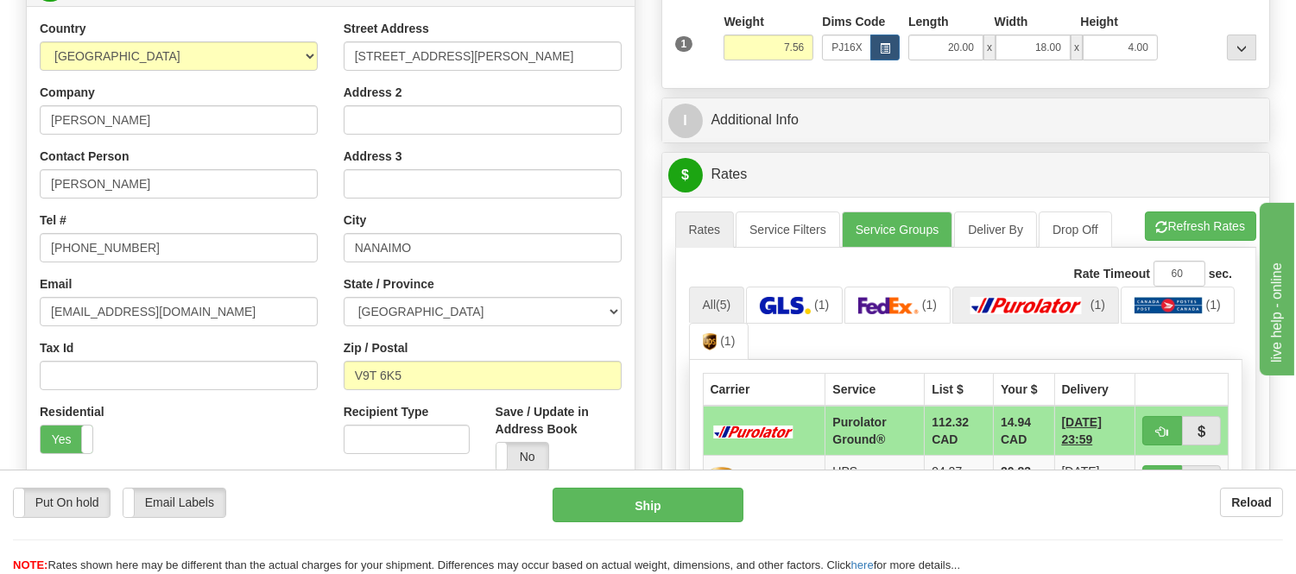
scroll to position [383, 0]
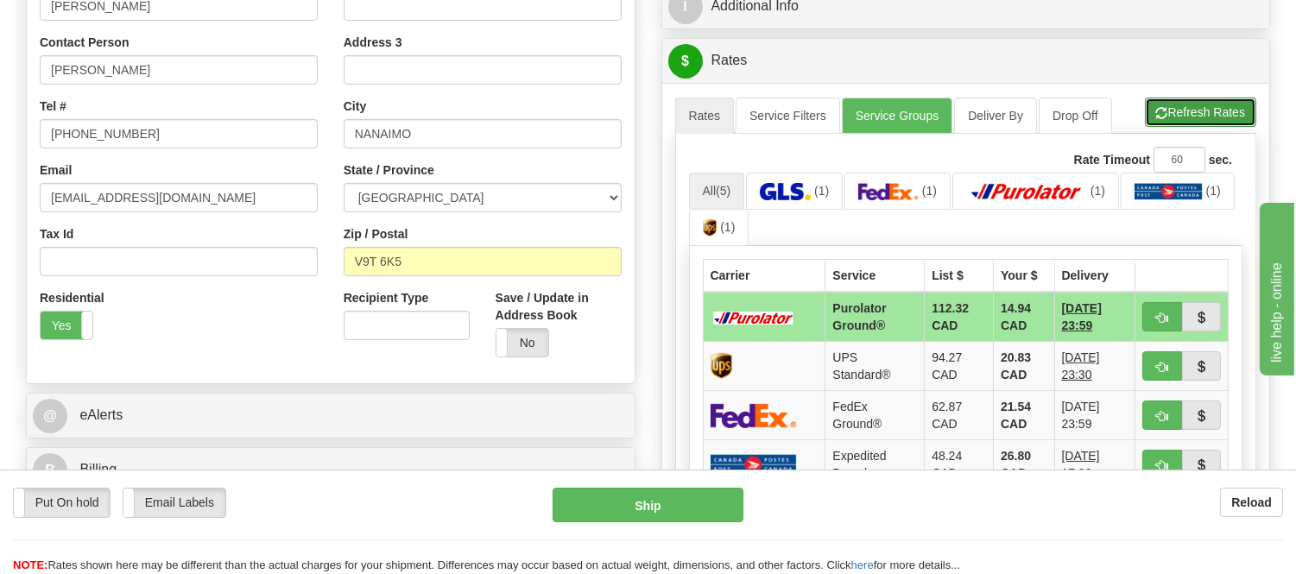
click at [1197, 118] on button "Refresh Rates" at bounding box center [1200, 112] width 111 height 29
click at [1149, 307] on button "button" at bounding box center [1162, 316] width 40 height 29
type input "260"
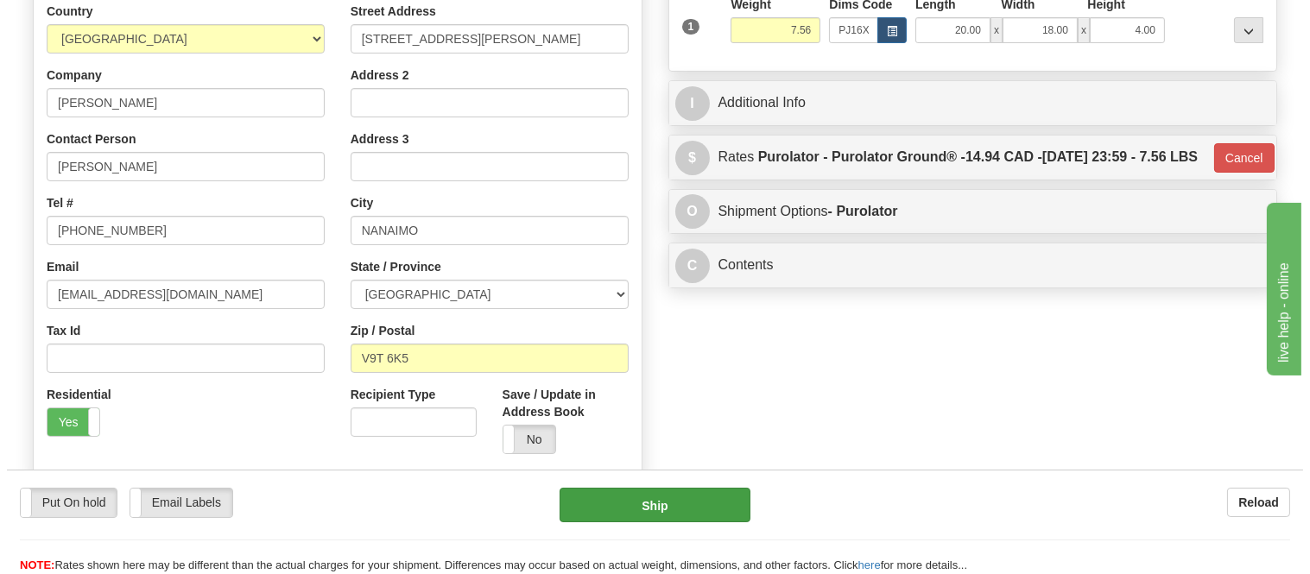
scroll to position [288, 0]
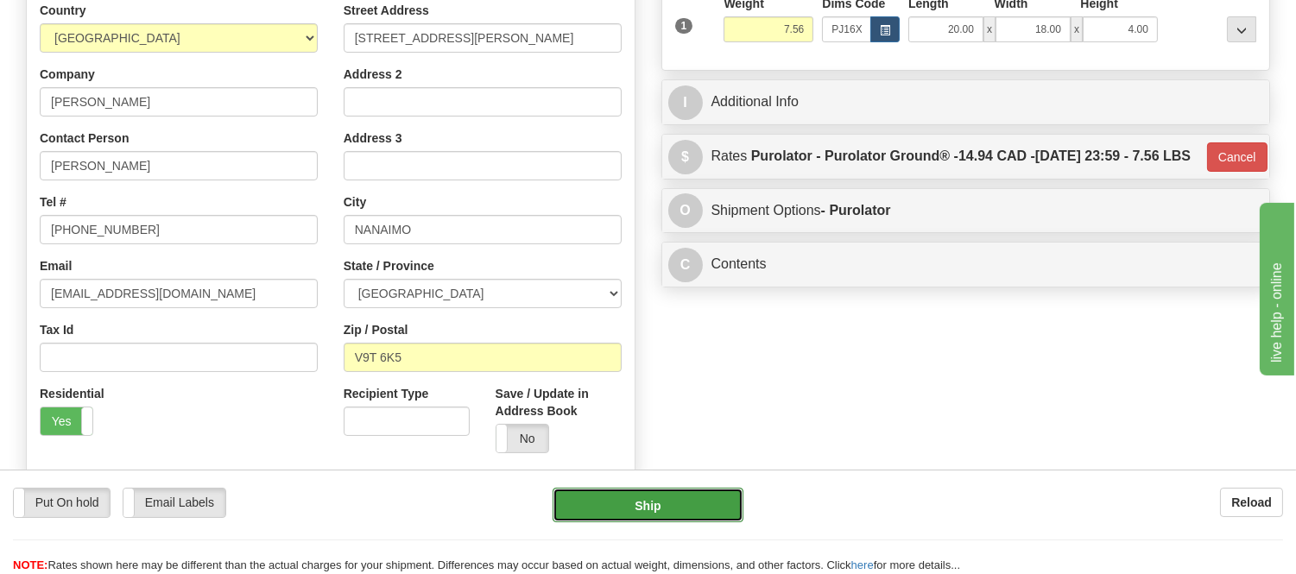
click at [674, 503] on button "Ship" at bounding box center [648, 505] width 190 height 35
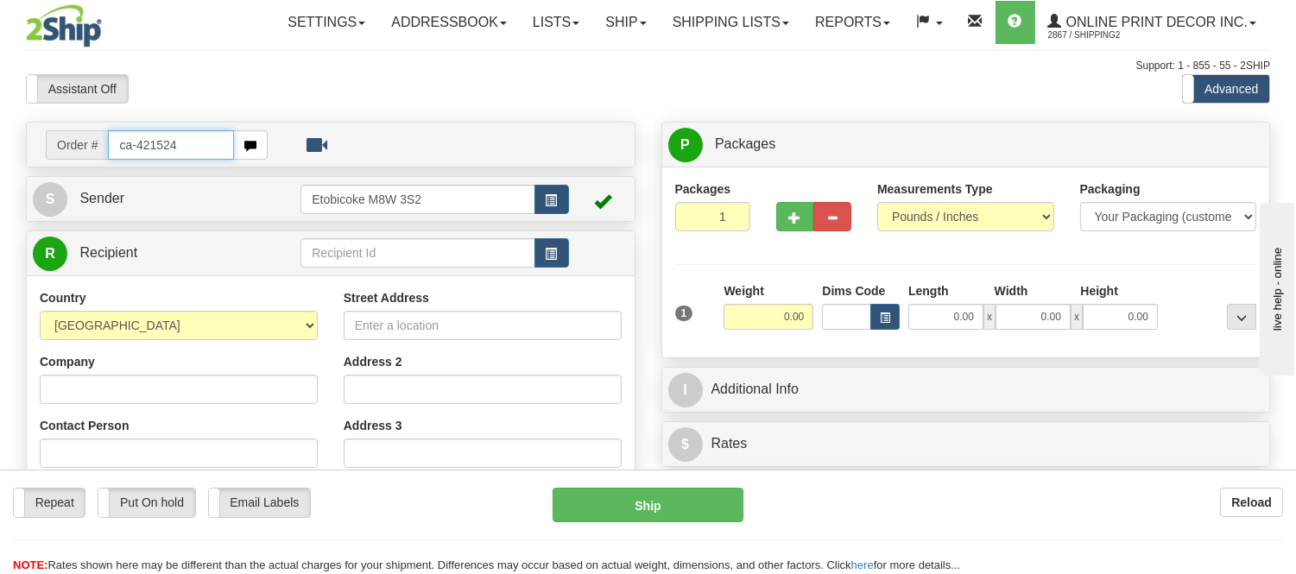
type input "ca-421524"
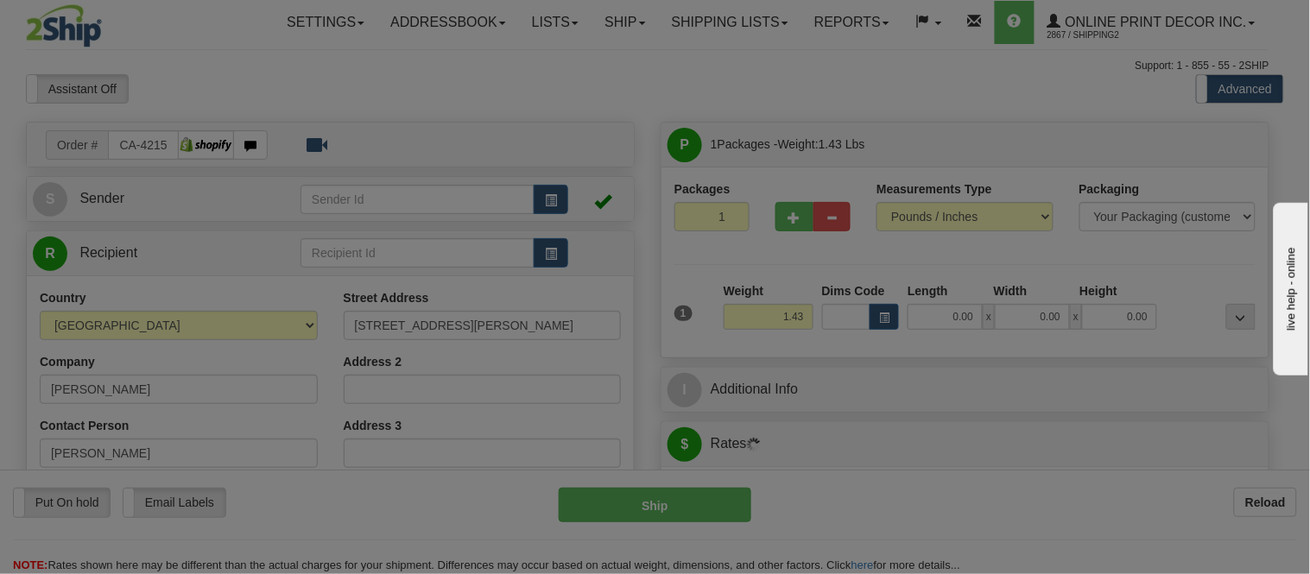
type input "GUELPH"
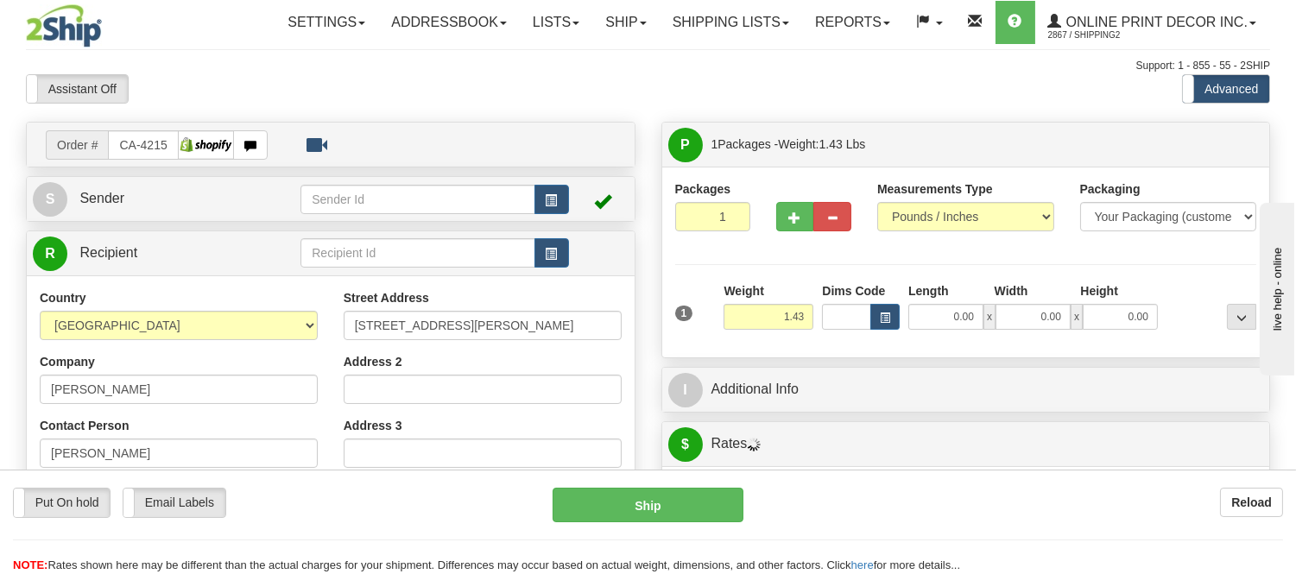
click at [902, 309] on div "Dims Code" at bounding box center [861, 305] width 86 height 47
click at [883, 317] on span "button" at bounding box center [885, 317] width 10 height 9
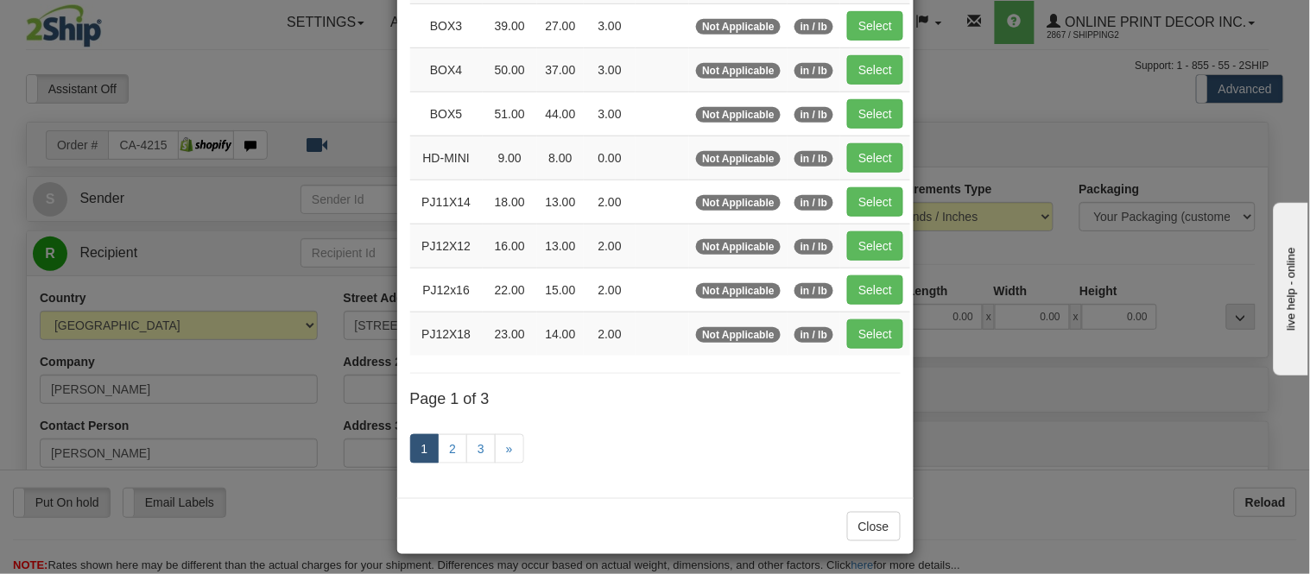
scroll to position [288, 0]
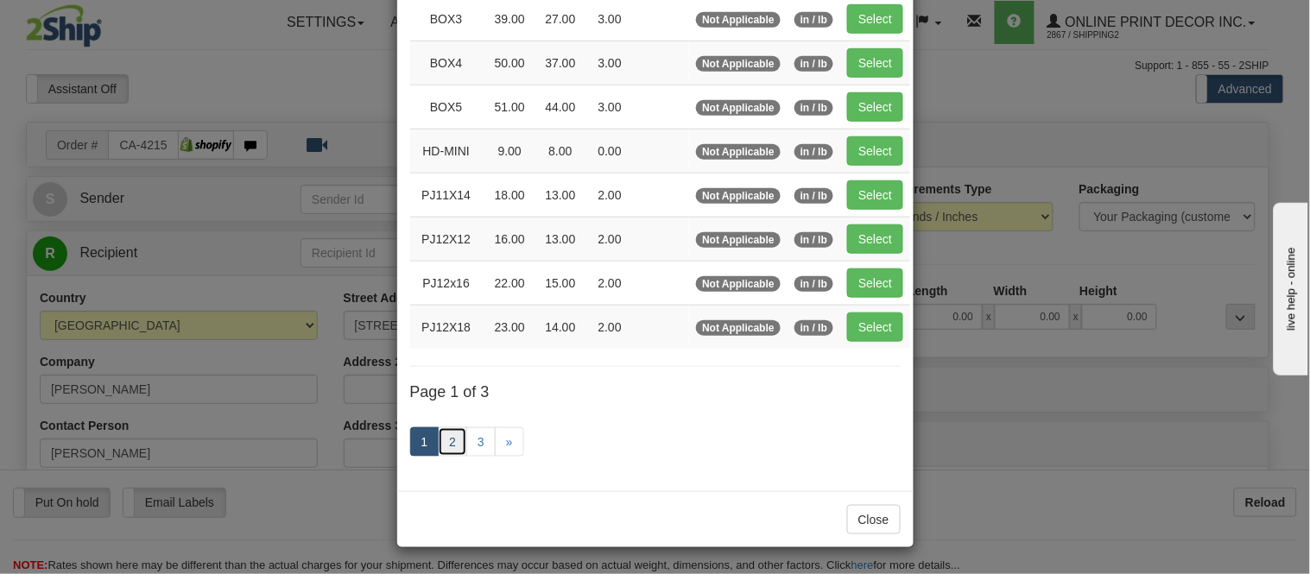
click at [451, 451] on link "2" at bounding box center [452, 441] width 29 height 29
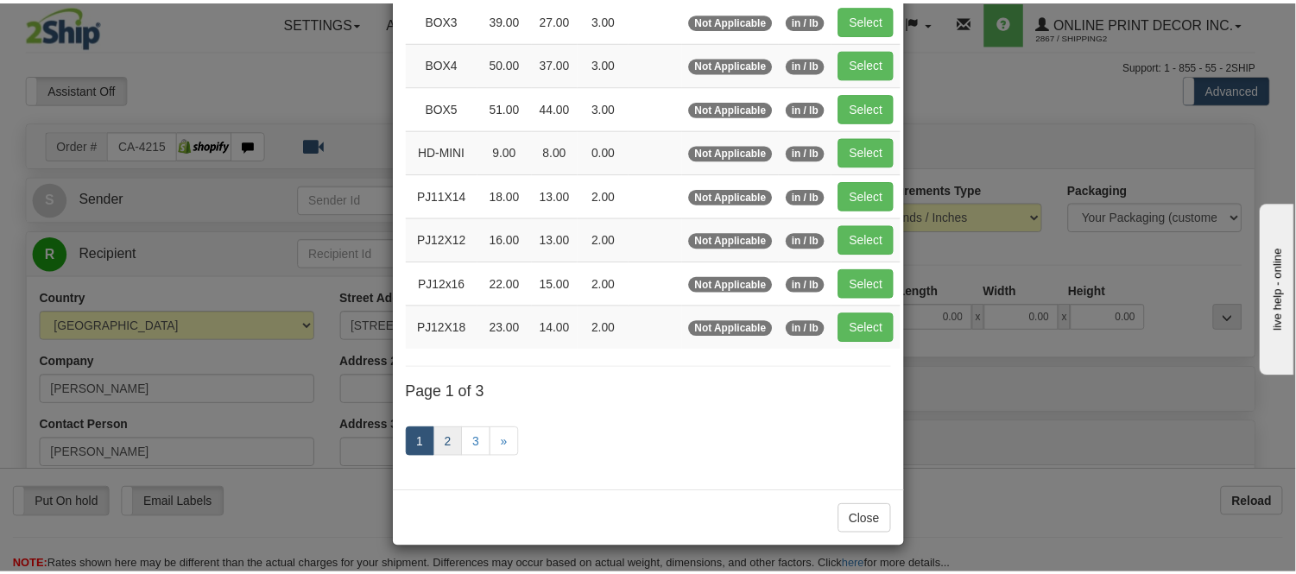
scroll to position [281, 0]
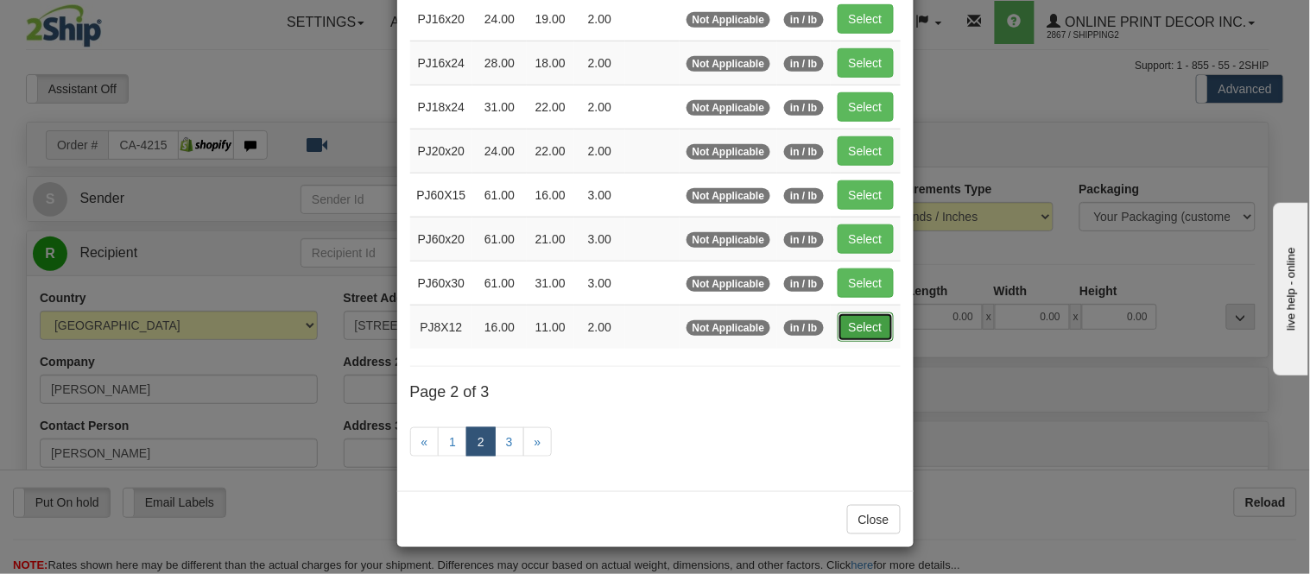
click at [843, 325] on button "Select" at bounding box center [866, 327] width 56 height 29
type input "PJ8X12"
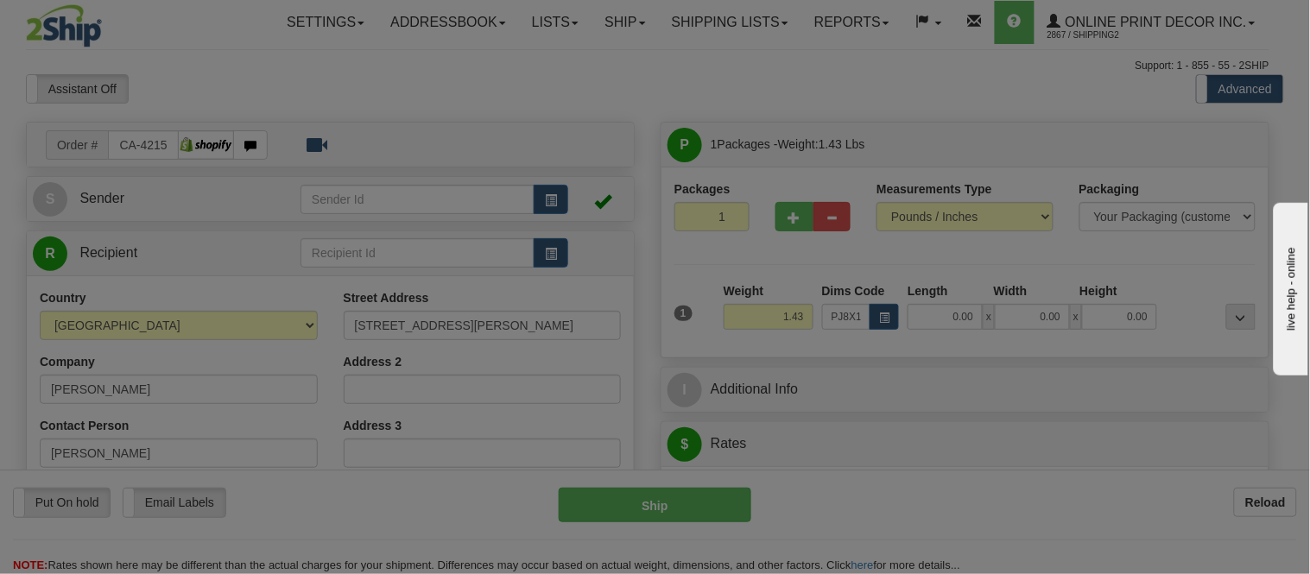
type input "16.00"
type input "11.00"
type input "2.00"
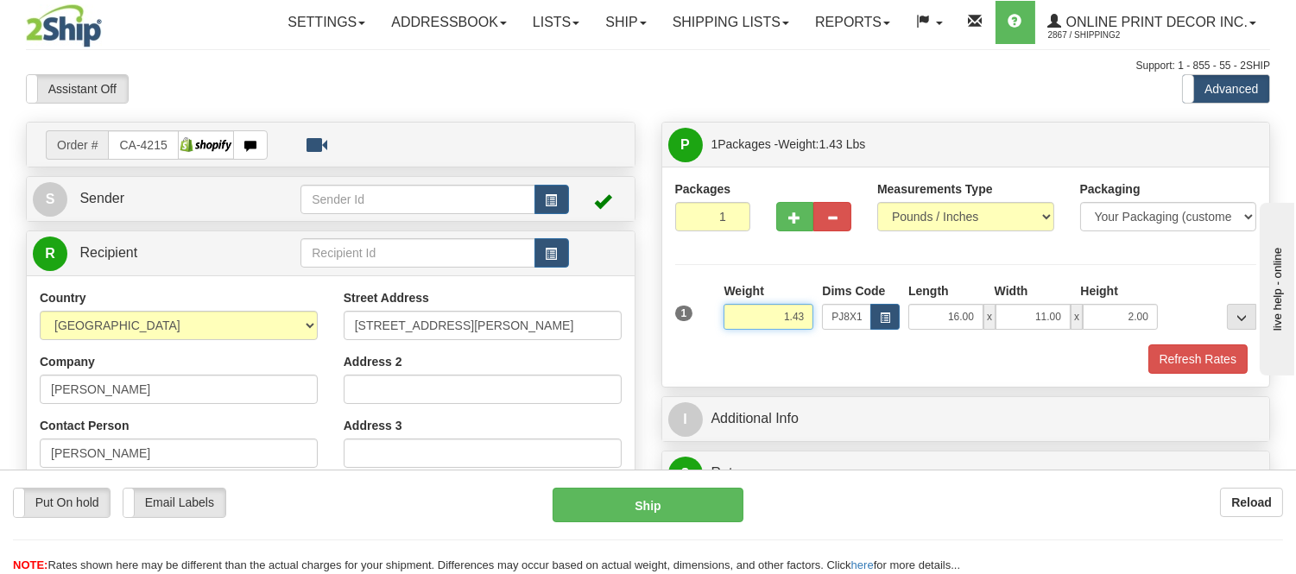
drag, startPoint x: 804, startPoint y: 313, endPoint x: 736, endPoint y: 334, distance: 71.3
click at [736, 334] on div "Weight 1.43" at bounding box center [768, 312] width 98 height 60
type input "0.77"
click at [1220, 364] on button "Refresh Rates" at bounding box center [1198, 359] width 99 height 29
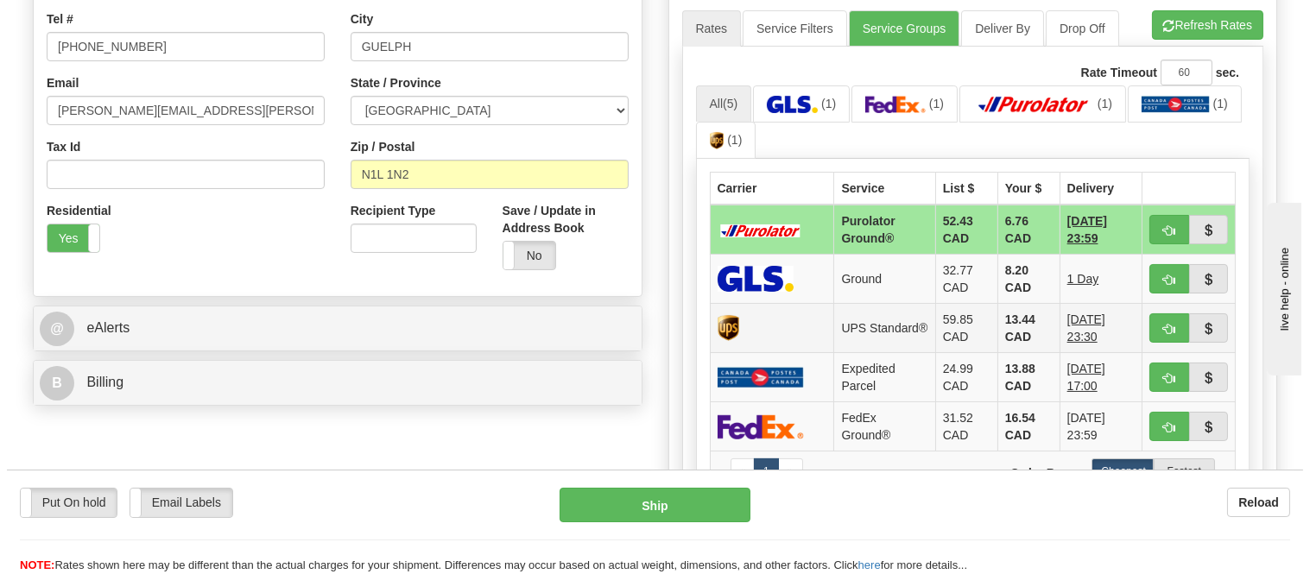
scroll to position [479, 0]
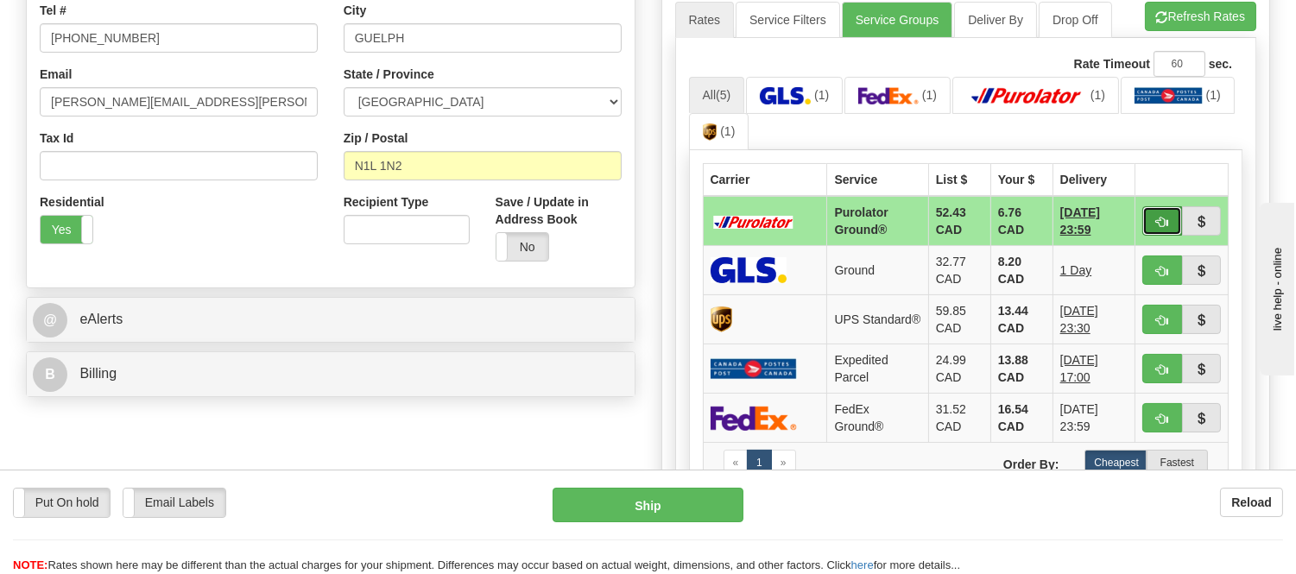
click at [1149, 210] on button "button" at bounding box center [1162, 220] width 40 height 29
type input "260"
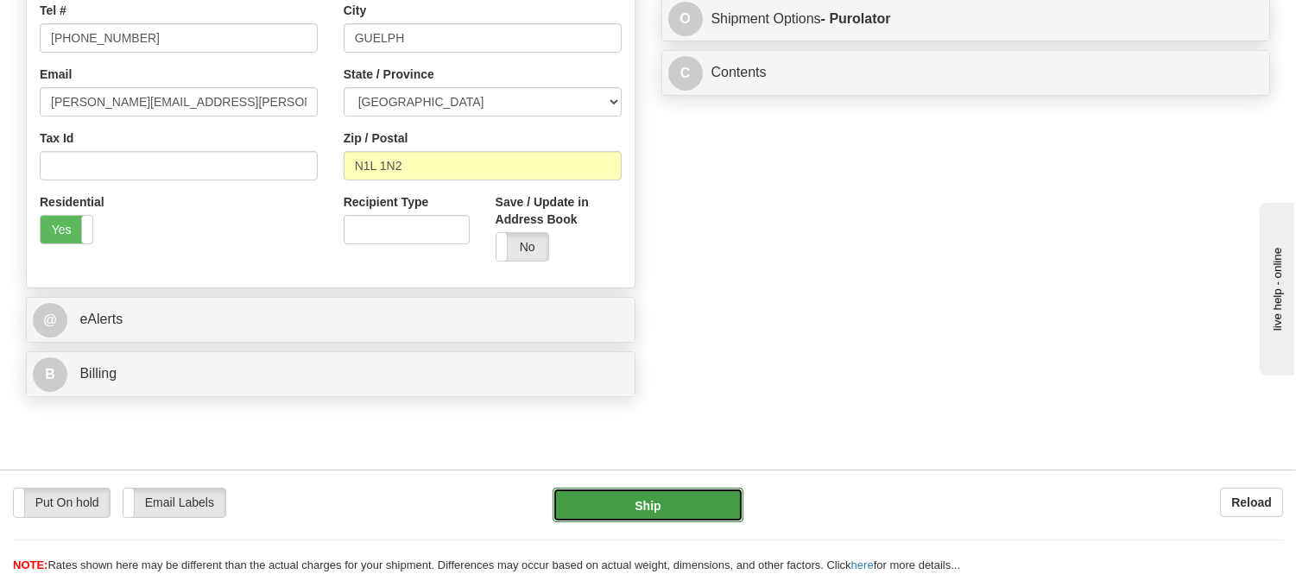
click at [598, 516] on button "Ship" at bounding box center [648, 505] width 190 height 35
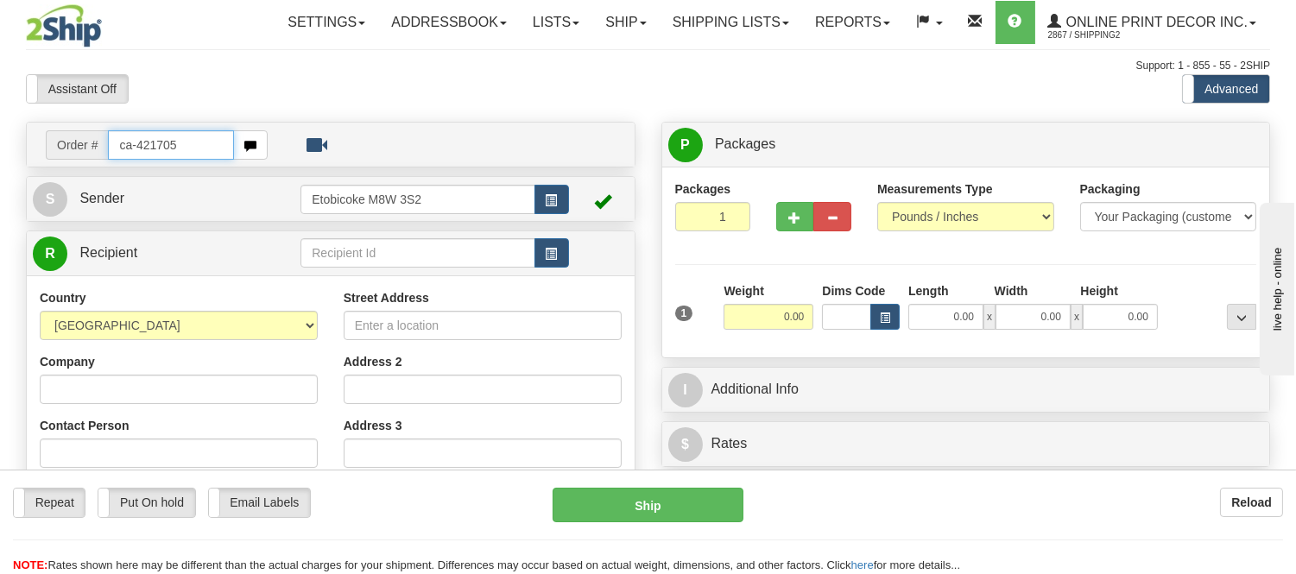
type input "ca-421705"
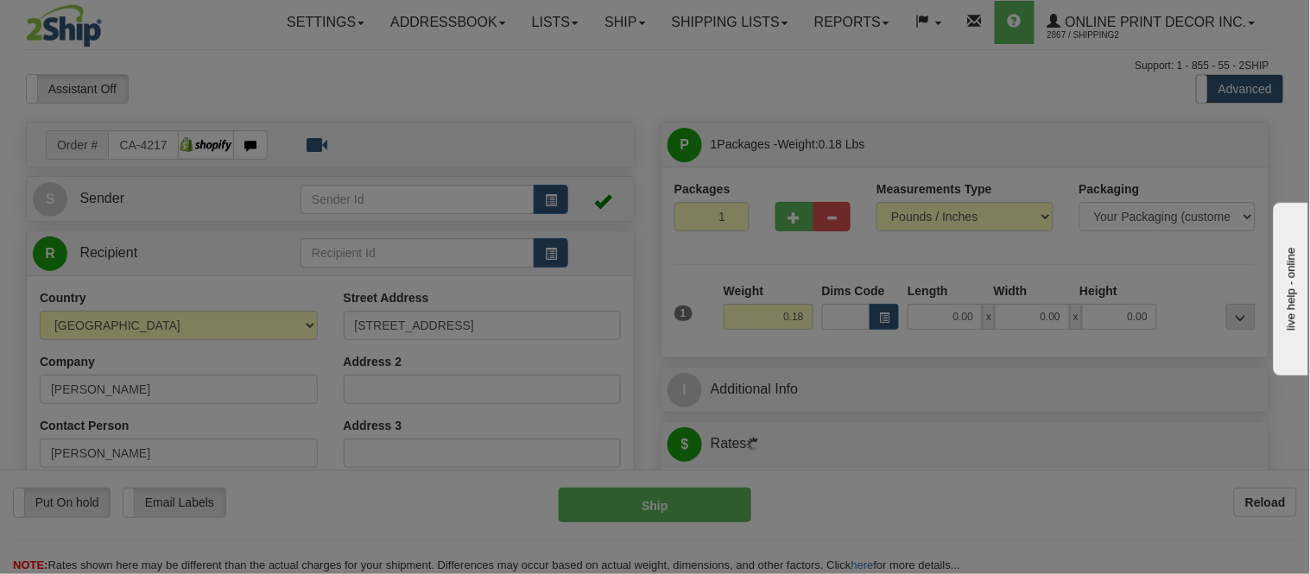
type input "[GEOGRAPHIC_DATA]"
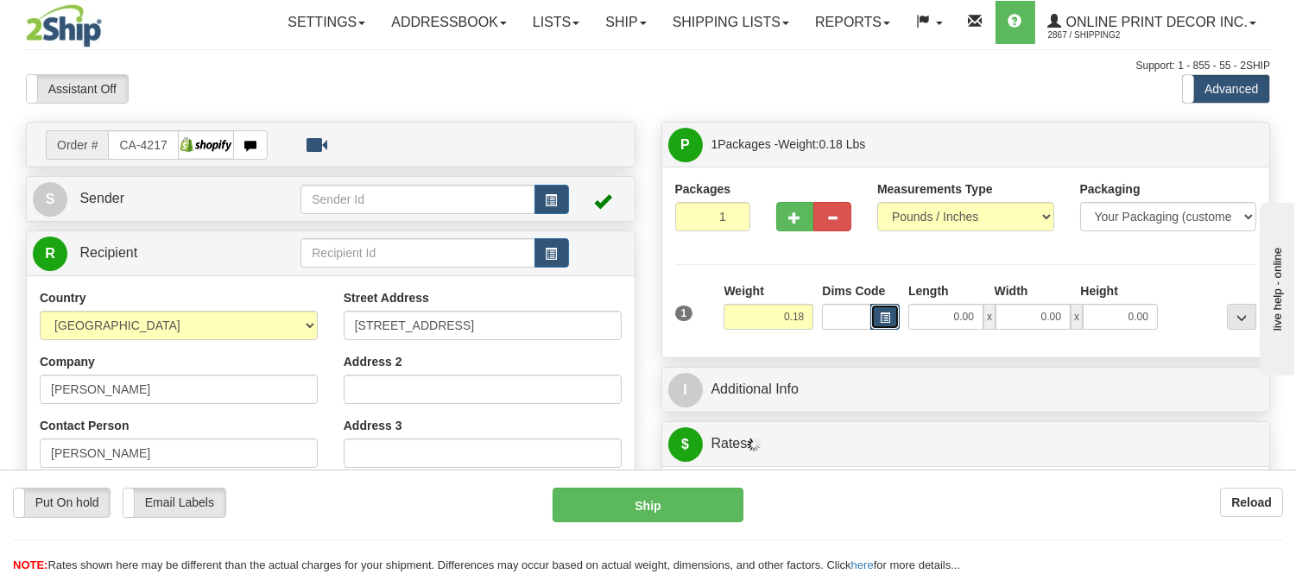
click at [890, 318] on button "button" at bounding box center [884, 317] width 29 height 26
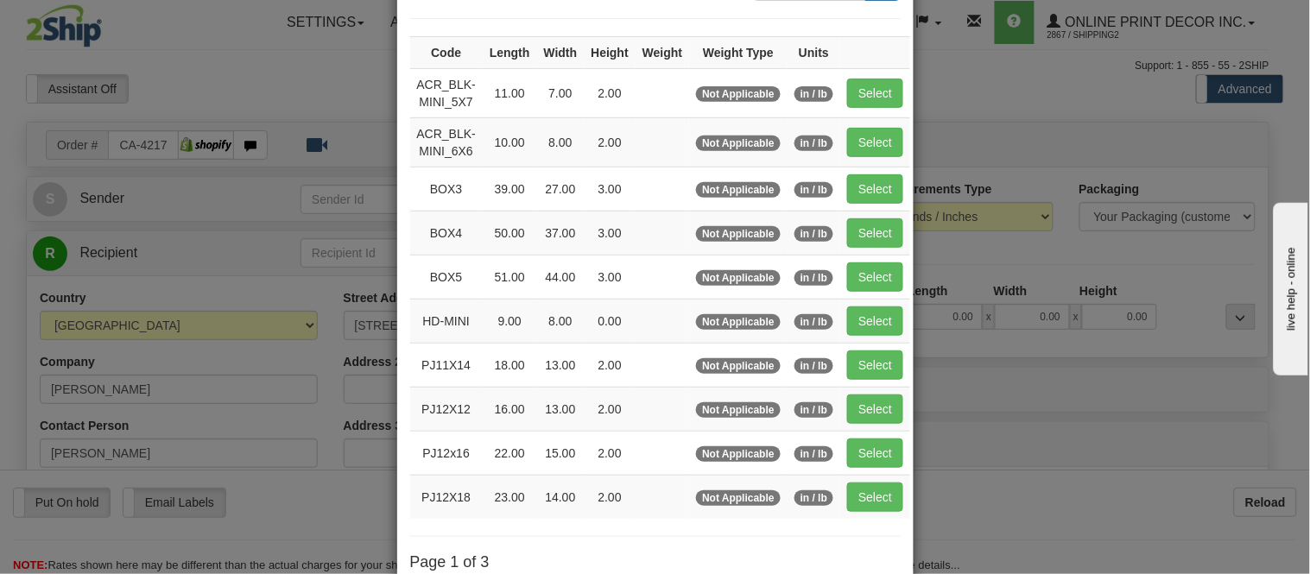
scroll to position [288, 0]
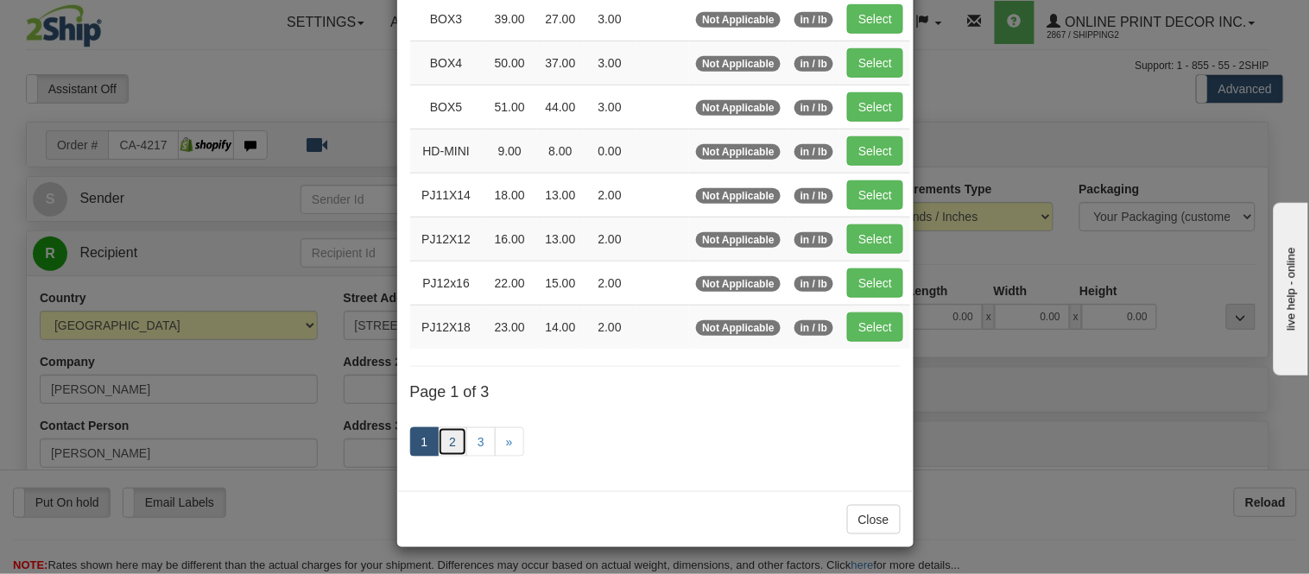
click at [444, 437] on link "2" at bounding box center [452, 441] width 29 height 29
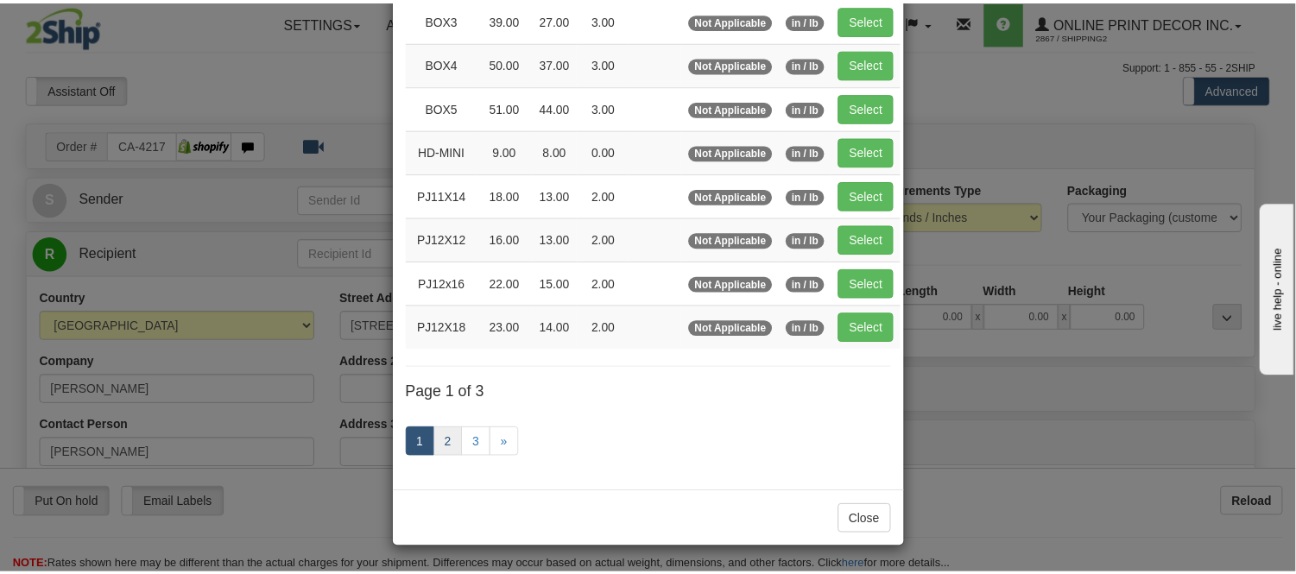
scroll to position [281, 0]
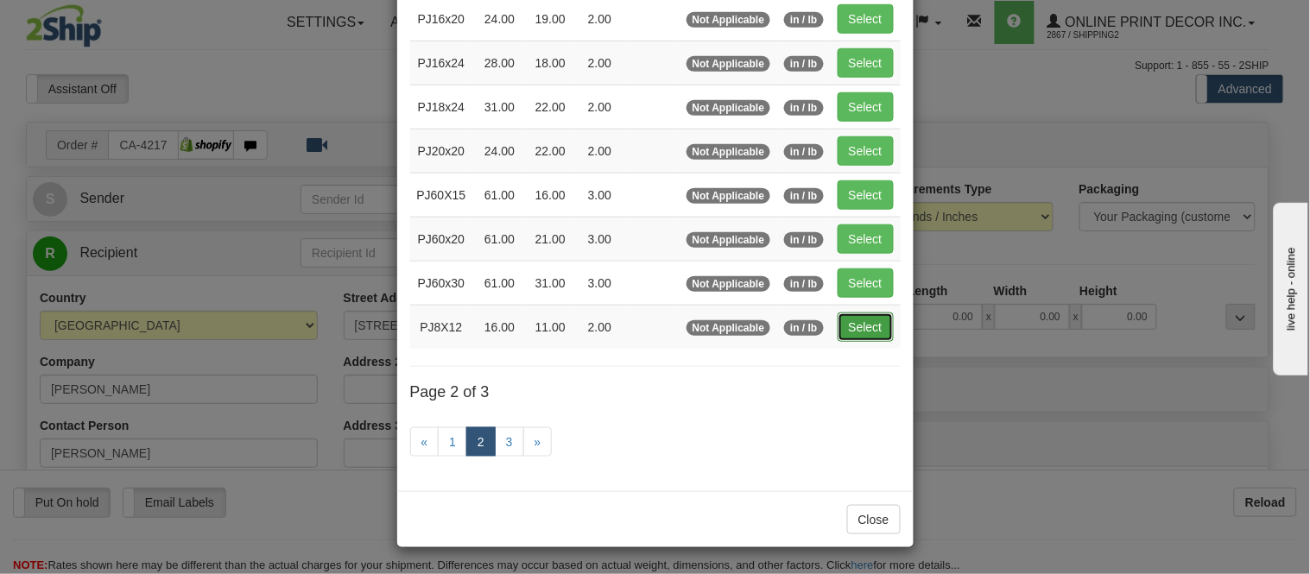
click at [848, 321] on button "Select" at bounding box center [866, 327] width 56 height 29
type input "PJ8X12"
type input "16.00"
type input "11.00"
type input "2.00"
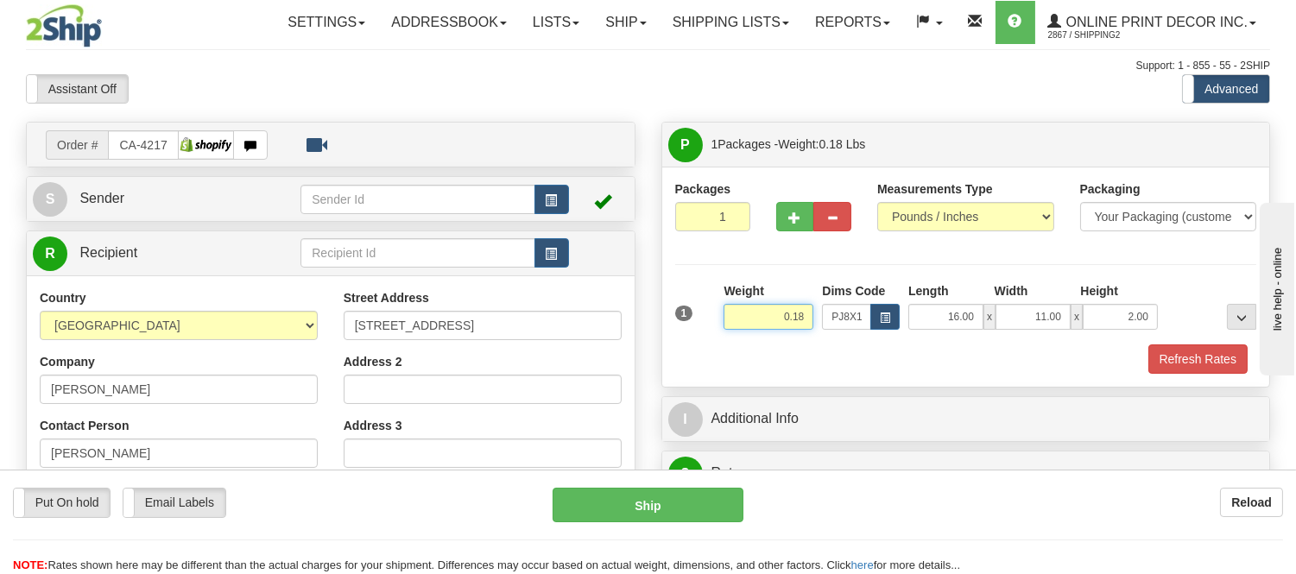
drag, startPoint x: 805, startPoint y: 320, endPoint x: 709, endPoint y: 313, distance: 96.1
click at [709, 313] on div "1 Weight 0.18 Dims Code x x" at bounding box center [966, 312] width 591 height 61
type input "0.77"
click at [1169, 360] on button "Refresh Rates" at bounding box center [1198, 359] width 99 height 29
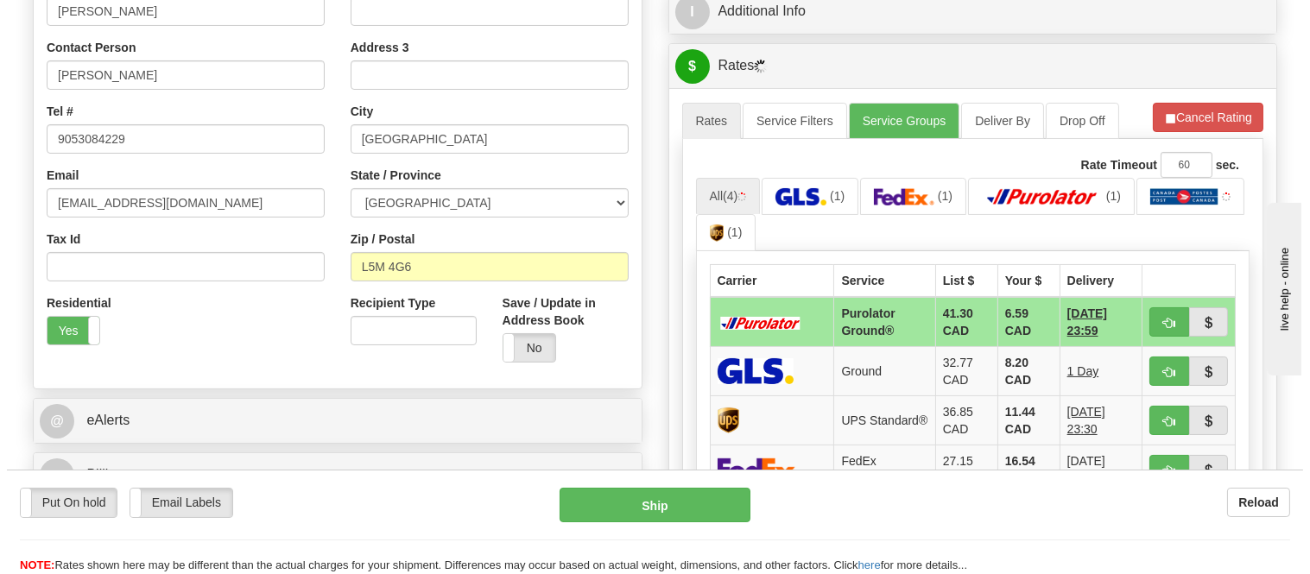
scroll to position [383, 0]
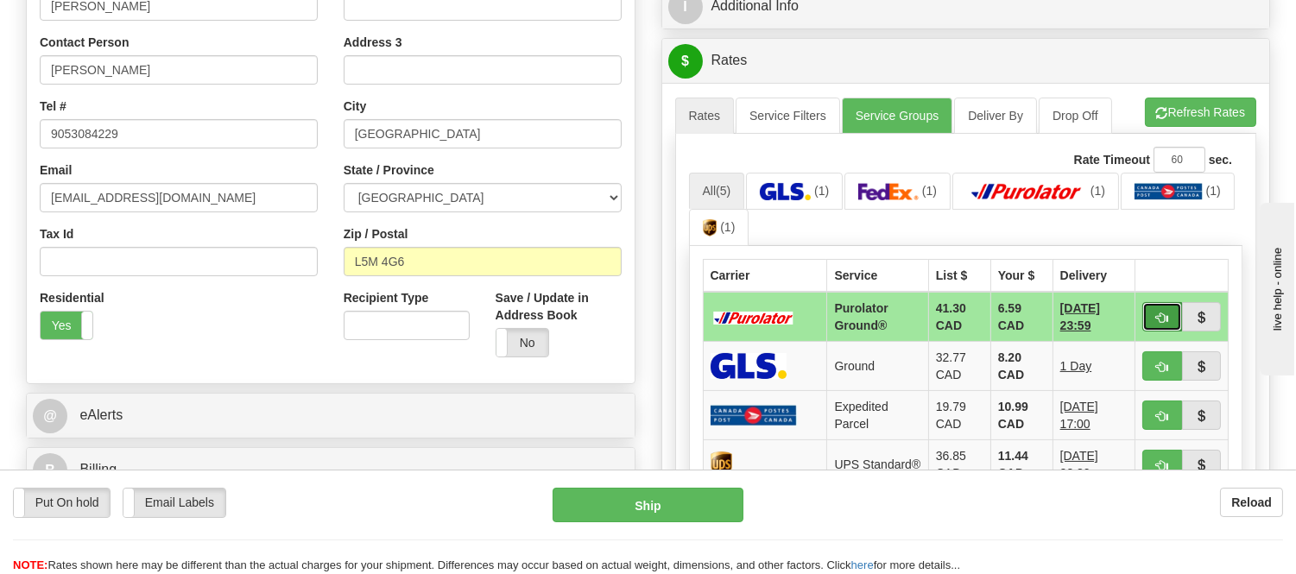
click at [1150, 320] on button "button" at bounding box center [1162, 316] width 40 height 29
type input "260"
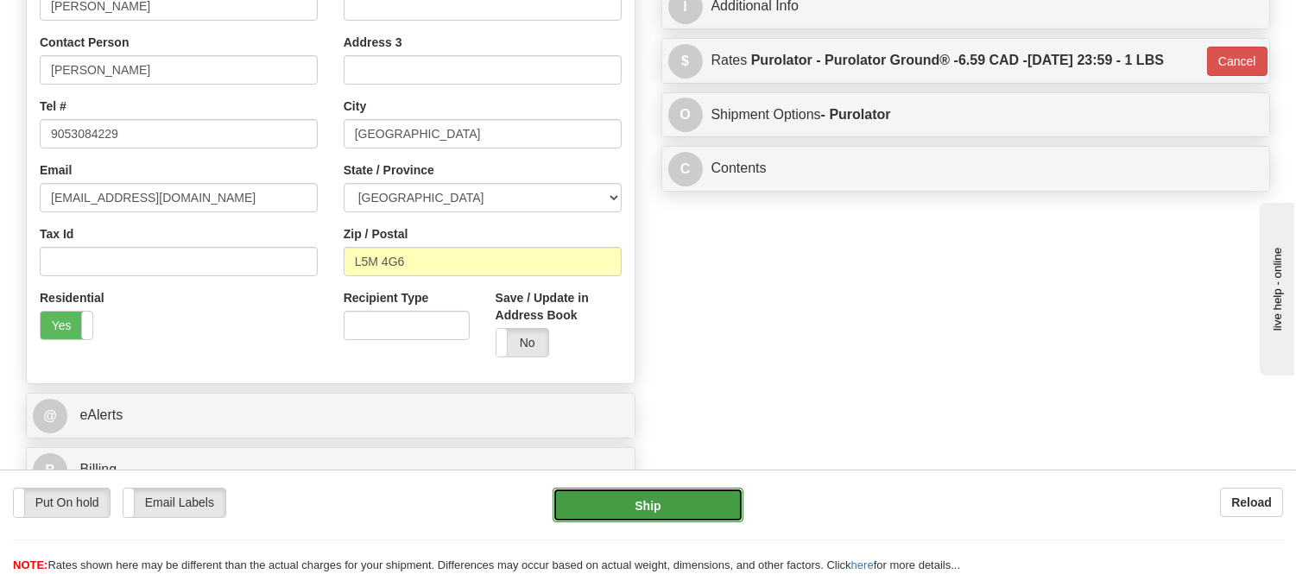
click at [720, 501] on button "Ship" at bounding box center [648, 505] width 190 height 35
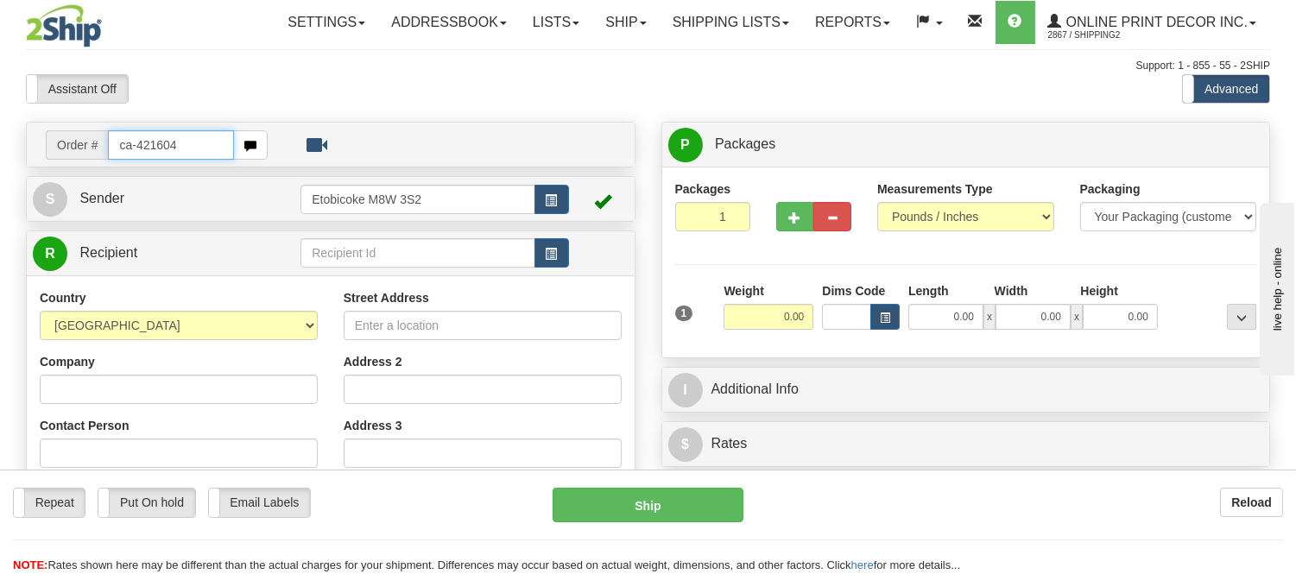
type input "ca-421604"
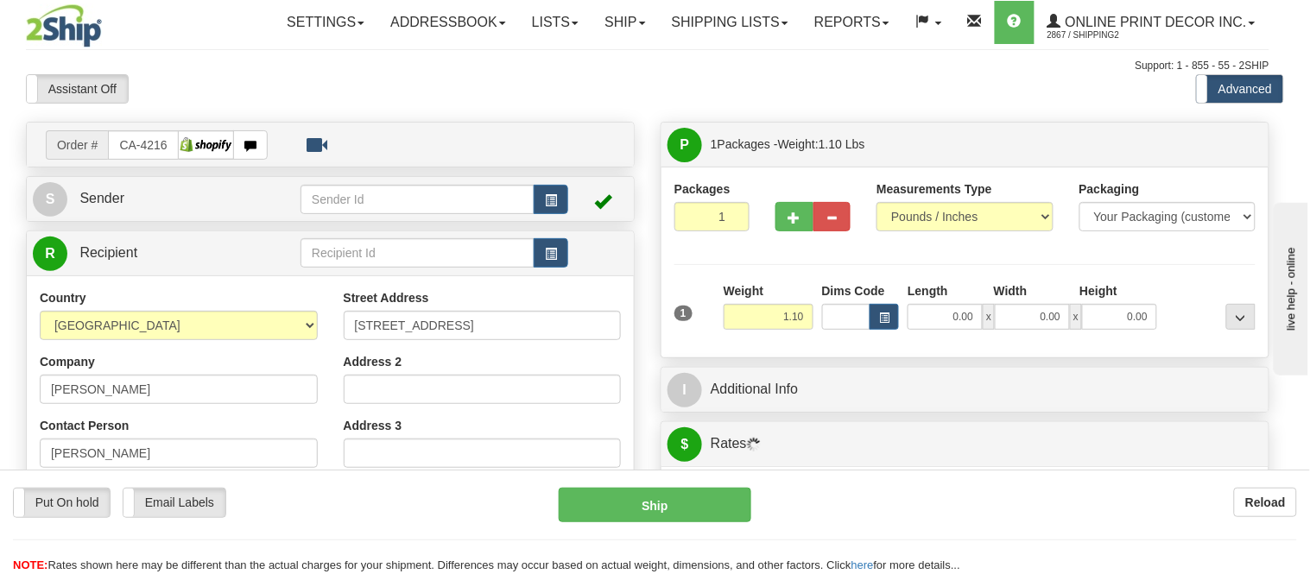
type input "WINNIPEG"
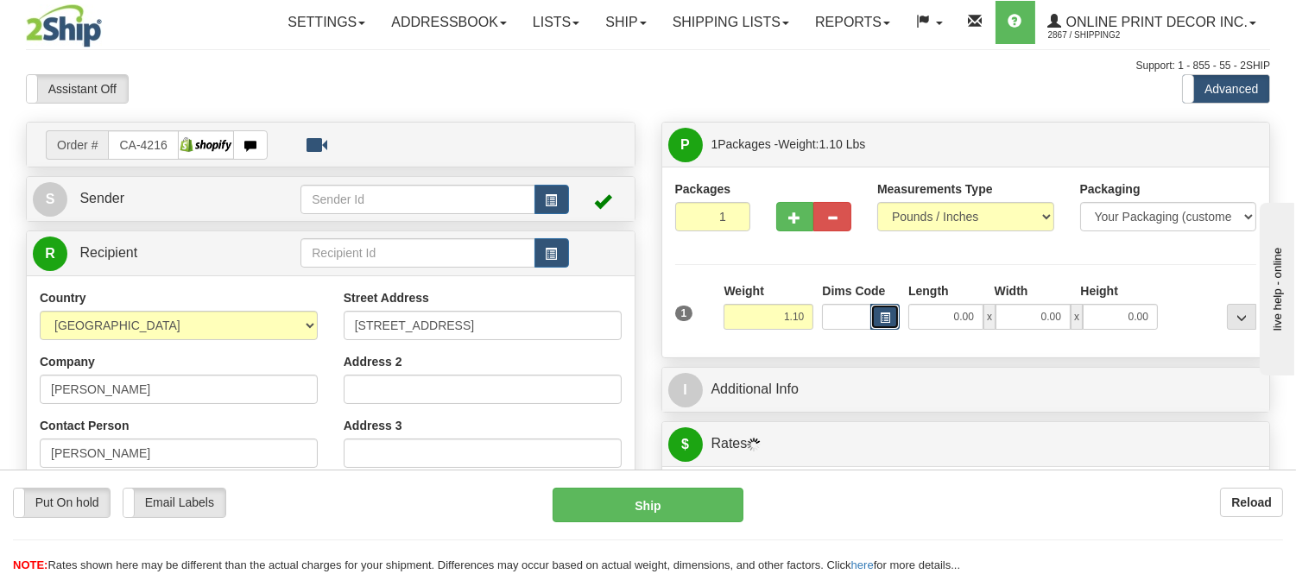
click at [883, 322] on span "button" at bounding box center [885, 317] width 10 height 9
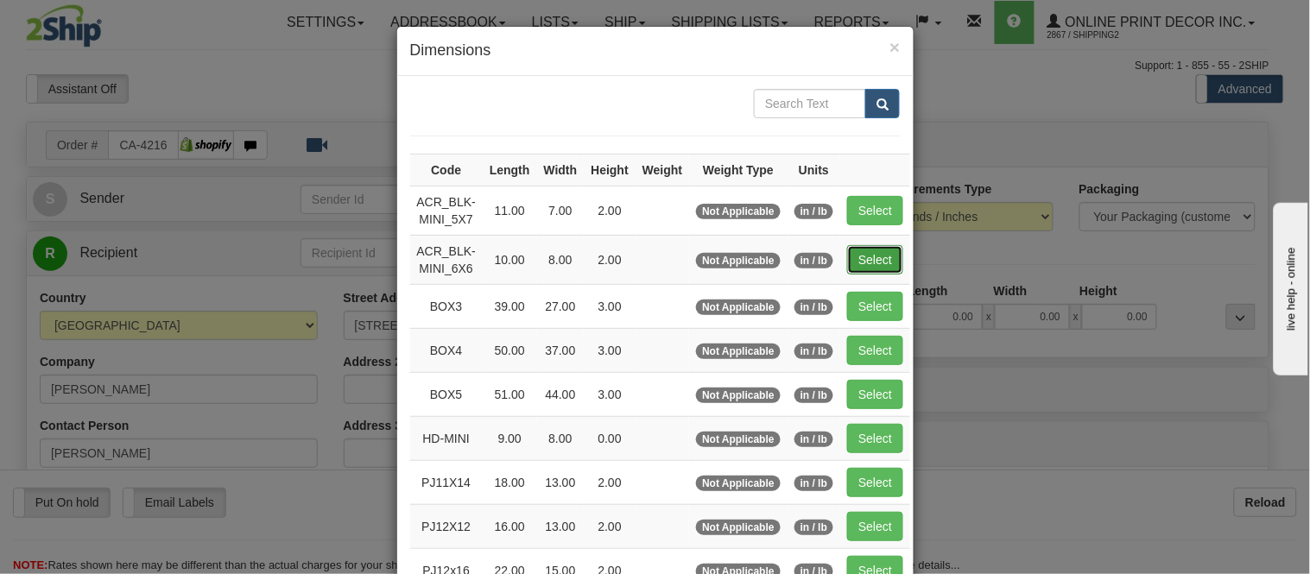
click at [853, 256] on button "Select" at bounding box center [875, 259] width 56 height 29
type input "ACR_BLK-MINI_6X6"
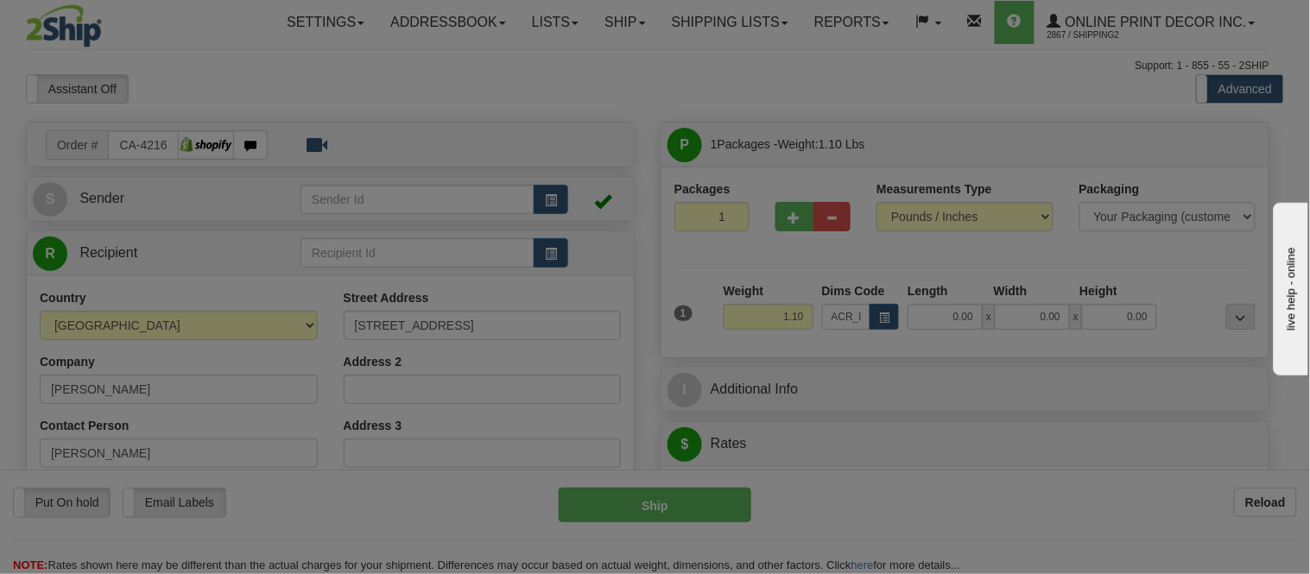
type input "10.00"
type input "8.00"
type input "2.00"
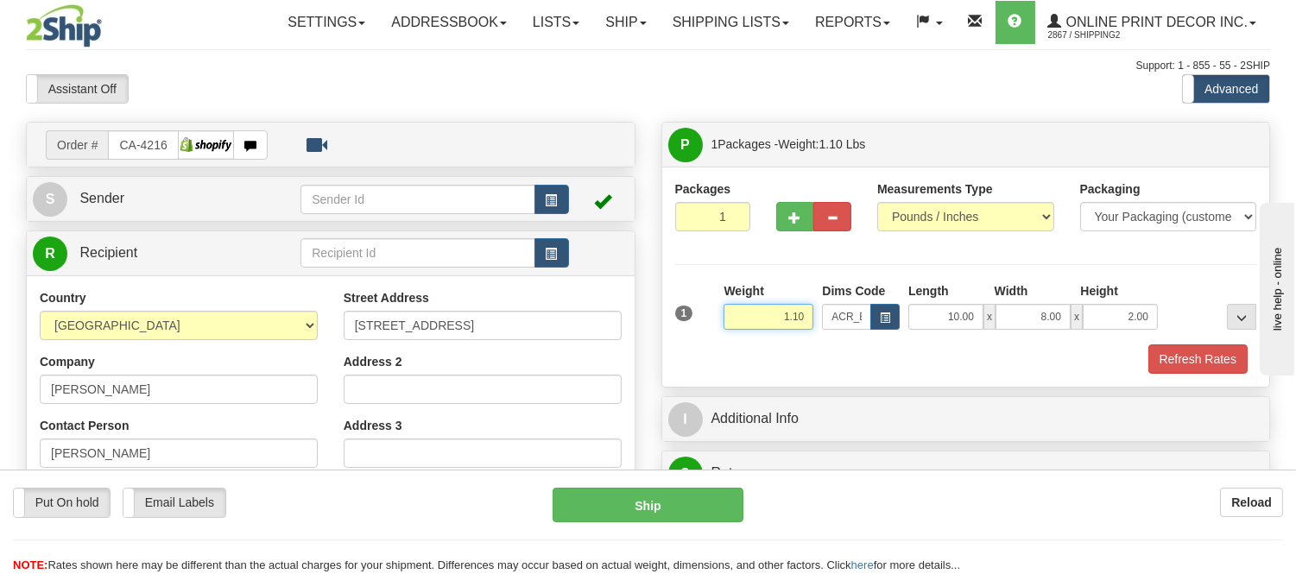
drag, startPoint x: 807, startPoint y: 320, endPoint x: 748, endPoint y: 320, distance: 59.6
click at [748, 320] on input "1.10" at bounding box center [769, 317] width 90 height 26
type input "0.87"
click at [1178, 352] on button "Refresh Rates" at bounding box center [1198, 359] width 99 height 29
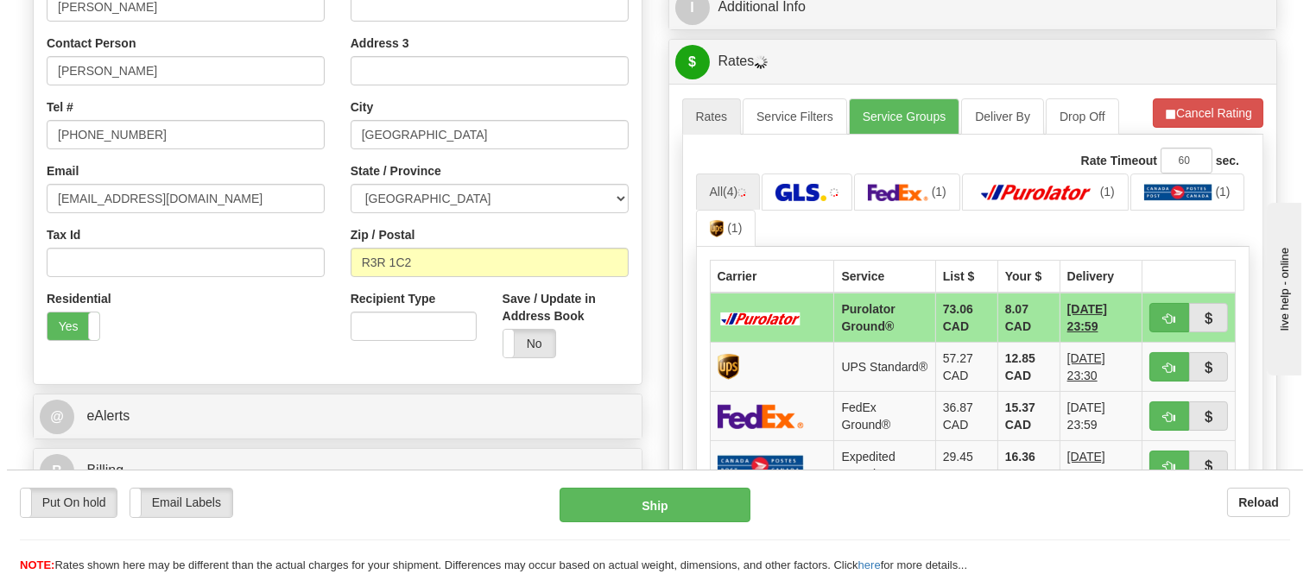
scroll to position [383, 0]
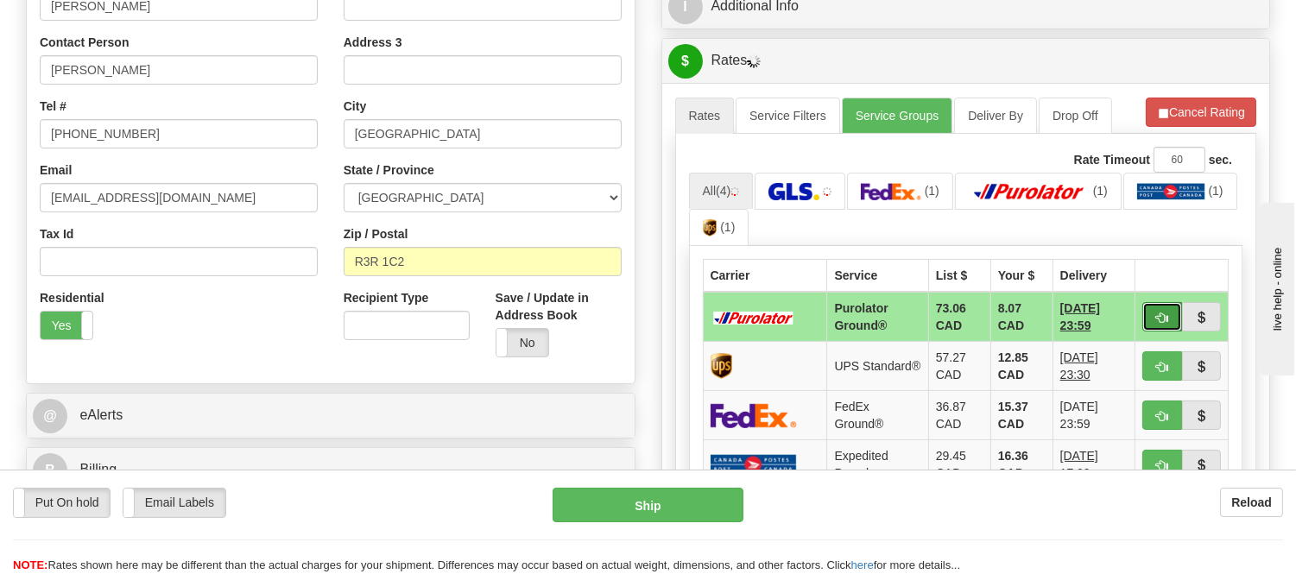
click at [1163, 314] on span "button" at bounding box center [1162, 318] width 12 height 11
click at [1197, 121] on button "Cancel Rating" at bounding box center [1201, 112] width 111 height 29
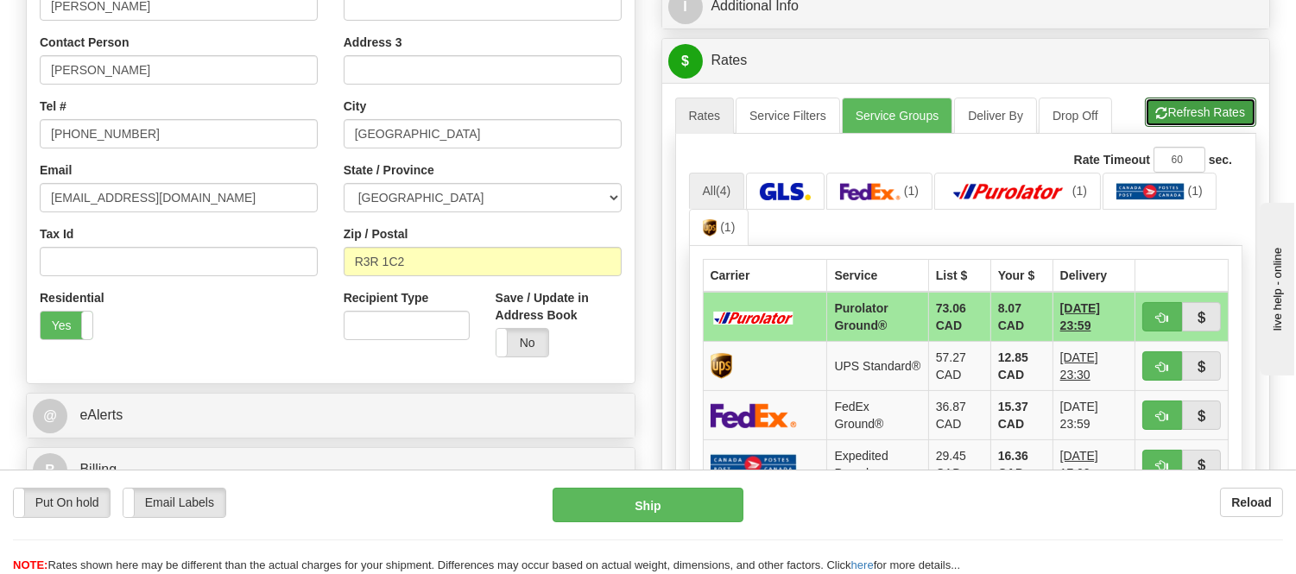
click at [1197, 121] on button "Refresh Rates" at bounding box center [1200, 112] width 111 height 29
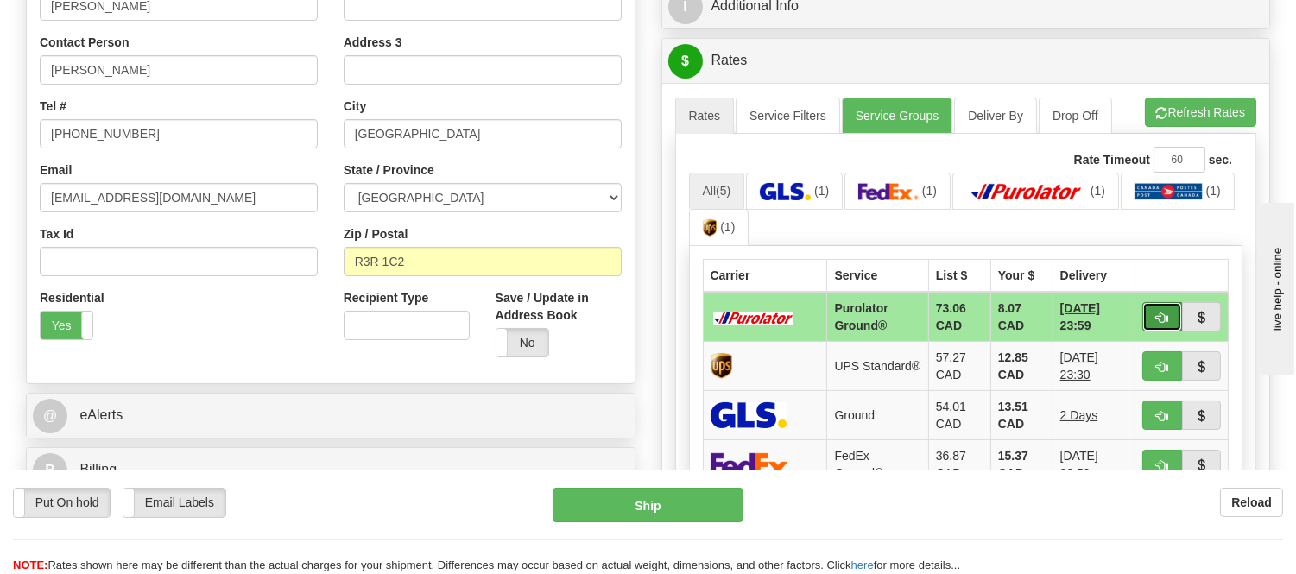
click at [1153, 312] on button "button" at bounding box center [1162, 316] width 40 height 29
type input "260"
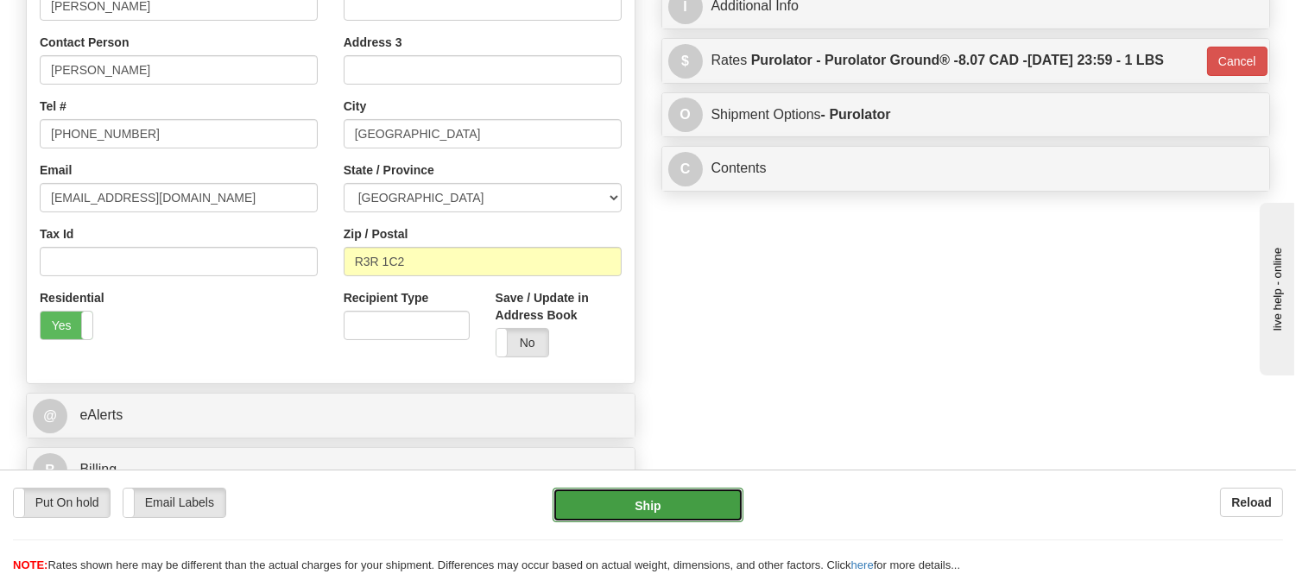
click at [666, 502] on button "Ship" at bounding box center [648, 505] width 190 height 35
